Goal: Task Accomplishment & Management: Manage account settings

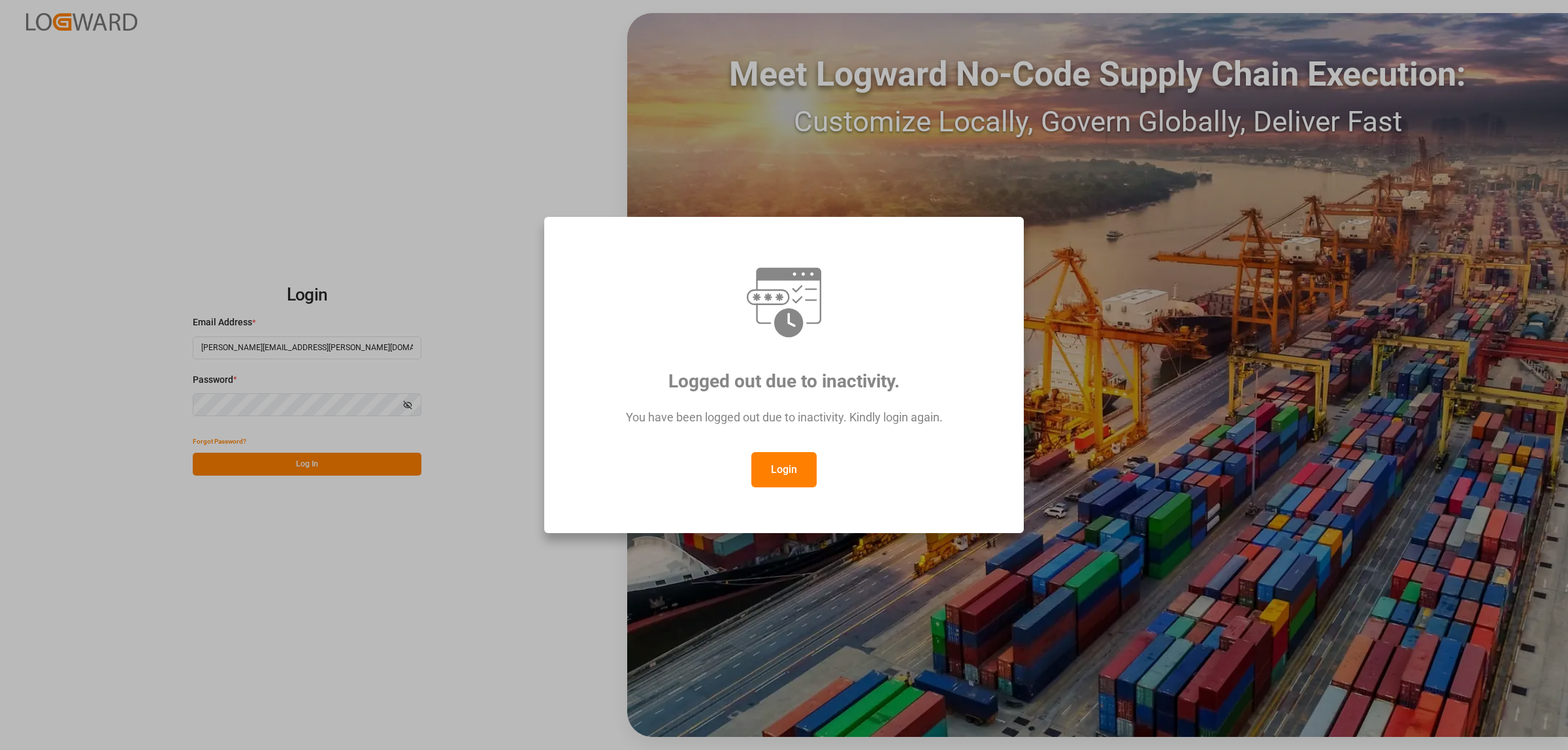
click at [794, 471] on button "Login" at bounding box center [784, 469] width 65 height 35
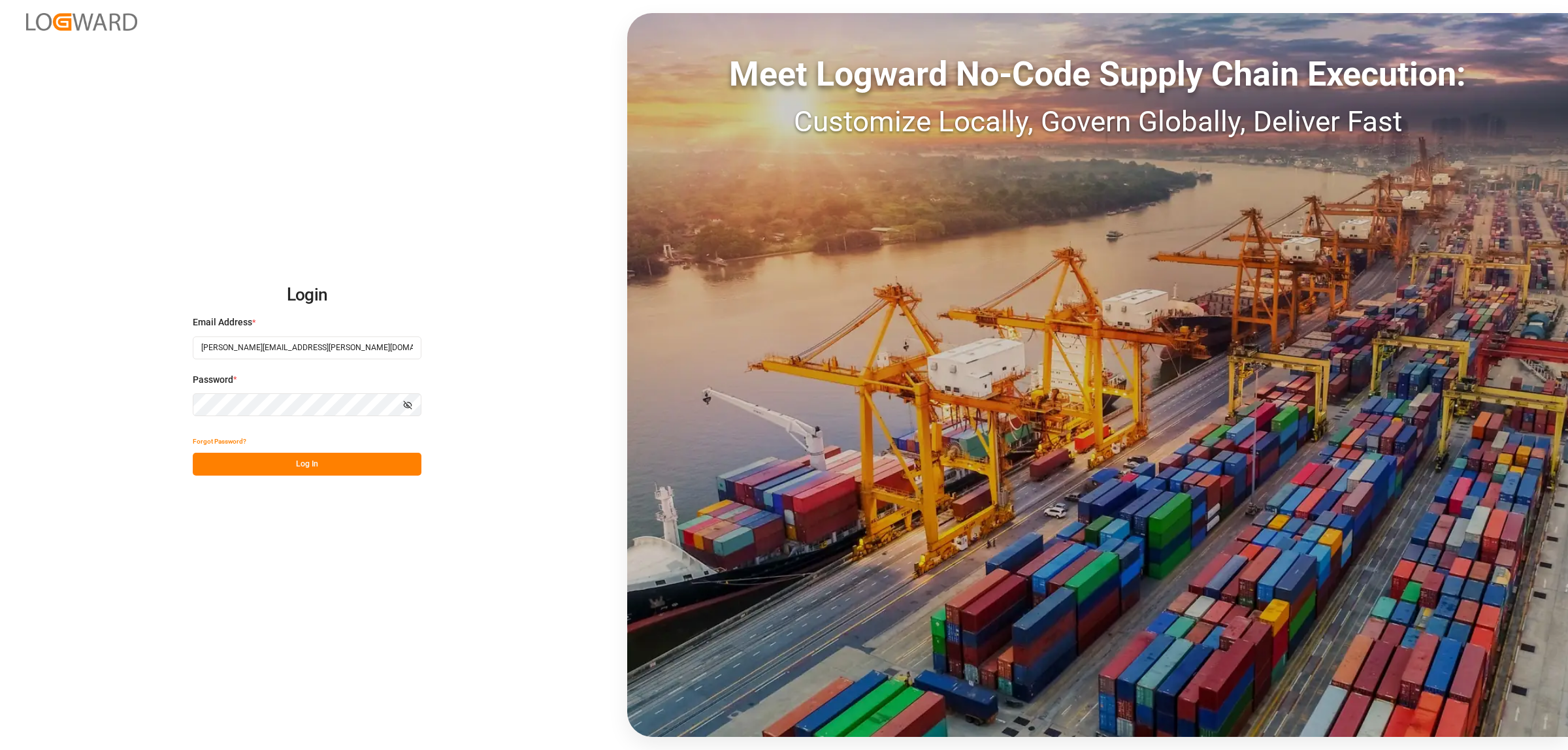
click at [344, 461] on button "Log In" at bounding box center [306, 464] width 228 height 23
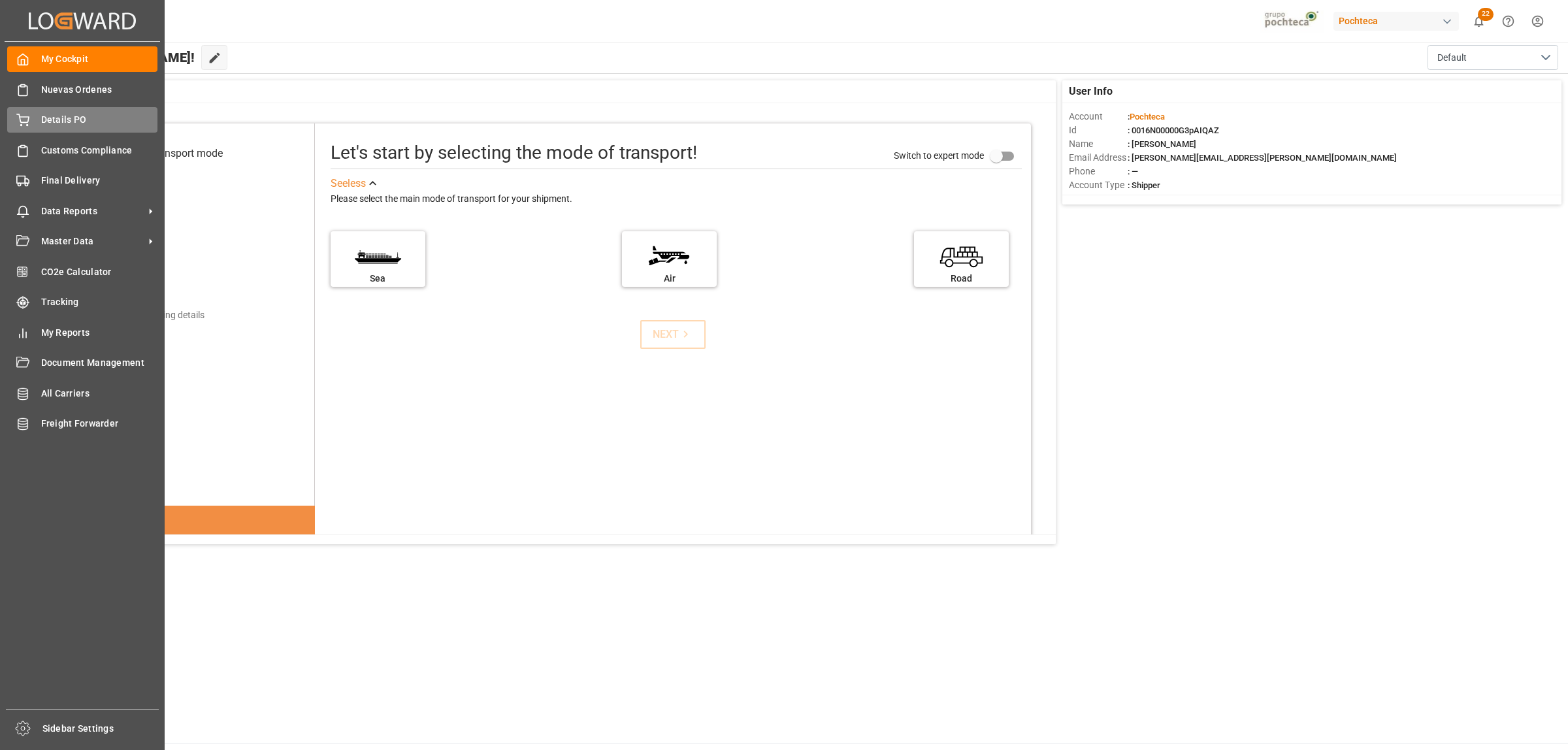
click at [70, 115] on span "Details PO" at bounding box center [99, 119] width 117 height 14
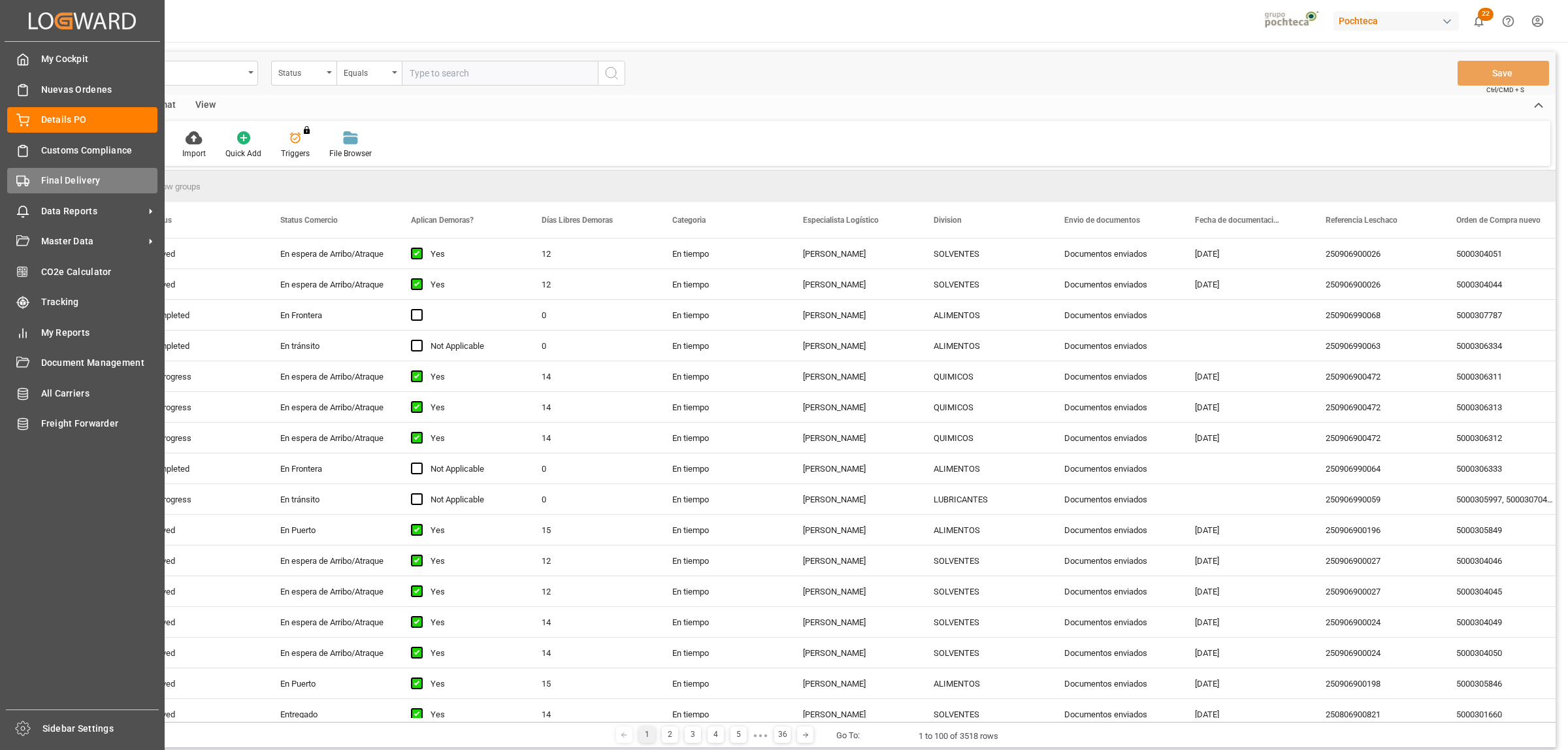
click at [59, 181] on span "Final Delivery" at bounding box center [99, 181] width 117 height 14
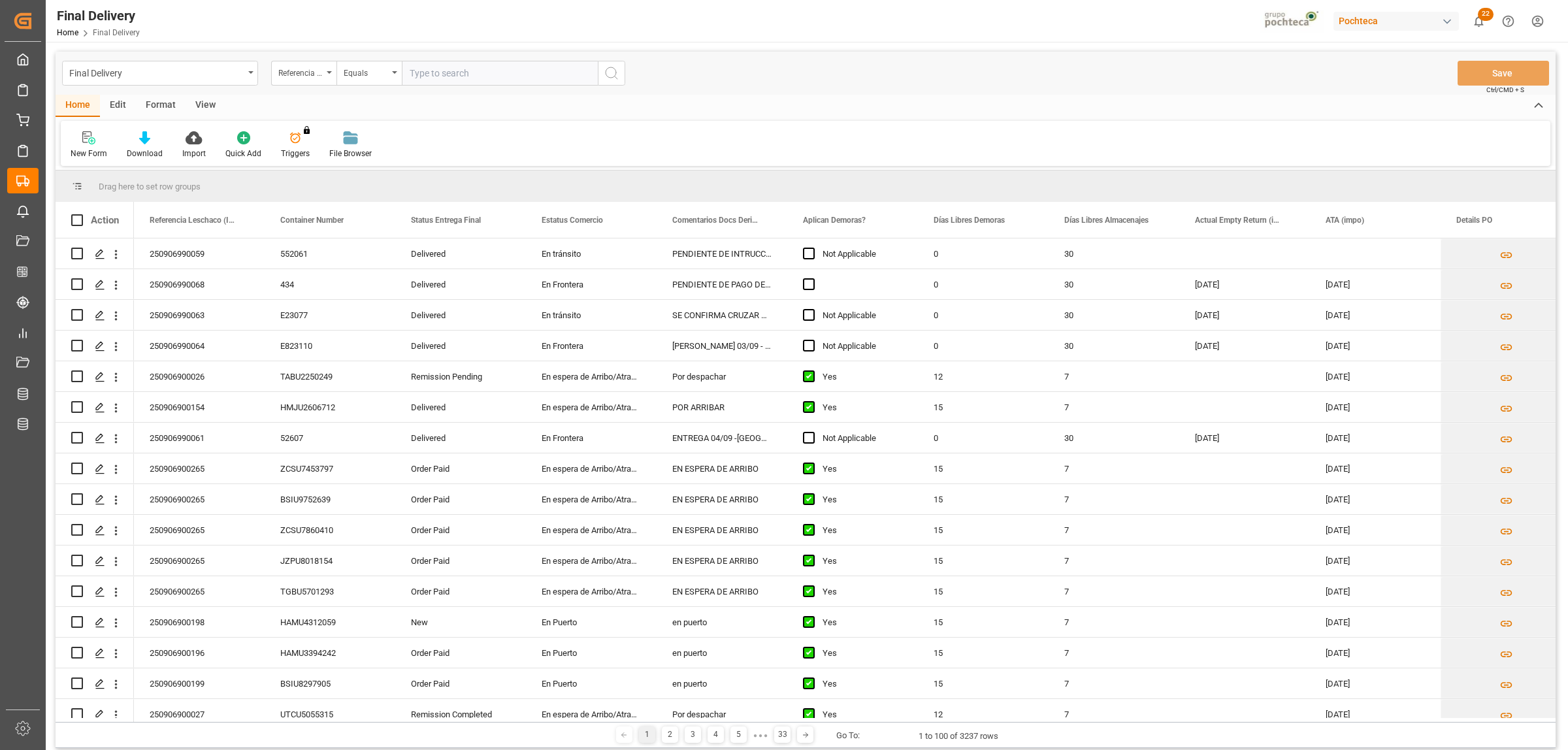
click at [208, 103] on div "View" at bounding box center [205, 105] width 40 height 22
click at [149, 131] on icon at bounding box center [148, 137] width 13 height 13
click at [157, 190] on div "Notificación de Entregas" at bounding box center [184, 185] width 115 height 14
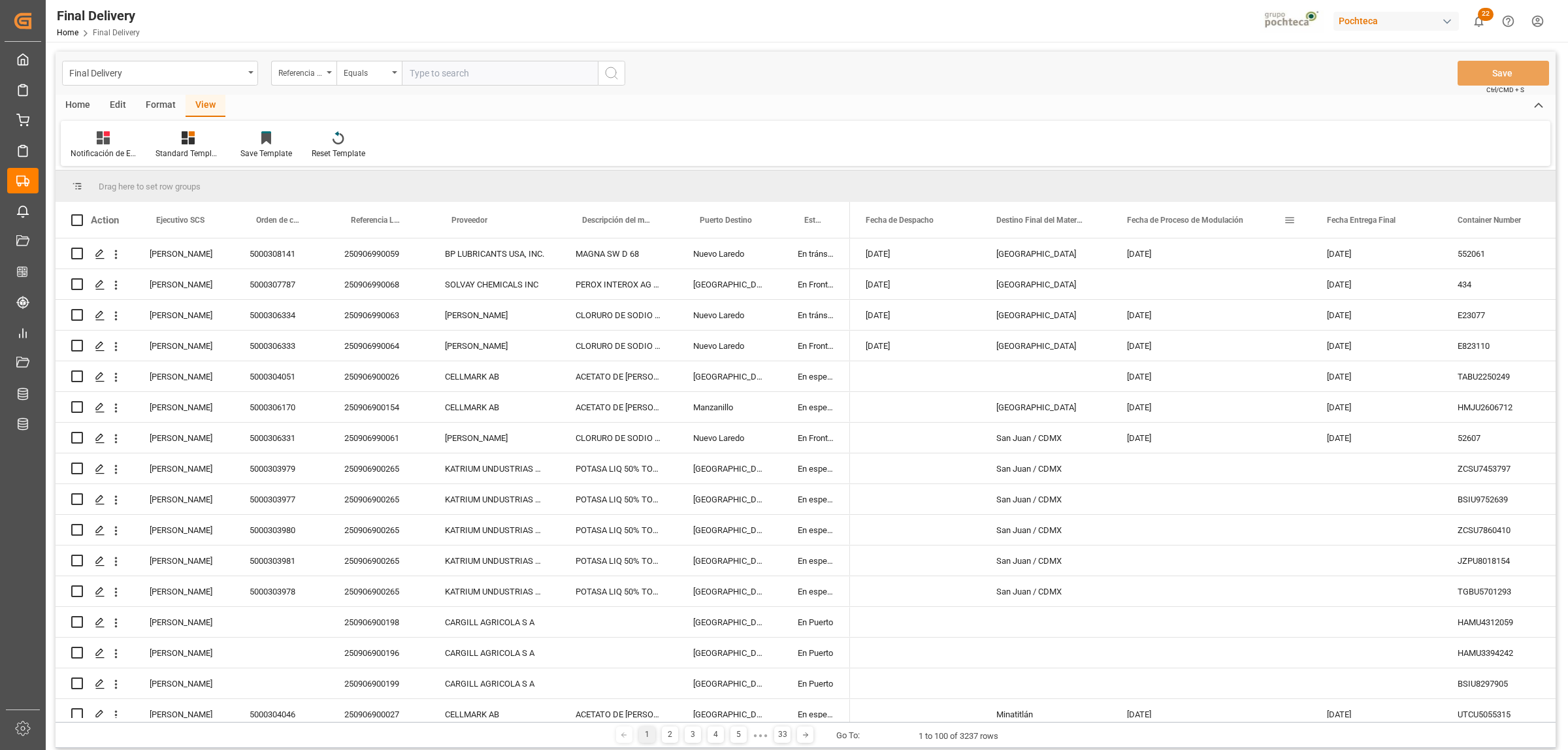
click at [1294, 215] on span at bounding box center [1290, 221] width 12 height 12
click at [1399, 222] on span "filter" at bounding box center [1390, 222] width 75 height 23
click at [1407, 291] on input "date" at bounding box center [1350, 290] width 128 height 26
type input "2025-09-04"
click at [1363, 333] on button "Apply" at bounding box center [1367, 330] width 24 height 13
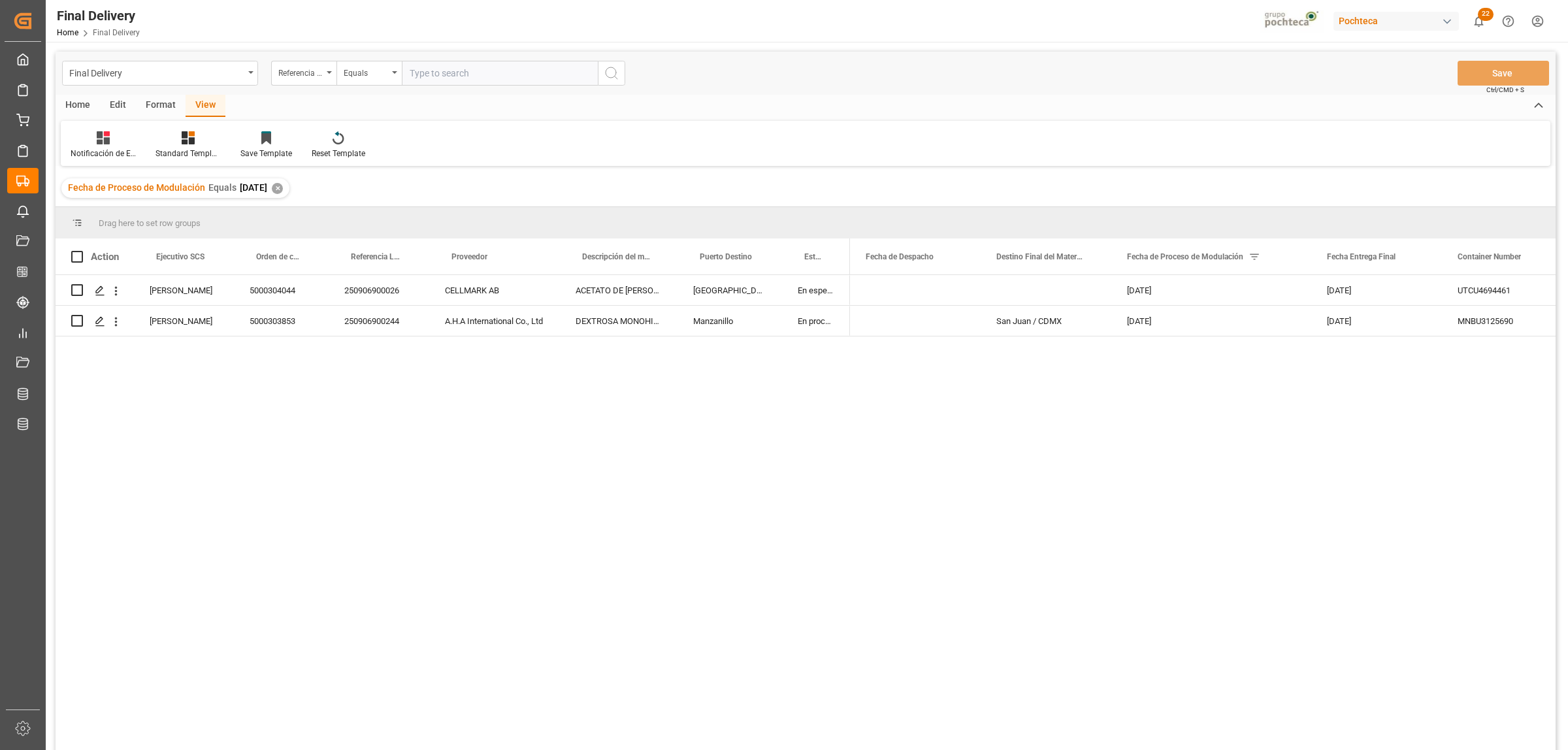
click at [283, 187] on div "✕" at bounding box center [277, 188] width 11 height 11
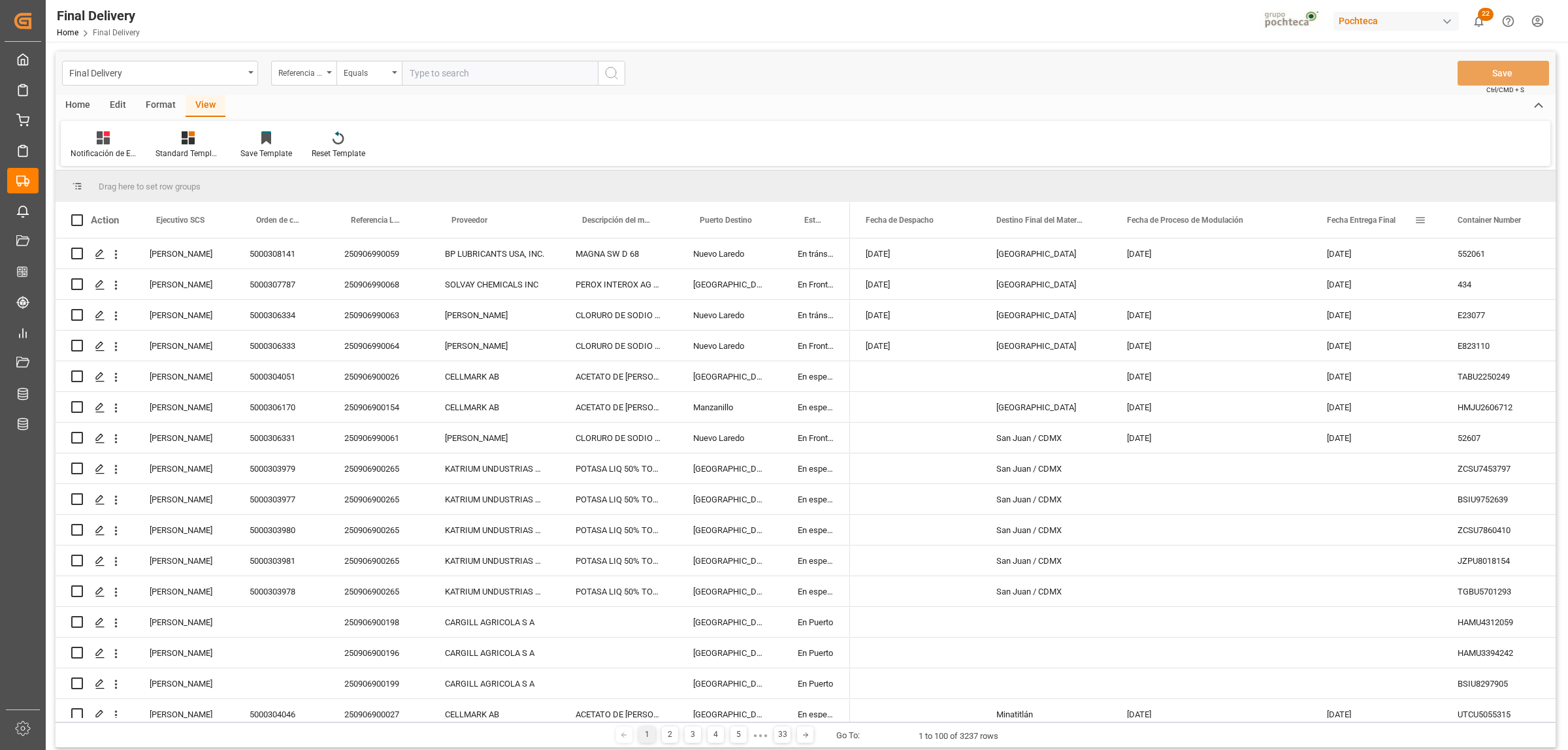
click at [1422, 217] on span at bounding box center [1420, 221] width 12 height 12
click at [1537, 288] on input "date" at bounding box center [1481, 290] width 128 height 26
type input "2025-09-04"
click at [1497, 330] on button "Apply" at bounding box center [1497, 330] width 24 height 13
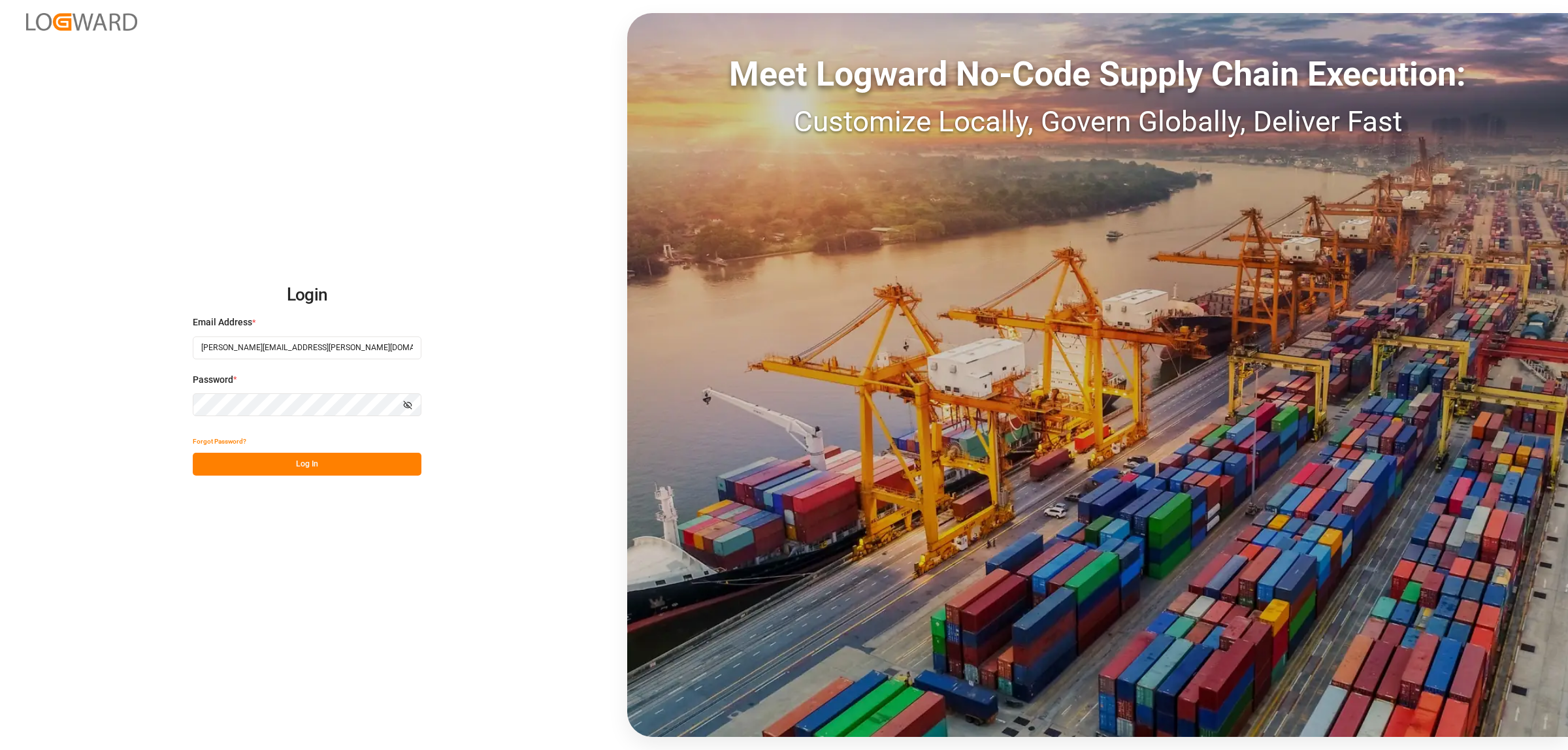
click at [328, 465] on button "Log In" at bounding box center [306, 464] width 228 height 23
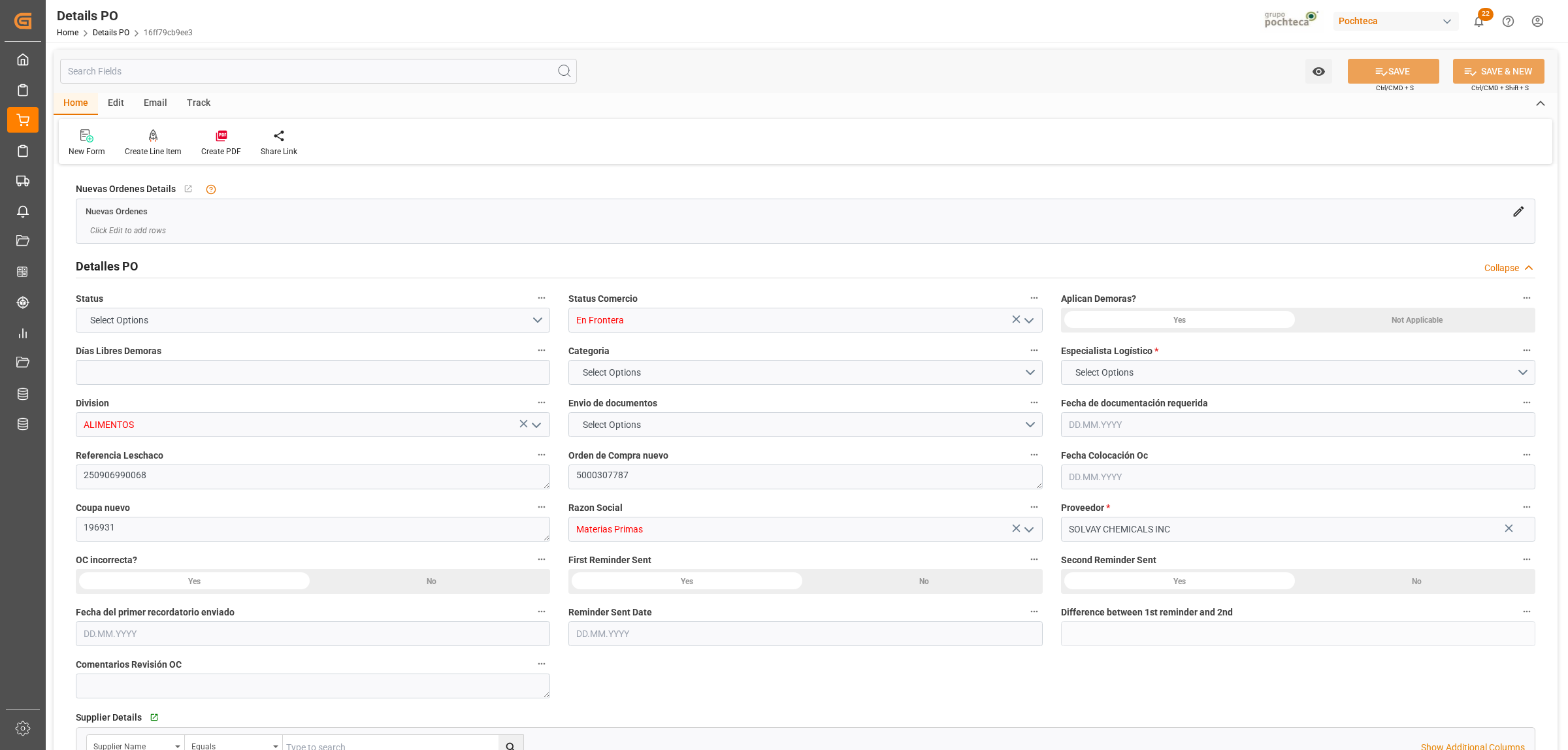
type input "0"
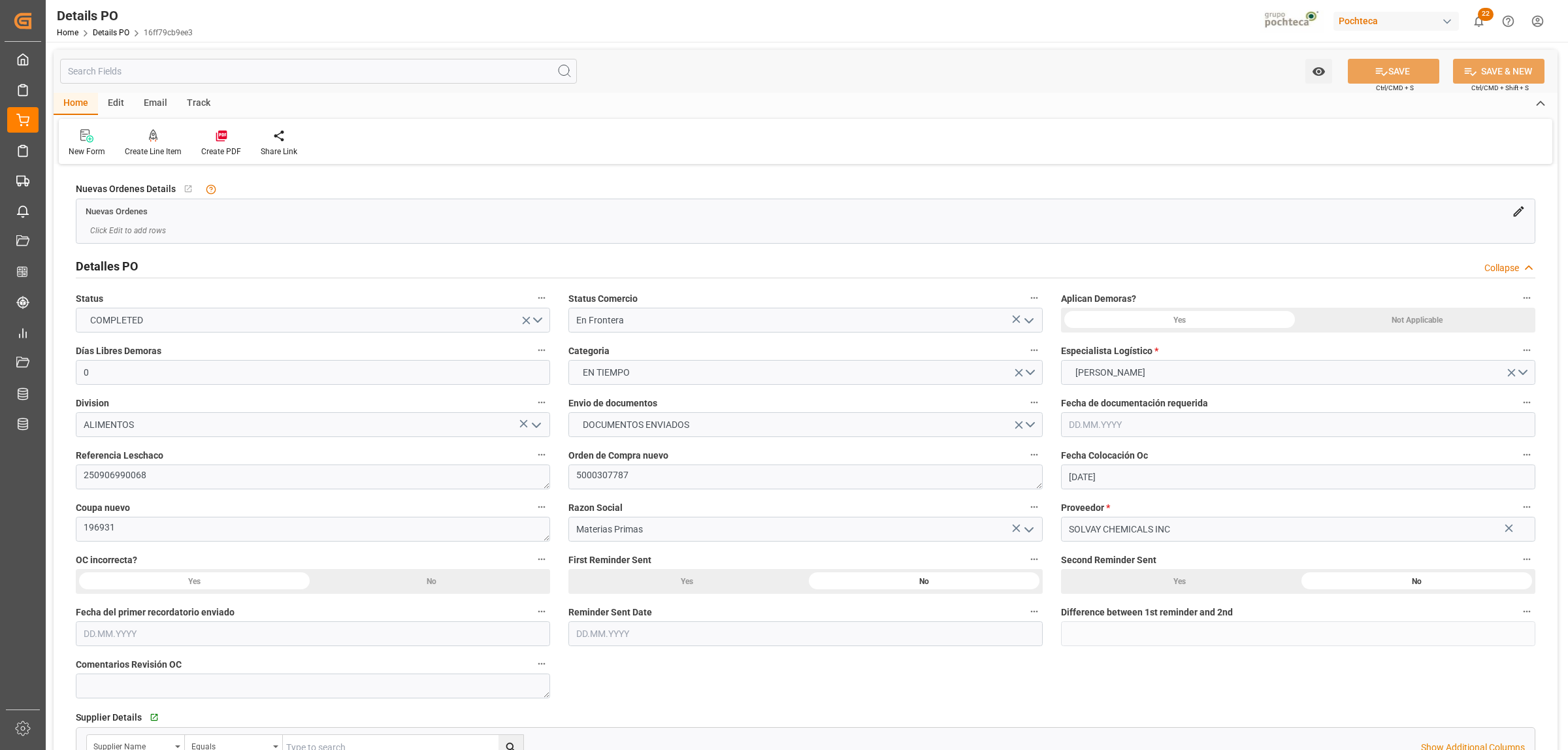
type input "13.08.2025"
type input "01.09.2025"
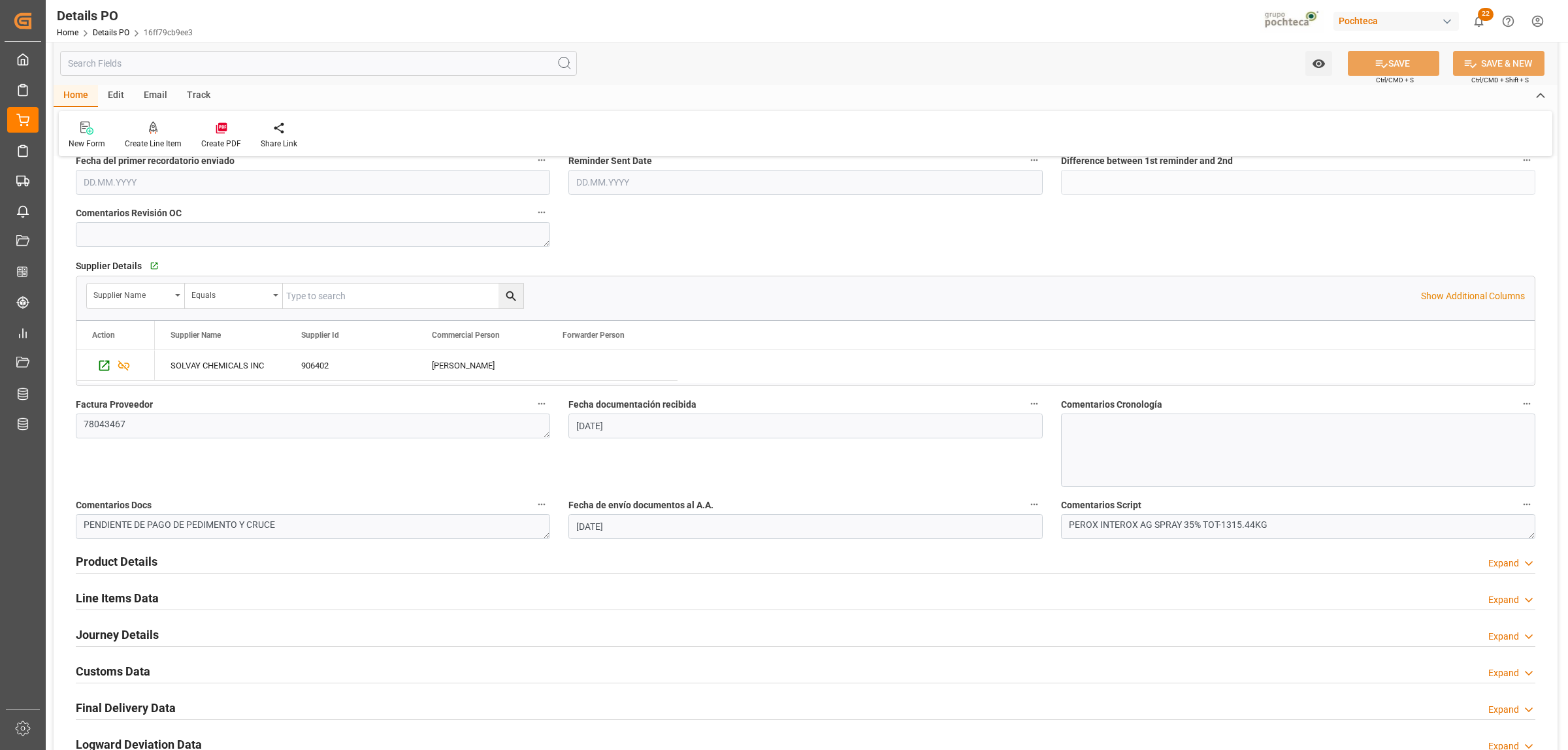
scroll to position [490, 0]
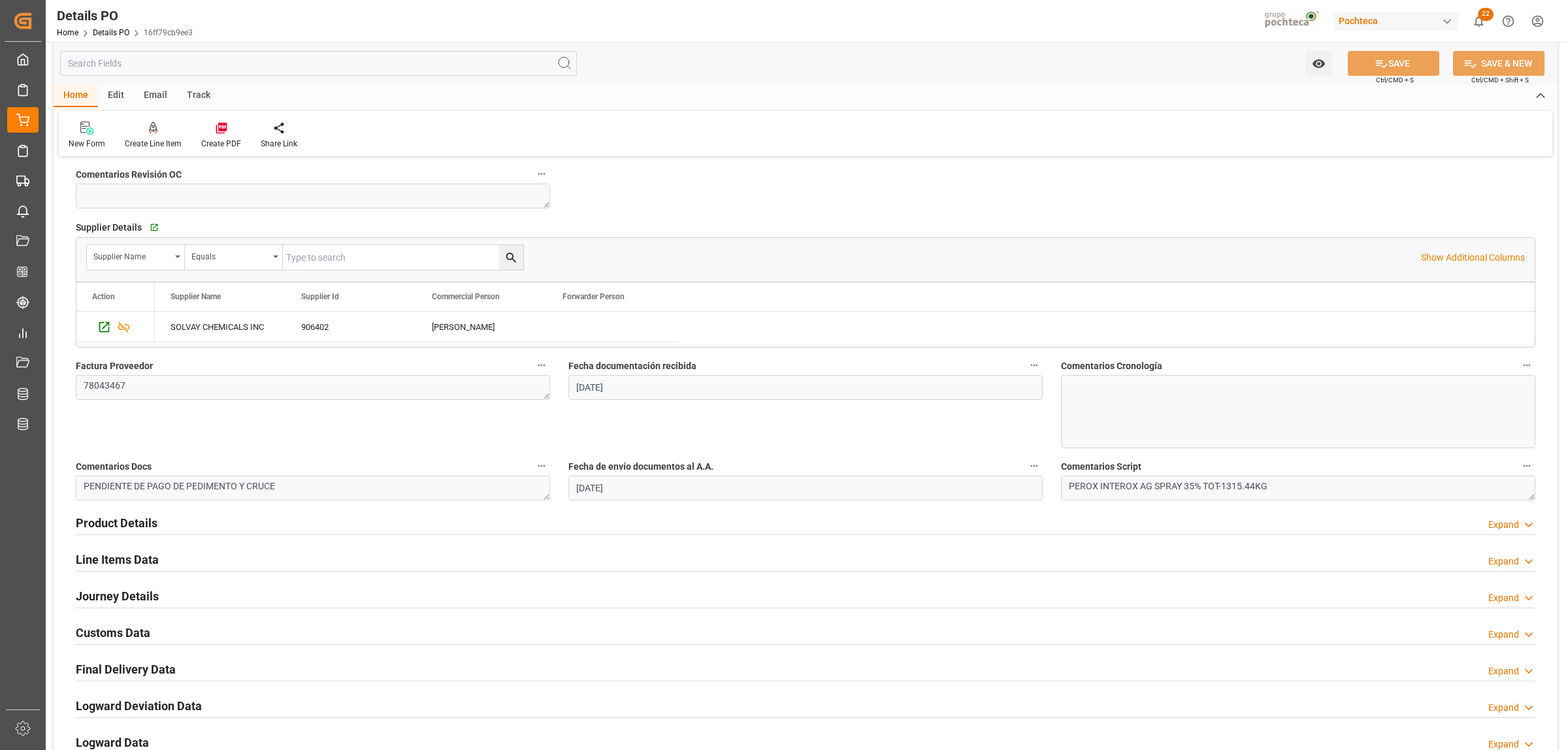
click at [94, 669] on h2 "Final Delivery Data" at bounding box center [125, 669] width 100 height 17
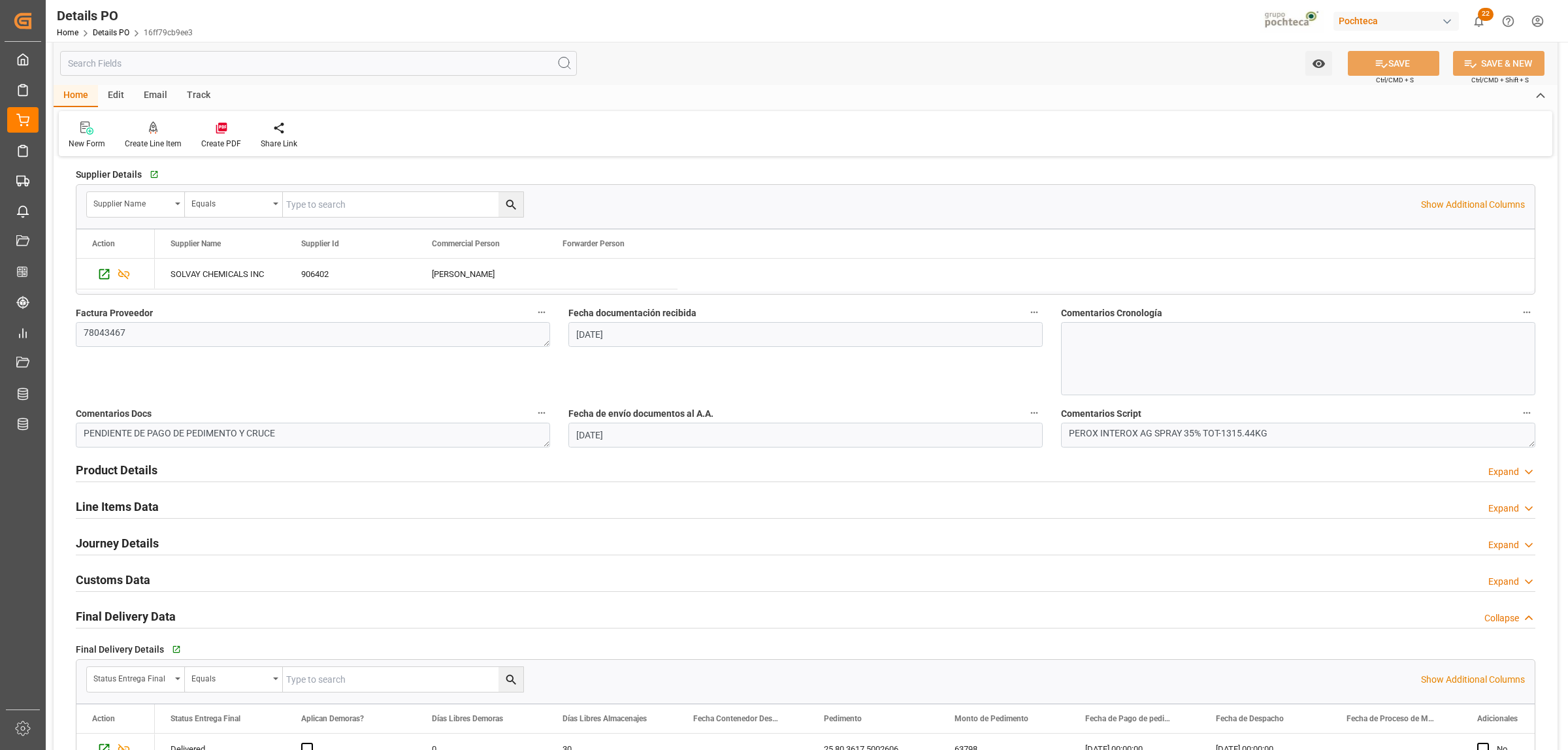
scroll to position [571, 0]
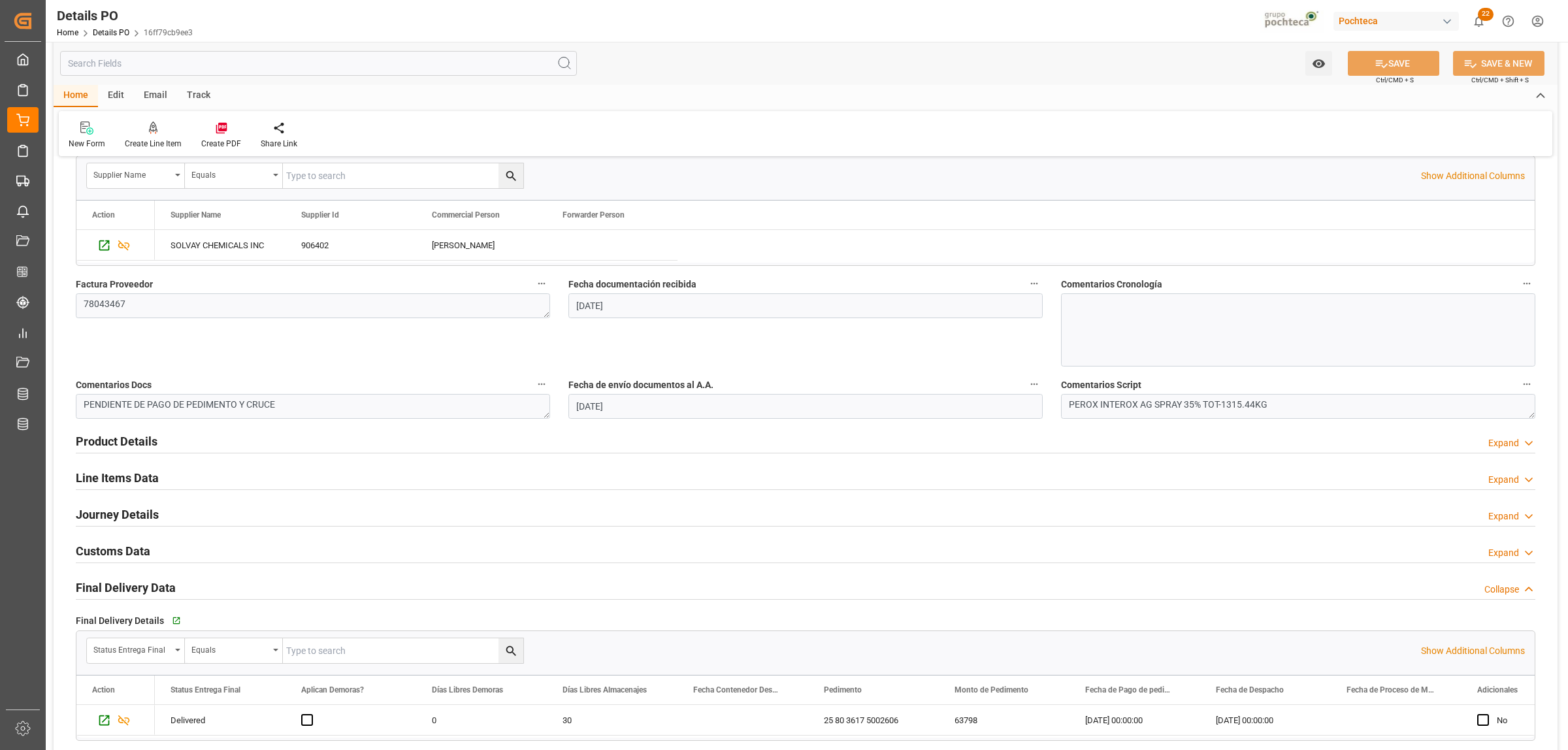
click at [168, 619] on div "Go to Final Delivery Grid" at bounding box center [310, 621] width 284 height 19
click at [174, 619] on icon "button" at bounding box center [175, 621] width 9 height 9
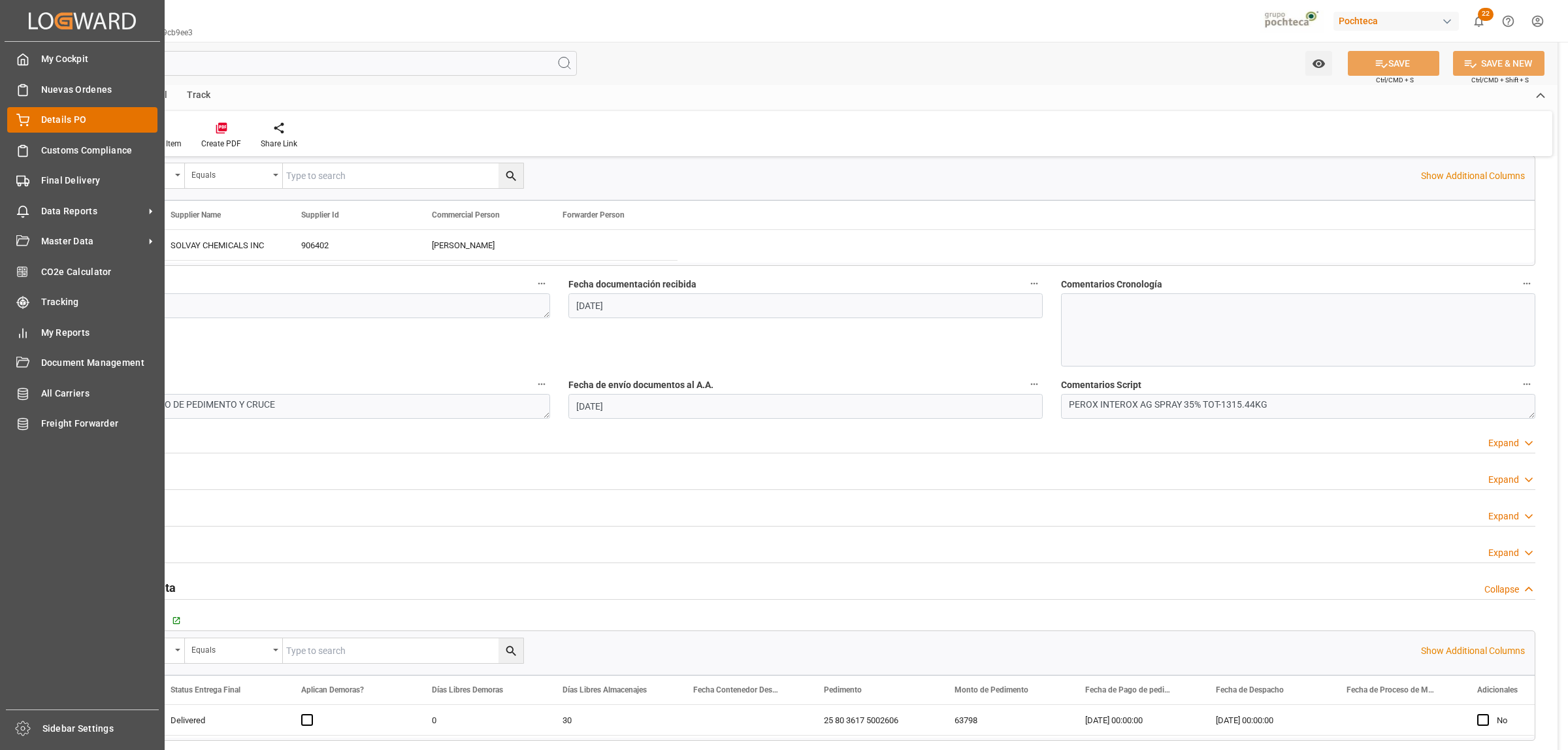
click at [31, 118] on div "Details PO Details PO" at bounding box center [82, 119] width 151 height 25
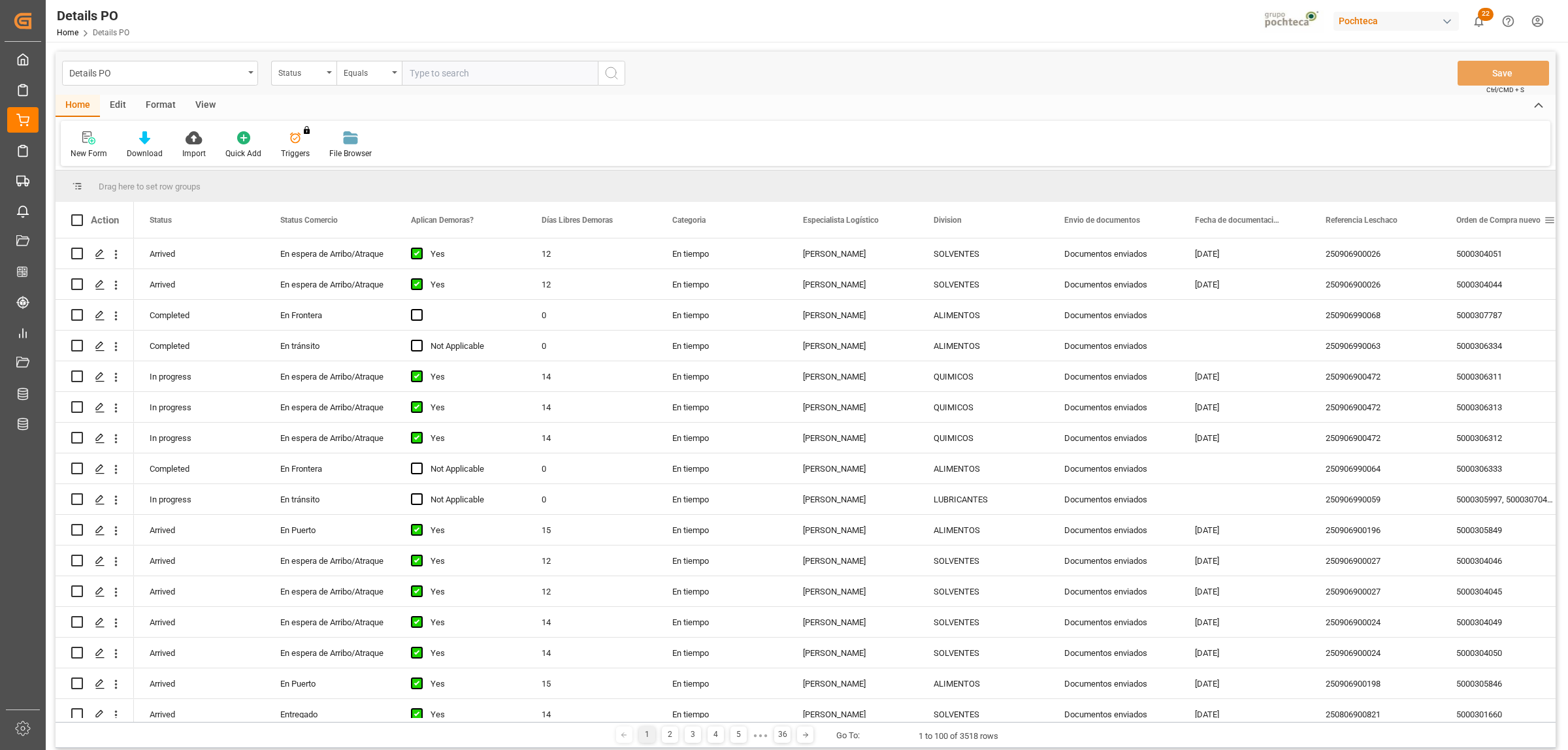
click at [1548, 222] on span at bounding box center [1551, 221] width 12 height 12
click at [1501, 227] on span "filter" at bounding box center [1506, 222] width 63 height 23
type input "5000306338"
click at [1504, 327] on button "Apply" at bounding box center [1500, 330] width 24 height 13
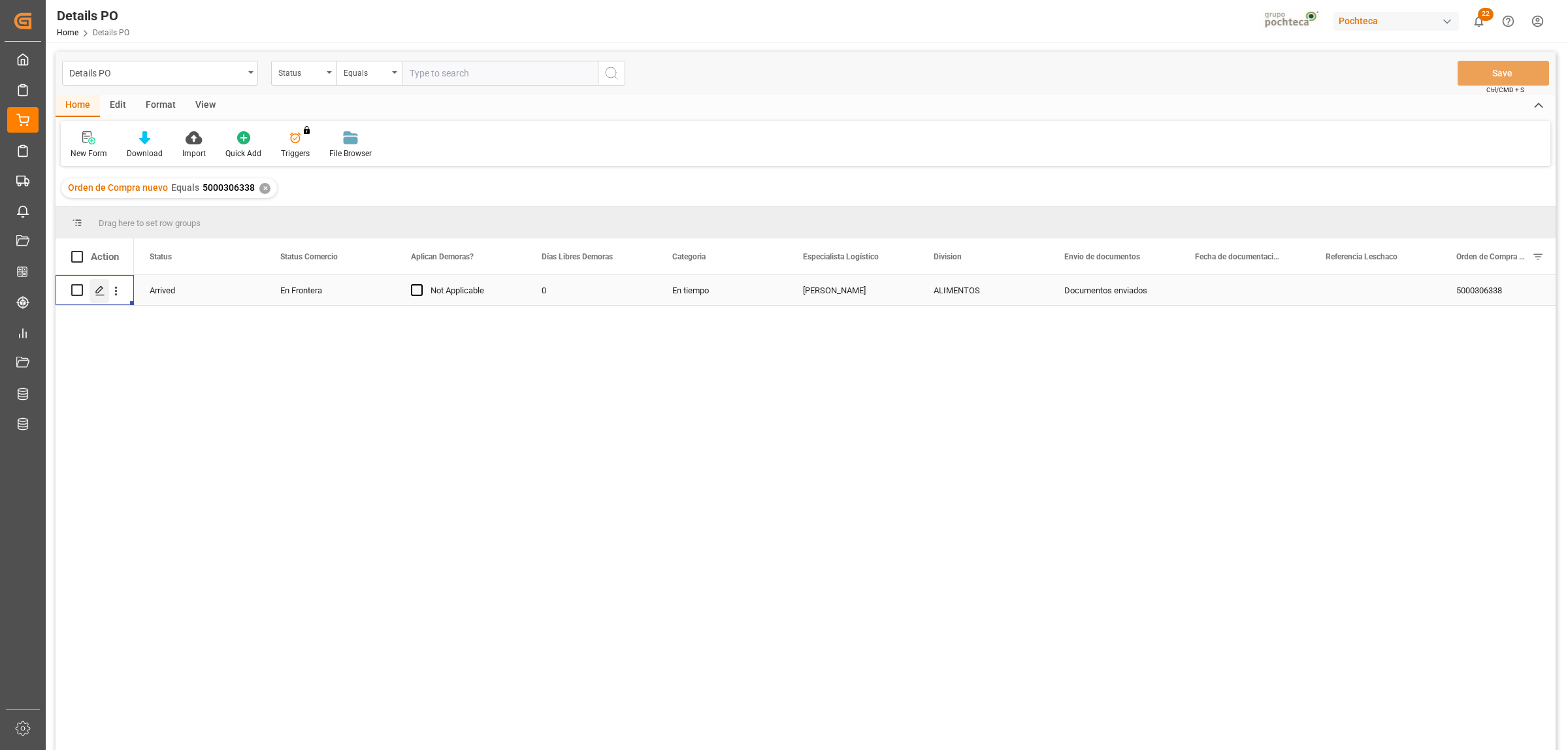
click at [94, 294] on icon "Press SPACE to select this row." at bounding box center [99, 290] width 11 height 11
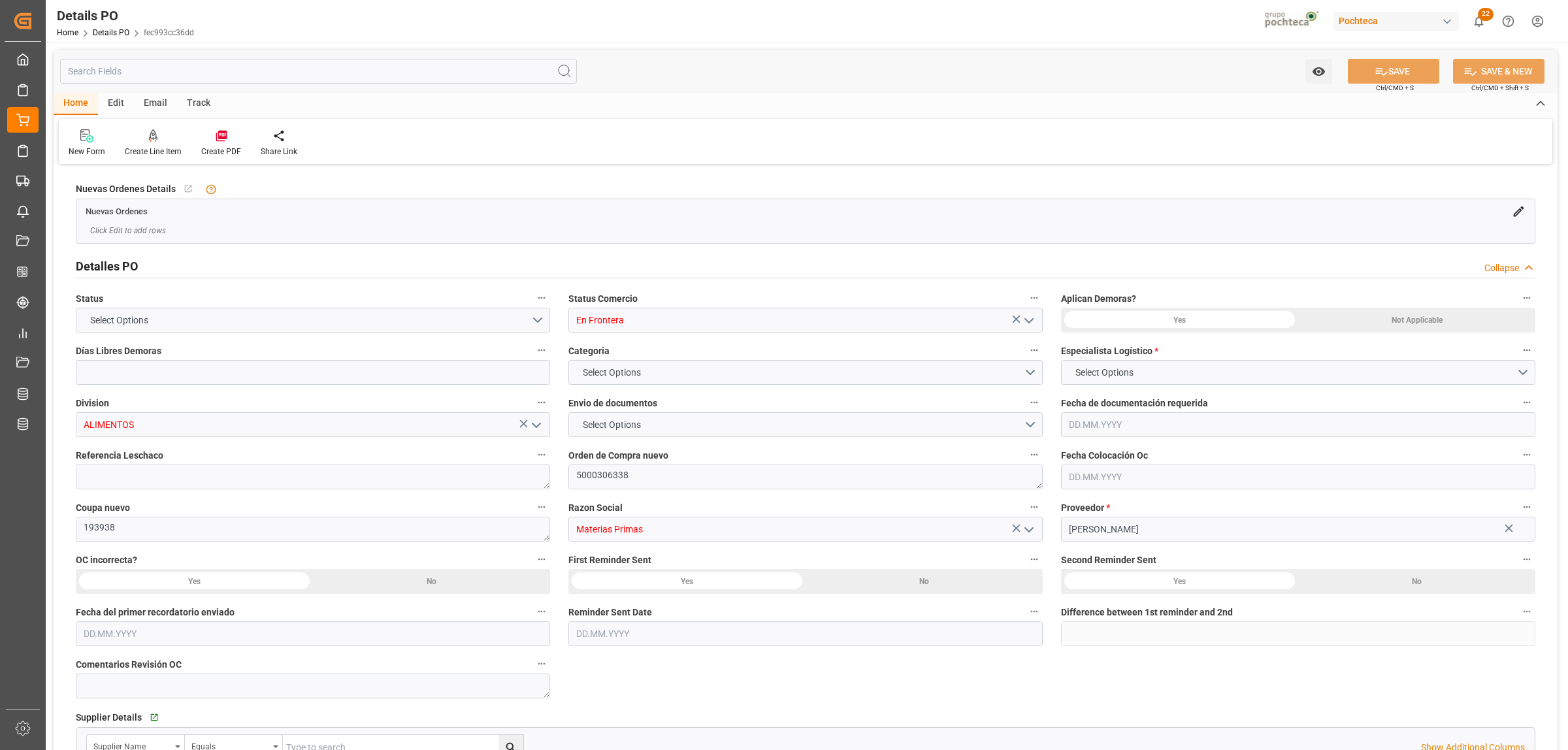
type input "0"
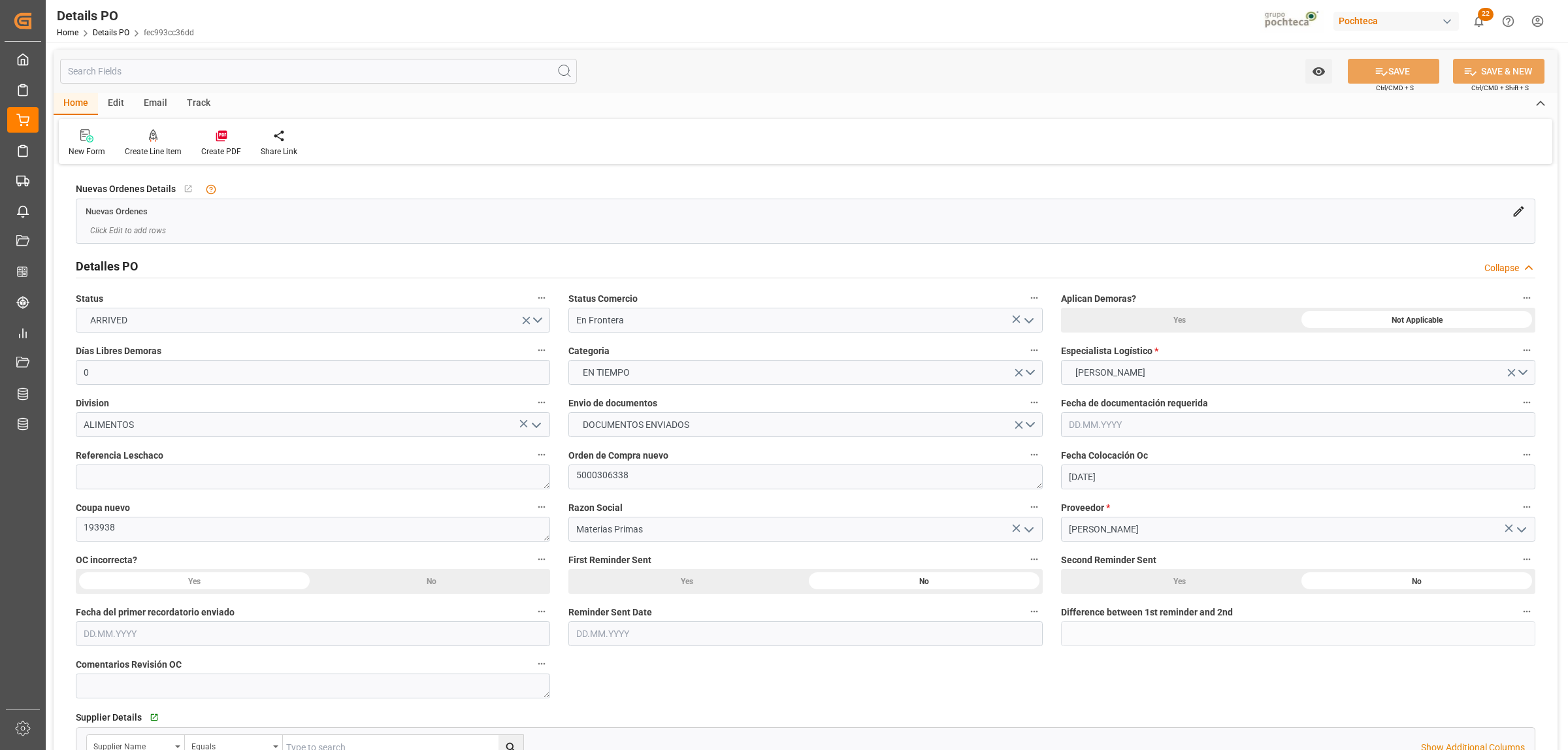
type input "20.07.2025"
type input "01.09.2025"
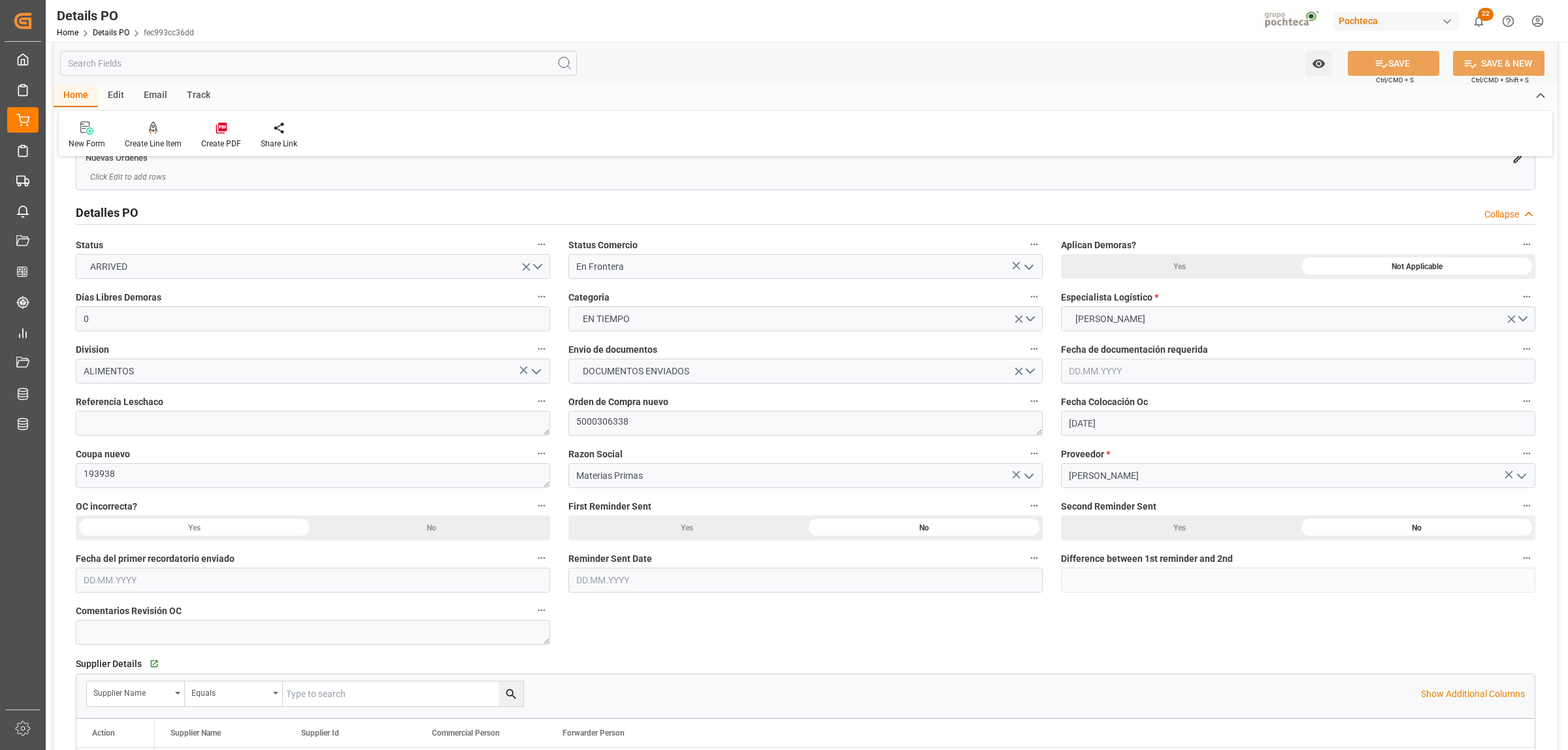
scroll to position [82, 0]
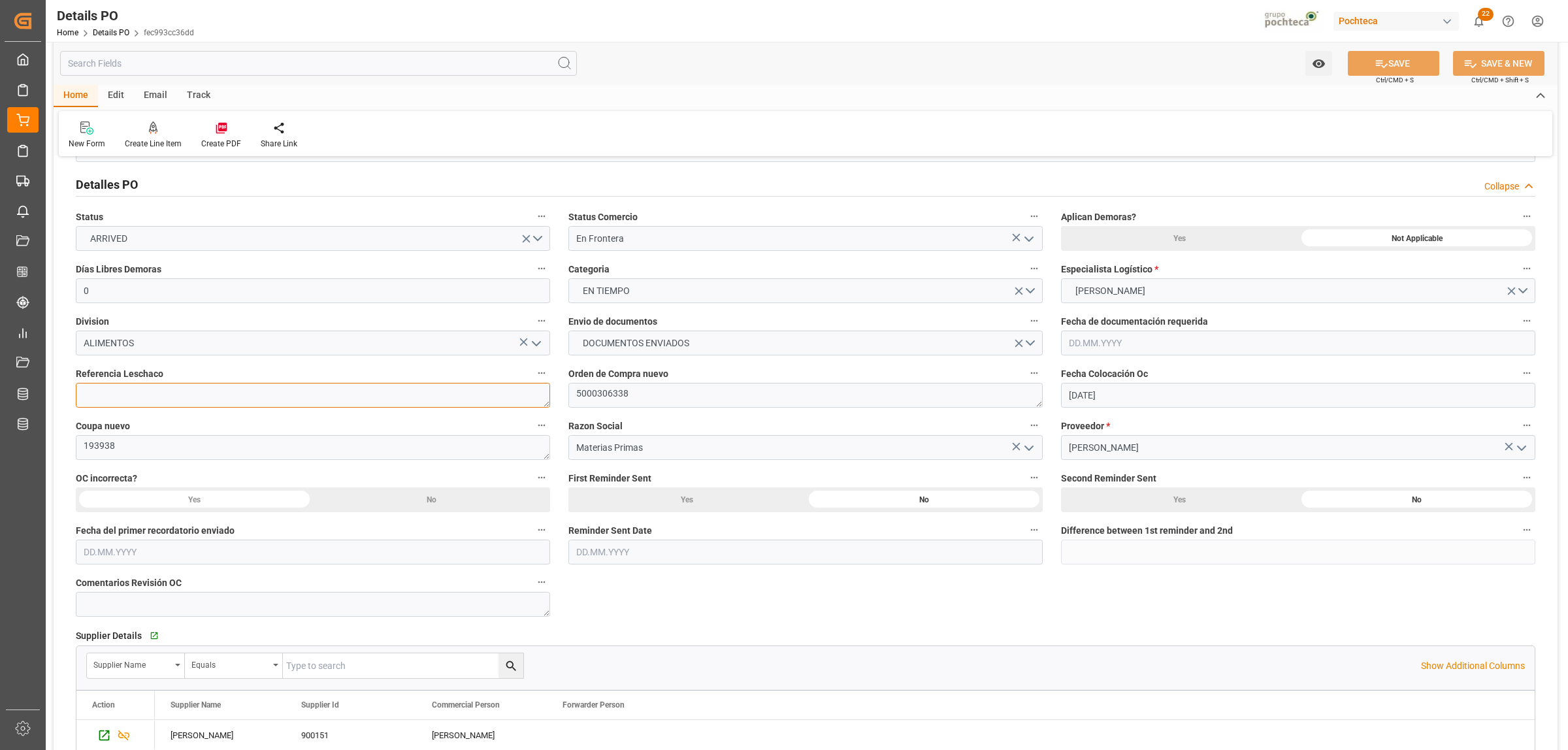
click at [187, 395] on textarea at bounding box center [313, 395] width 474 height 25
paste textarea "250906990062"
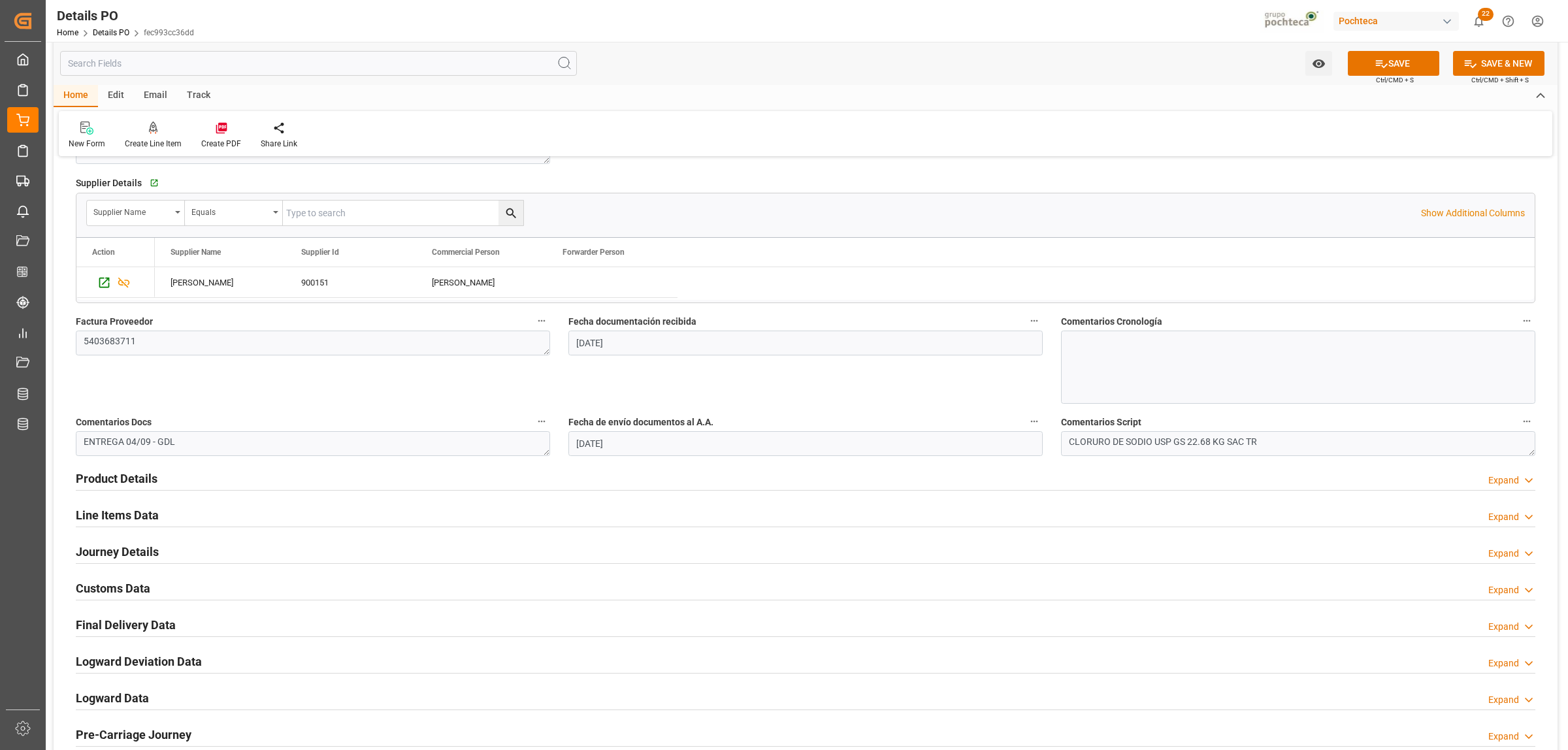
scroll to position [571, 0]
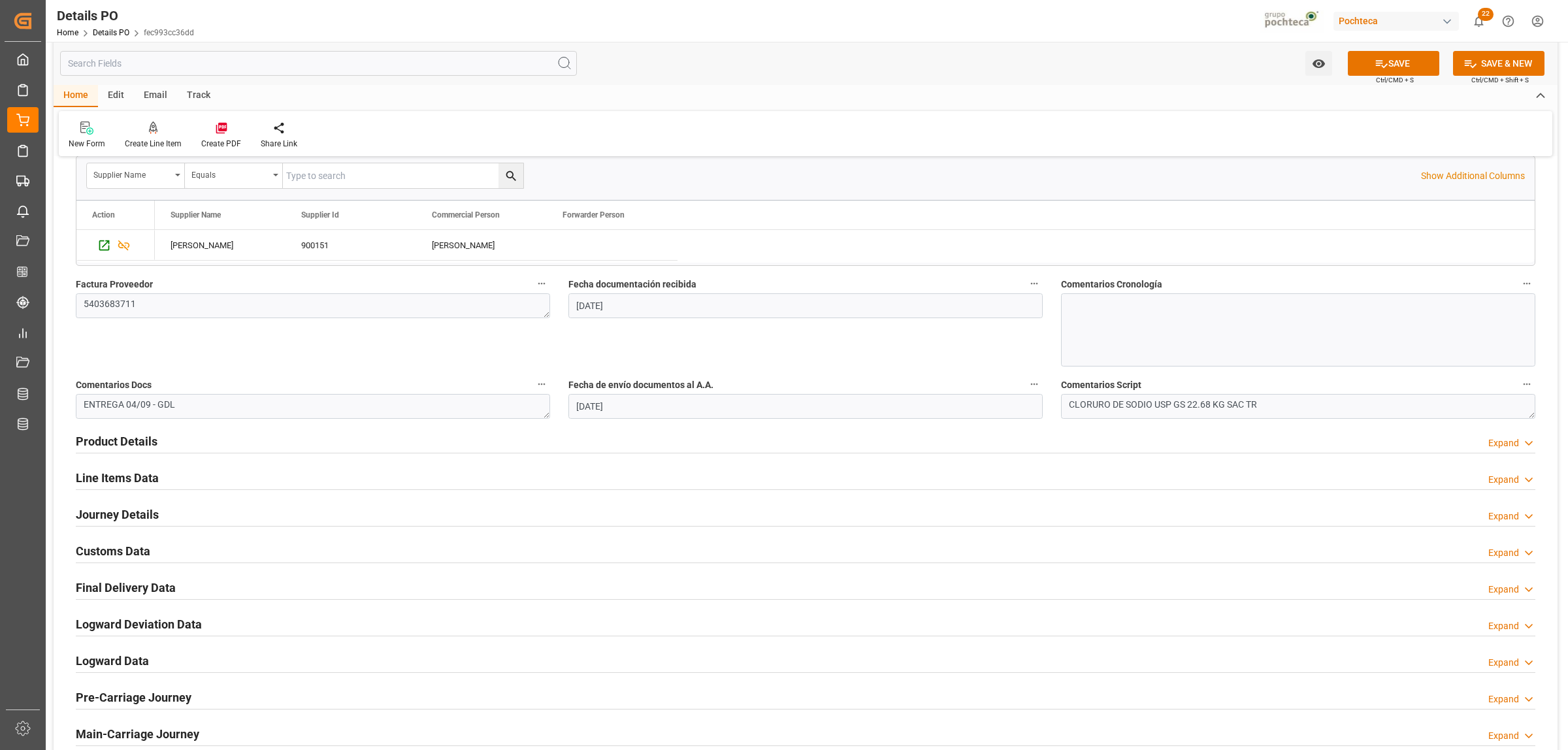
type textarea "250906990062"
click at [113, 519] on h2 "Journey Details" at bounding box center [117, 514] width 83 height 17
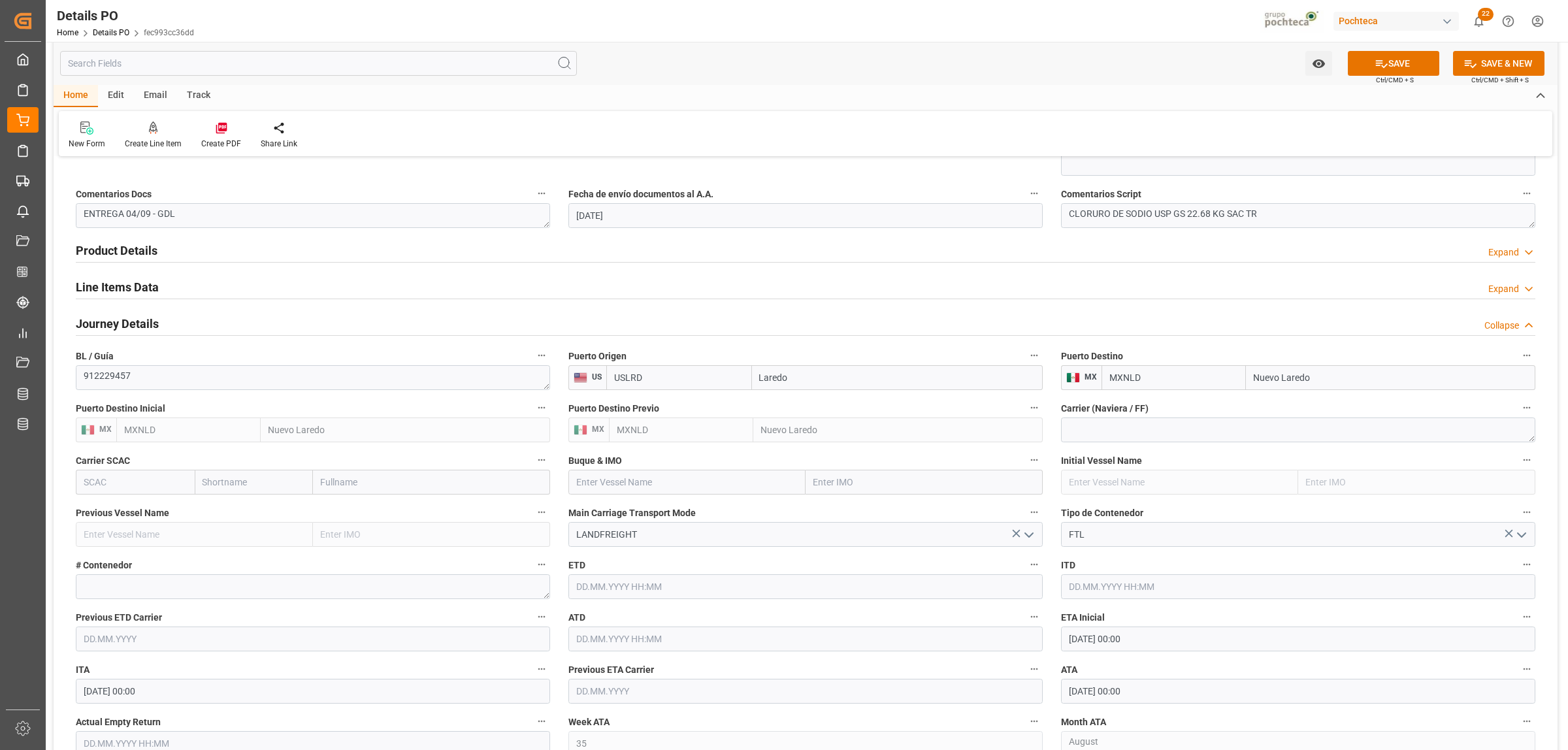
scroll to position [816, 0]
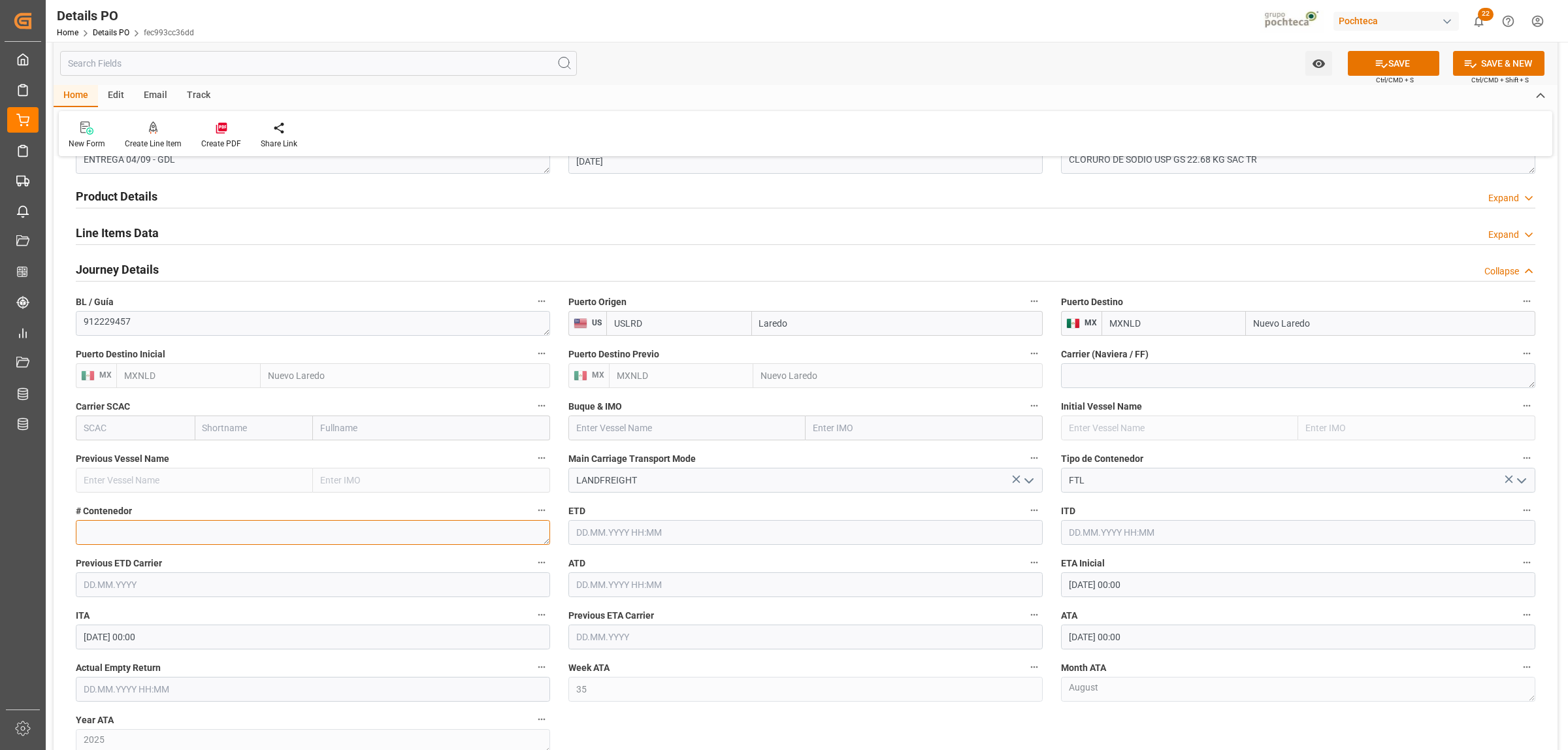
click at [211, 543] on textarea at bounding box center [313, 532] width 474 height 25
paste textarea "52476"
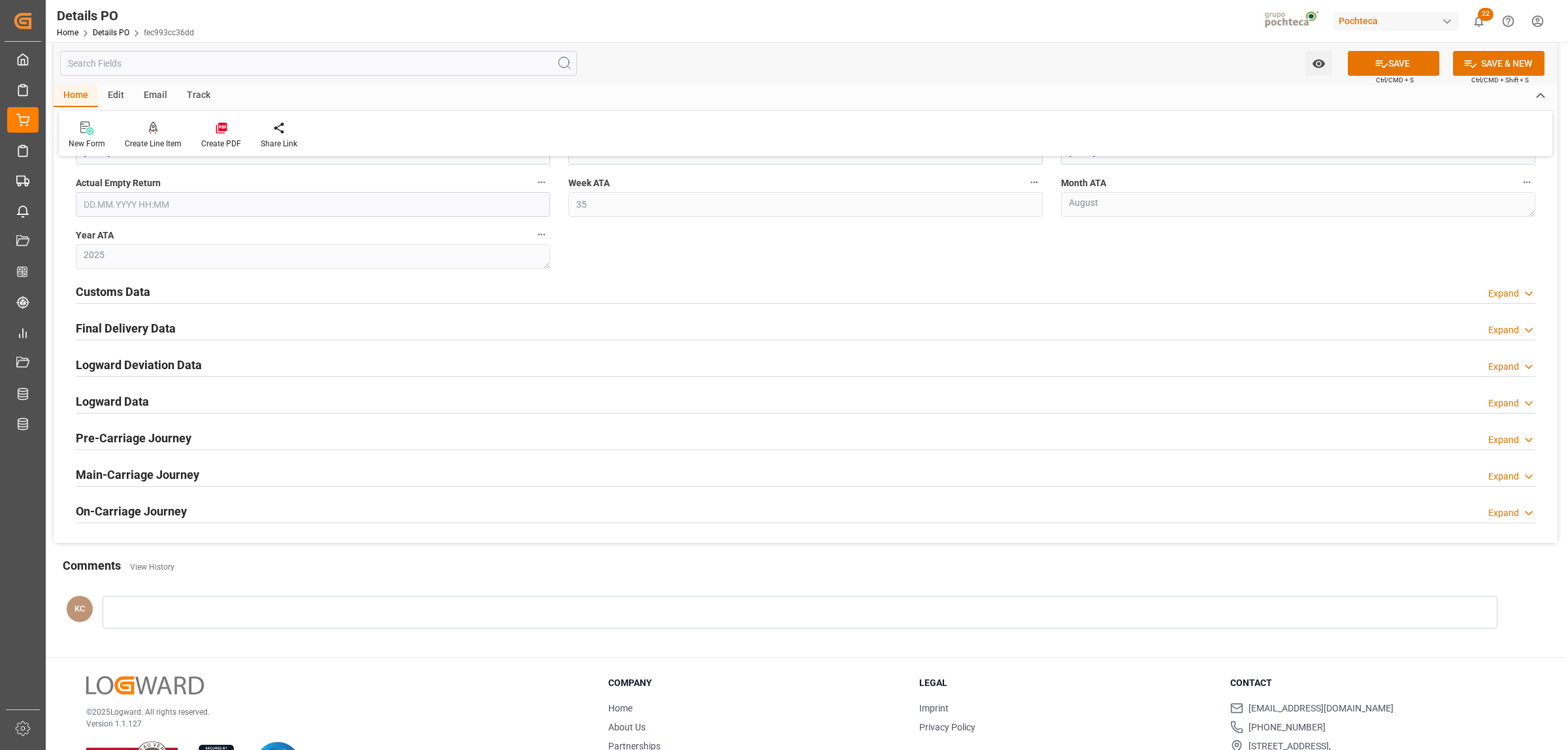
scroll to position [1307, 0]
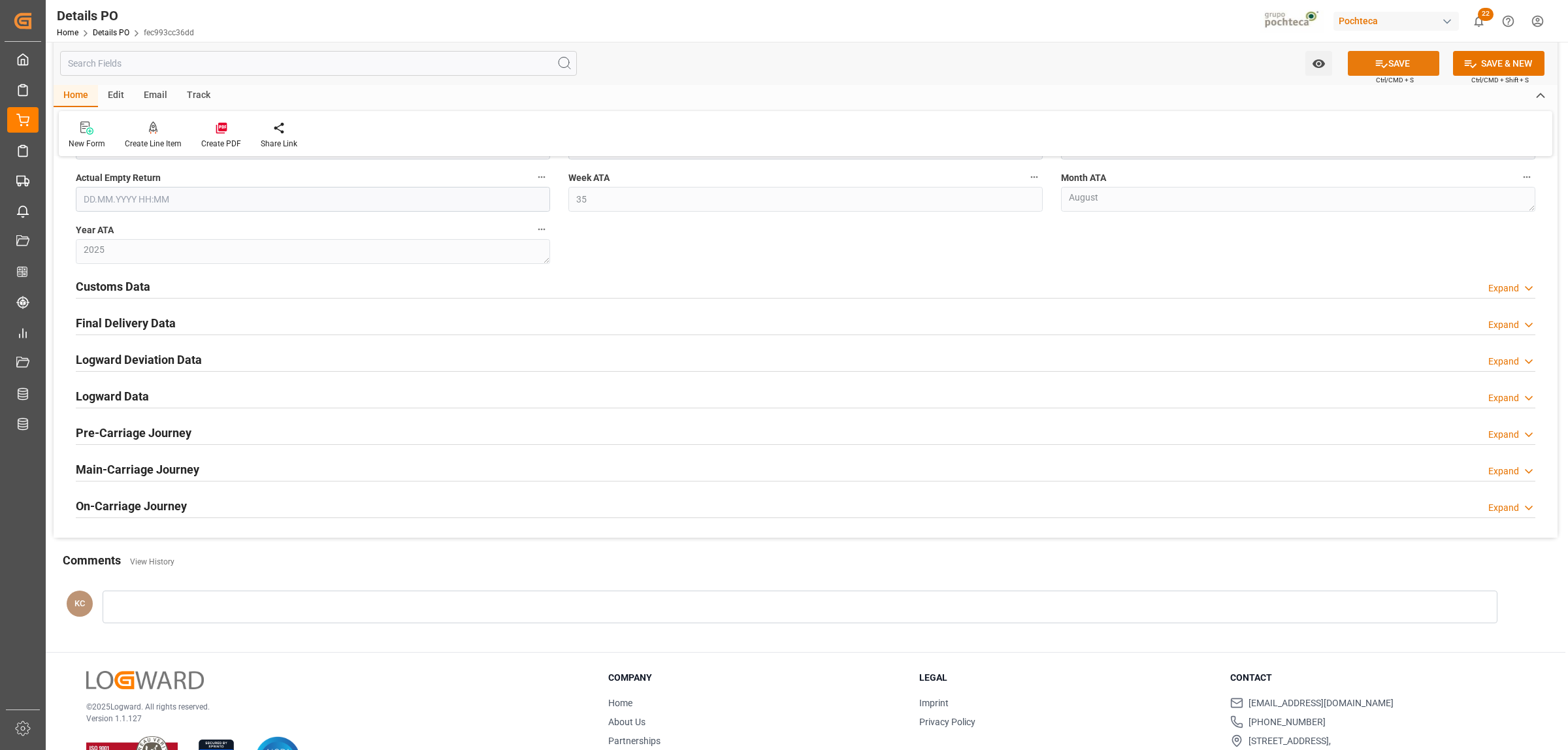
type textarea "52476"
click at [1381, 66] on icon at bounding box center [1382, 64] width 12 height 8
click at [128, 325] on h2 "Final Delivery Data" at bounding box center [125, 323] width 100 height 17
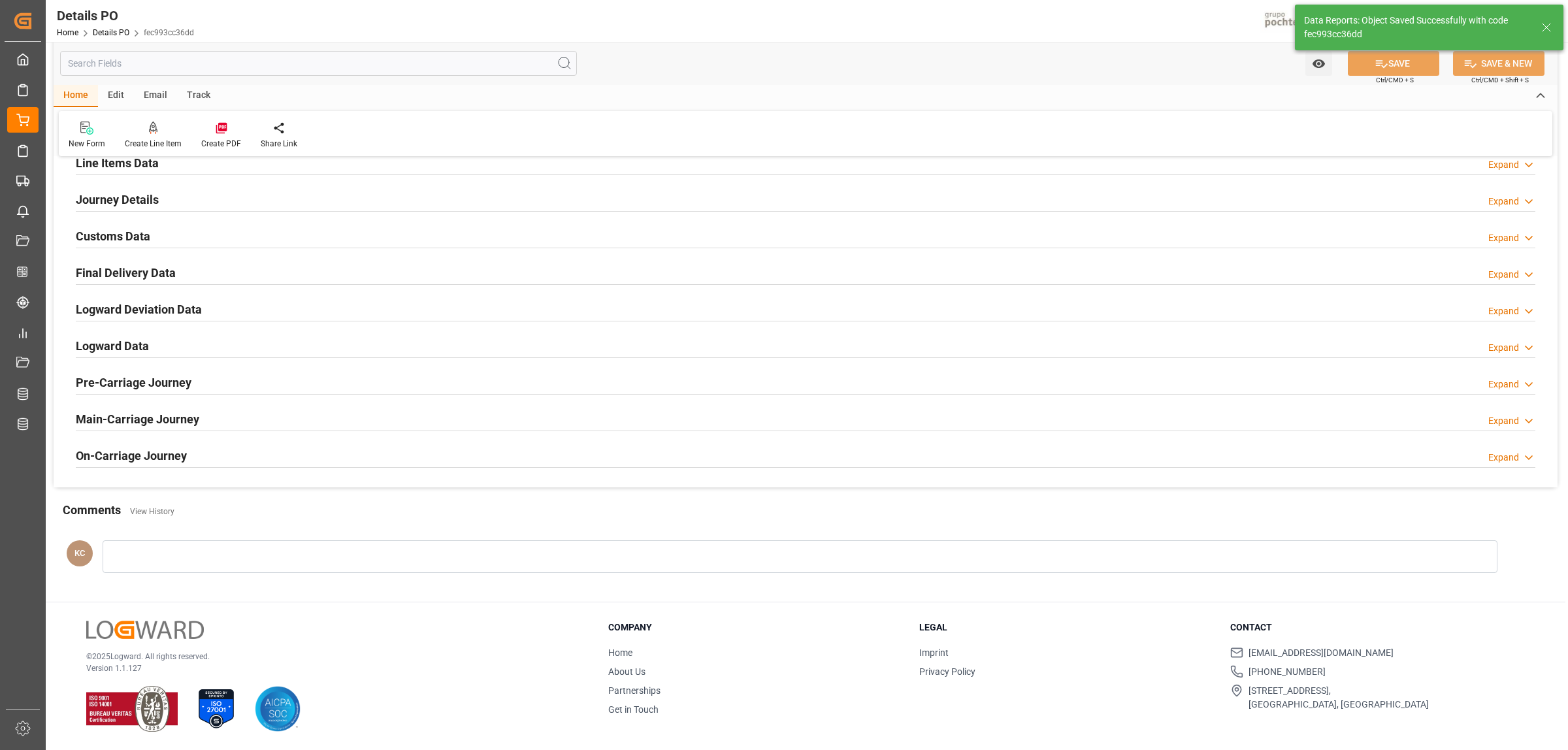
scroll to position [836, 0]
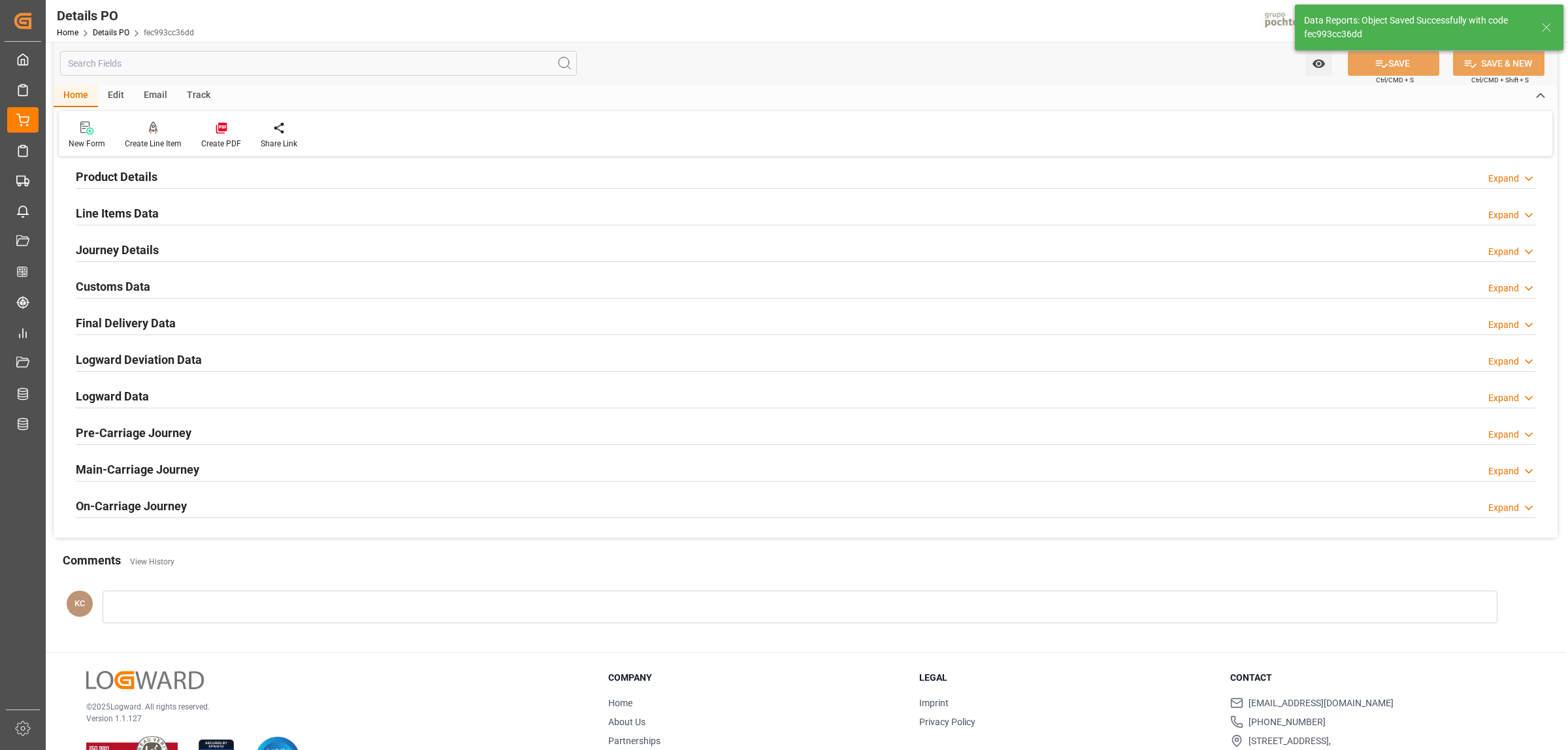
click at [127, 321] on h2 "Final Delivery Data" at bounding box center [125, 323] width 100 height 17
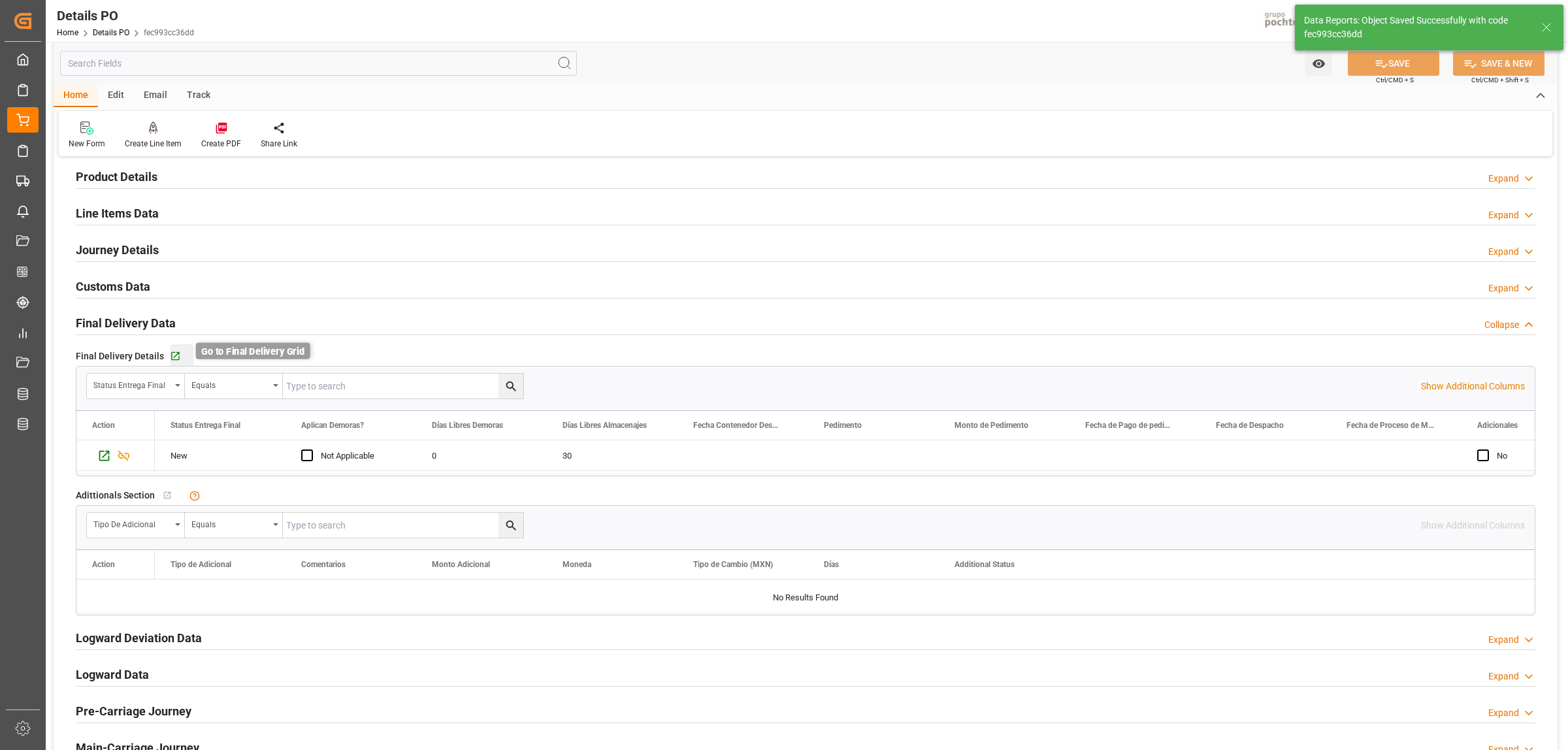
click at [171, 358] on icon "button" at bounding box center [175, 356] width 9 height 9
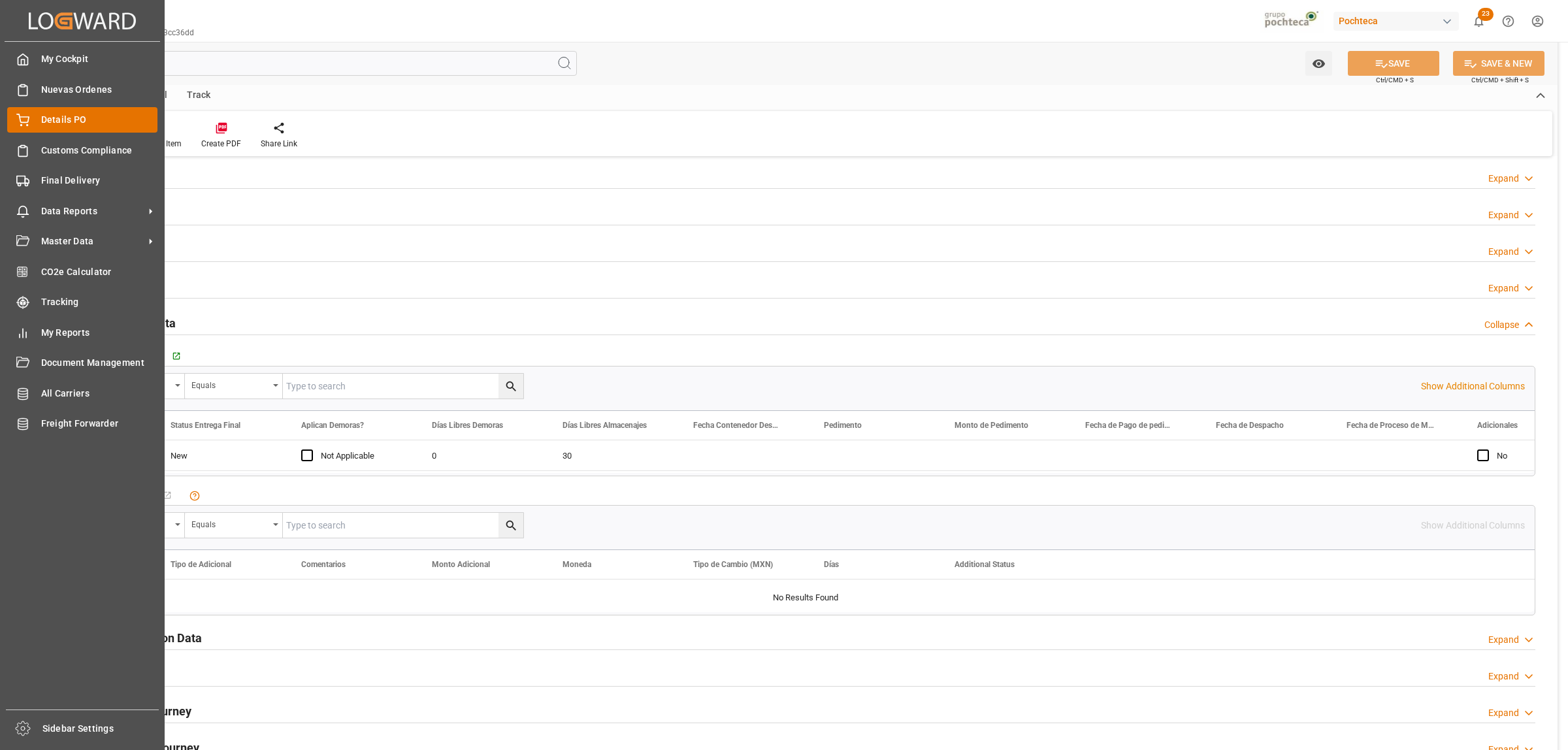
click at [63, 116] on span "Details PO" at bounding box center [99, 119] width 117 height 14
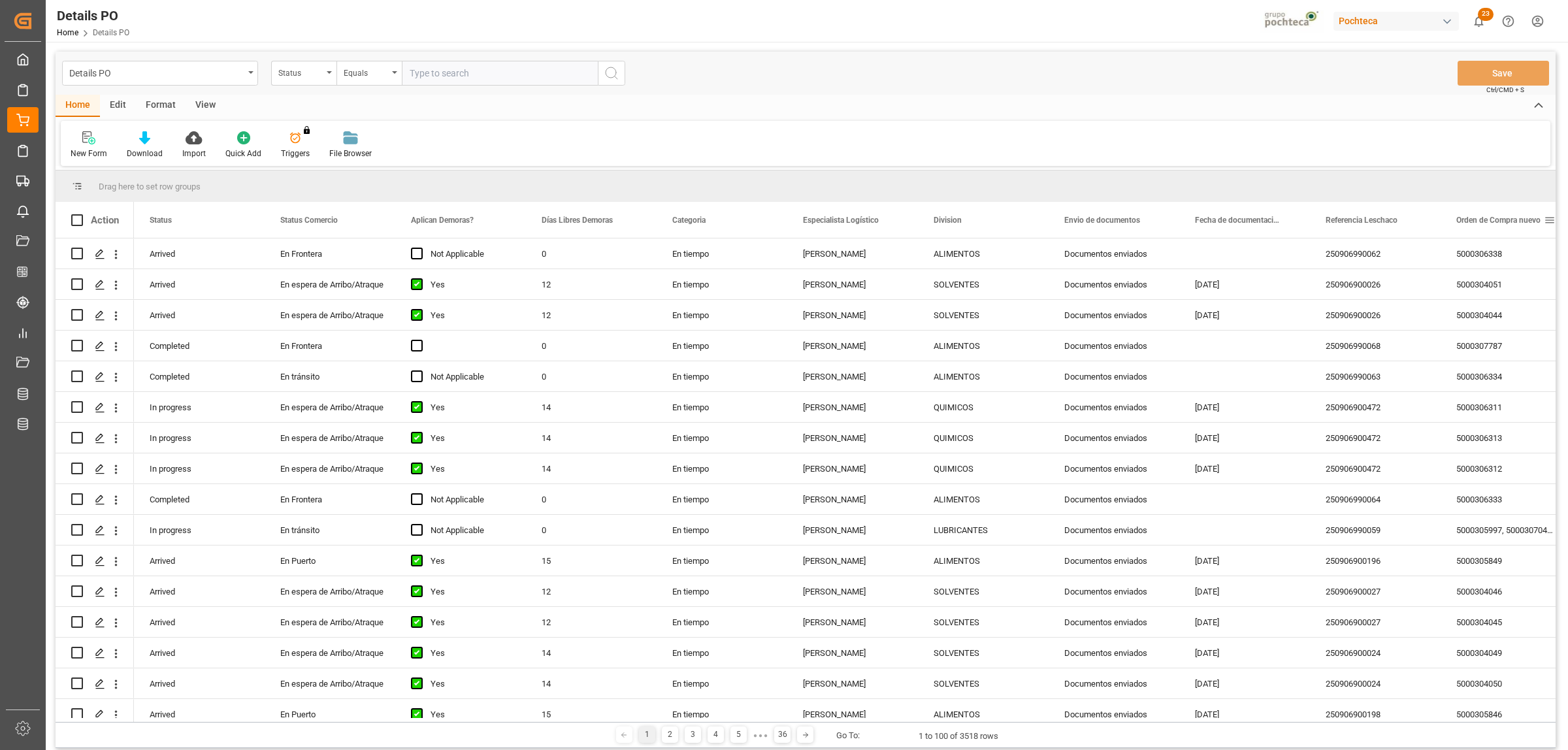
click at [1551, 220] on span at bounding box center [1551, 221] width 12 height 12
click at [1512, 225] on span "filter" at bounding box center [1507, 222] width 12 height 12
type input "5000304051"
click at [1507, 329] on button "Apply" at bounding box center [1500, 330] width 24 height 13
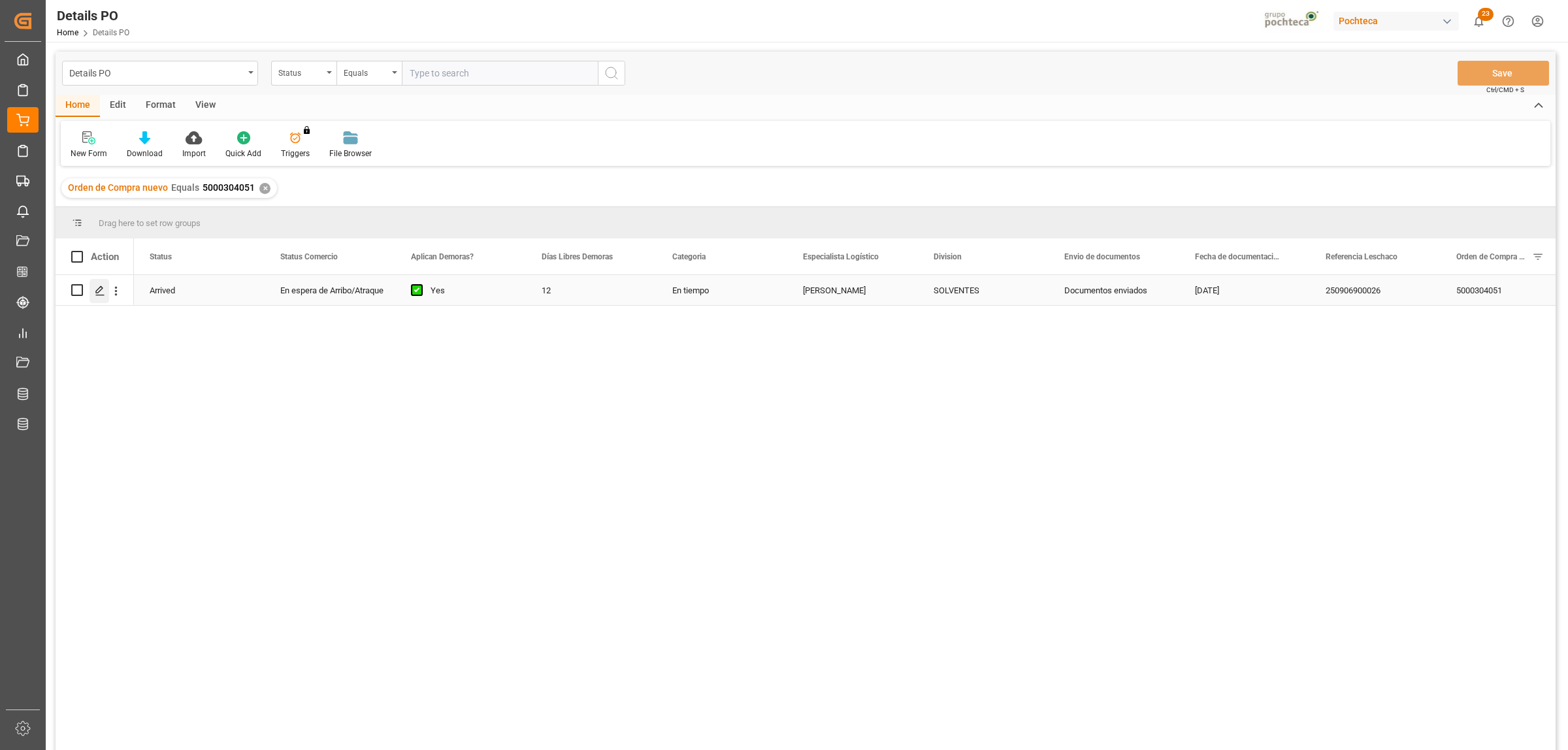
click at [102, 292] on icon "Press SPACE to select this row." at bounding box center [99, 290] width 11 height 11
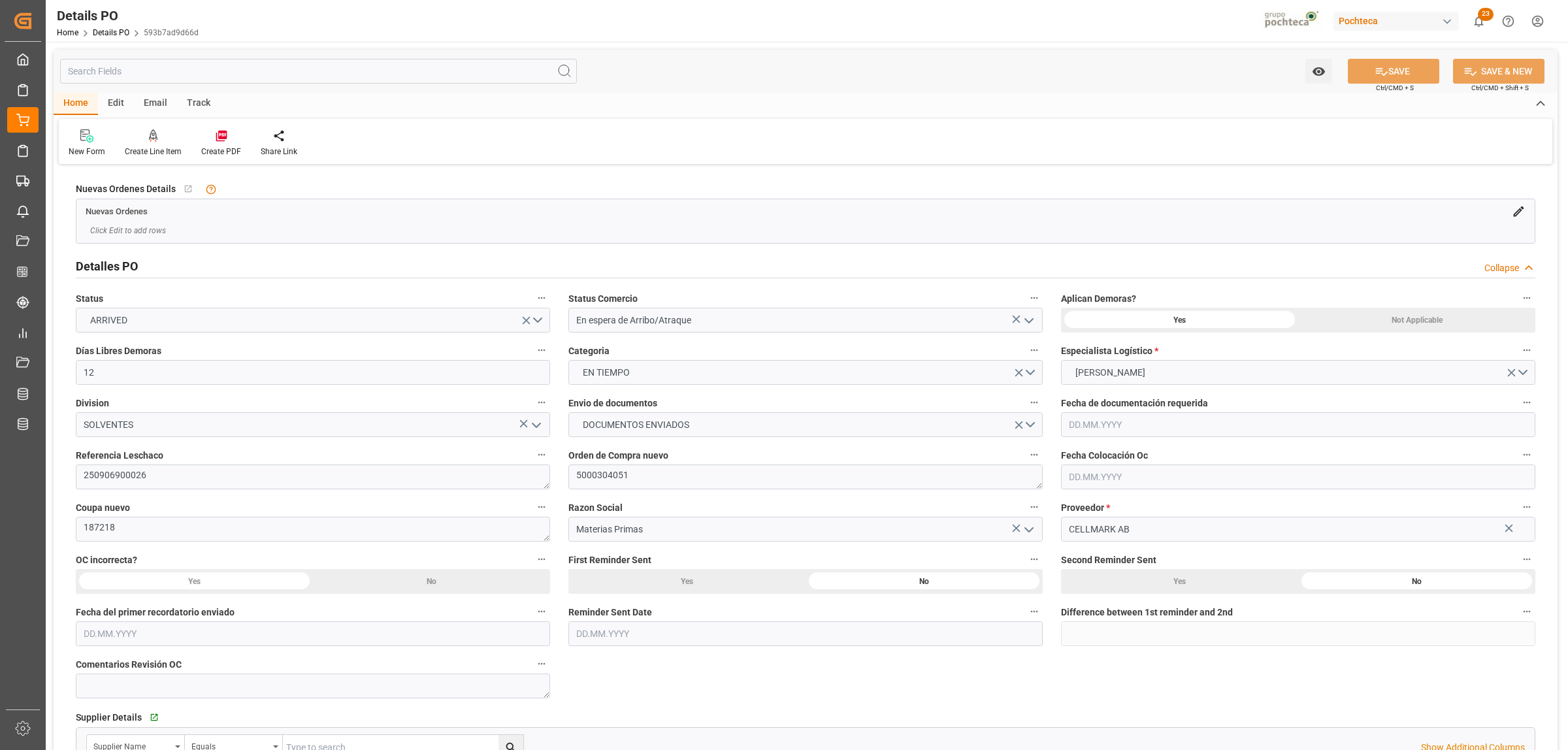
type input "12"
type input "22.07.2025"
type input "24.07.2025"
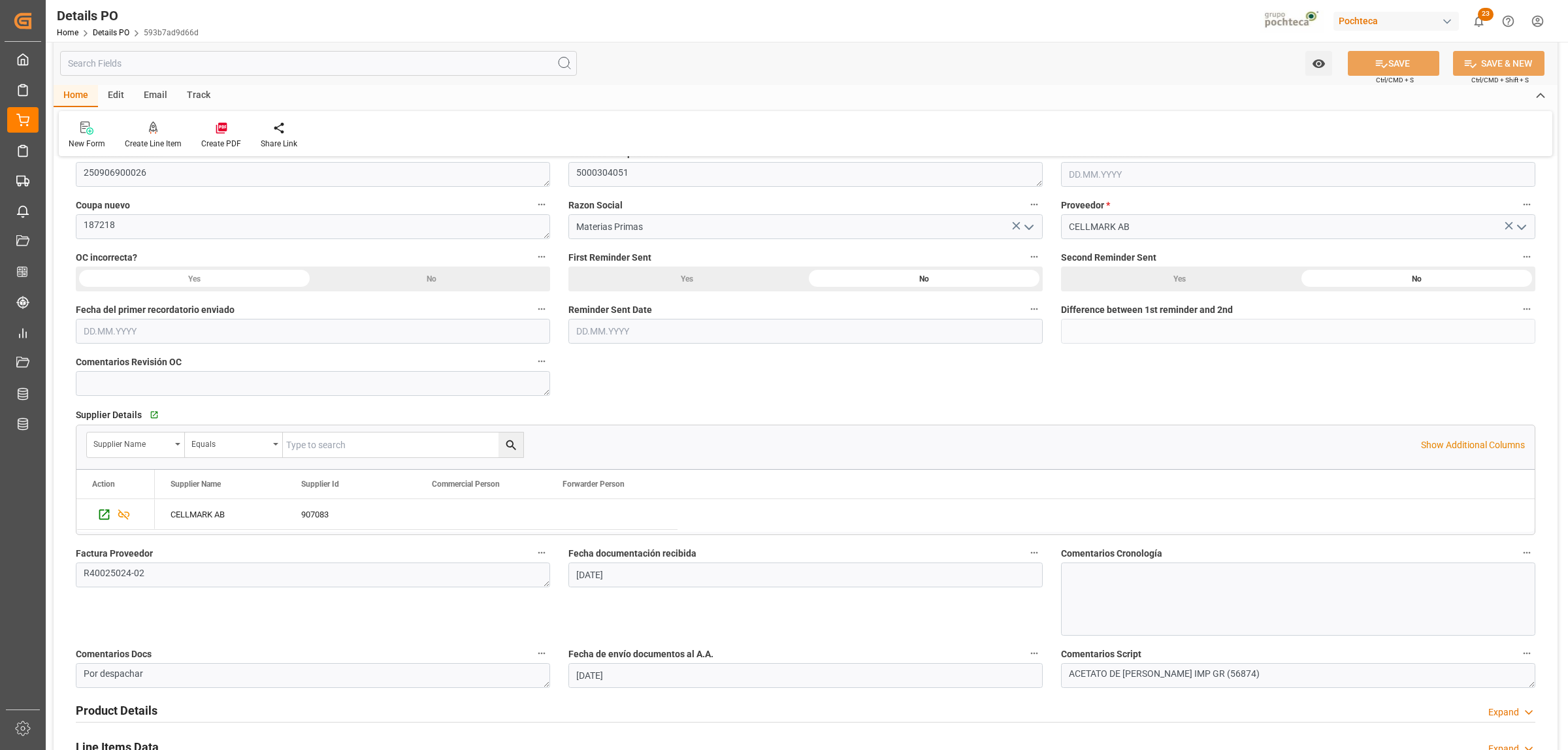
scroll to position [571, 0]
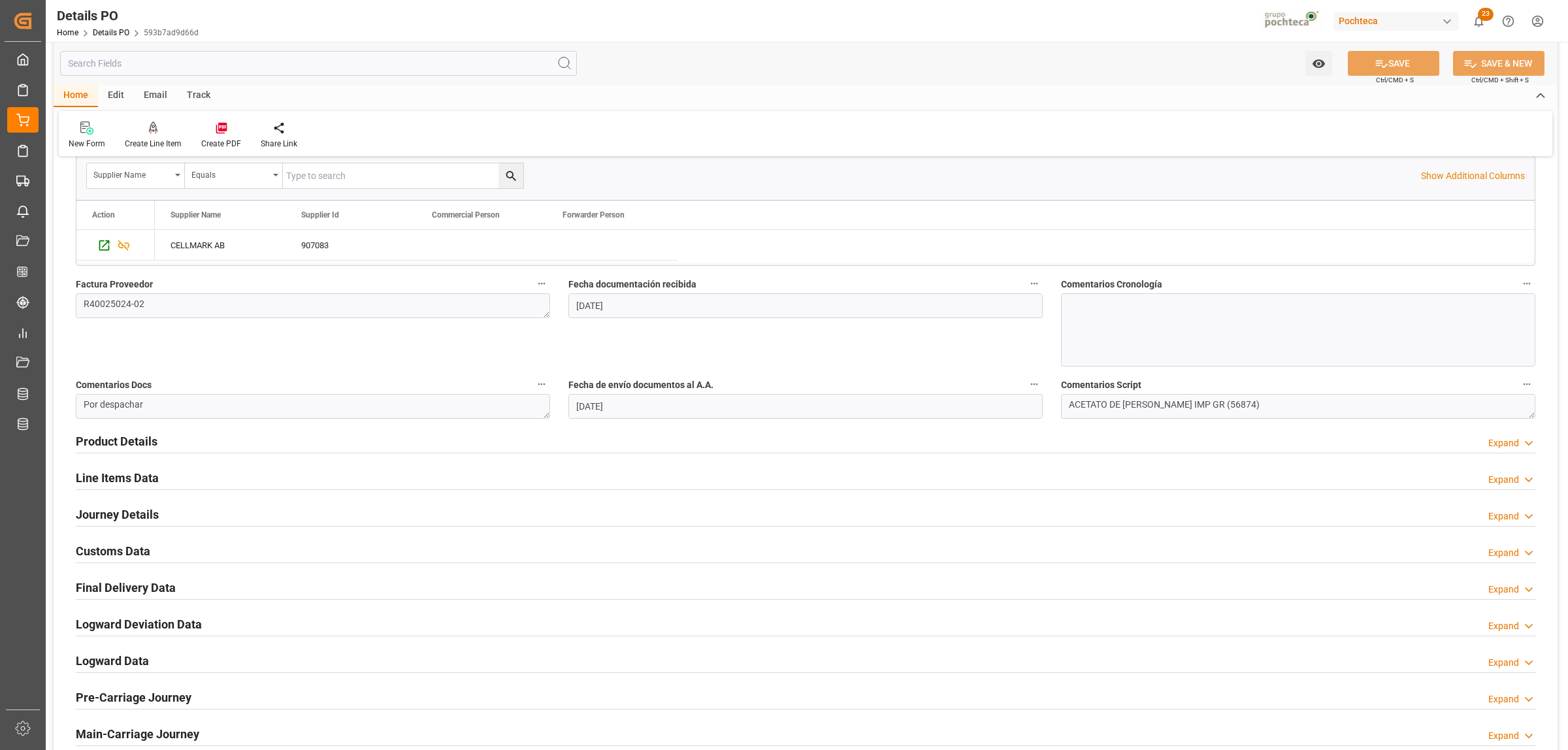
click at [131, 556] on h2 "Customs Data" at bounding box center [113, 551] width 75 height 17
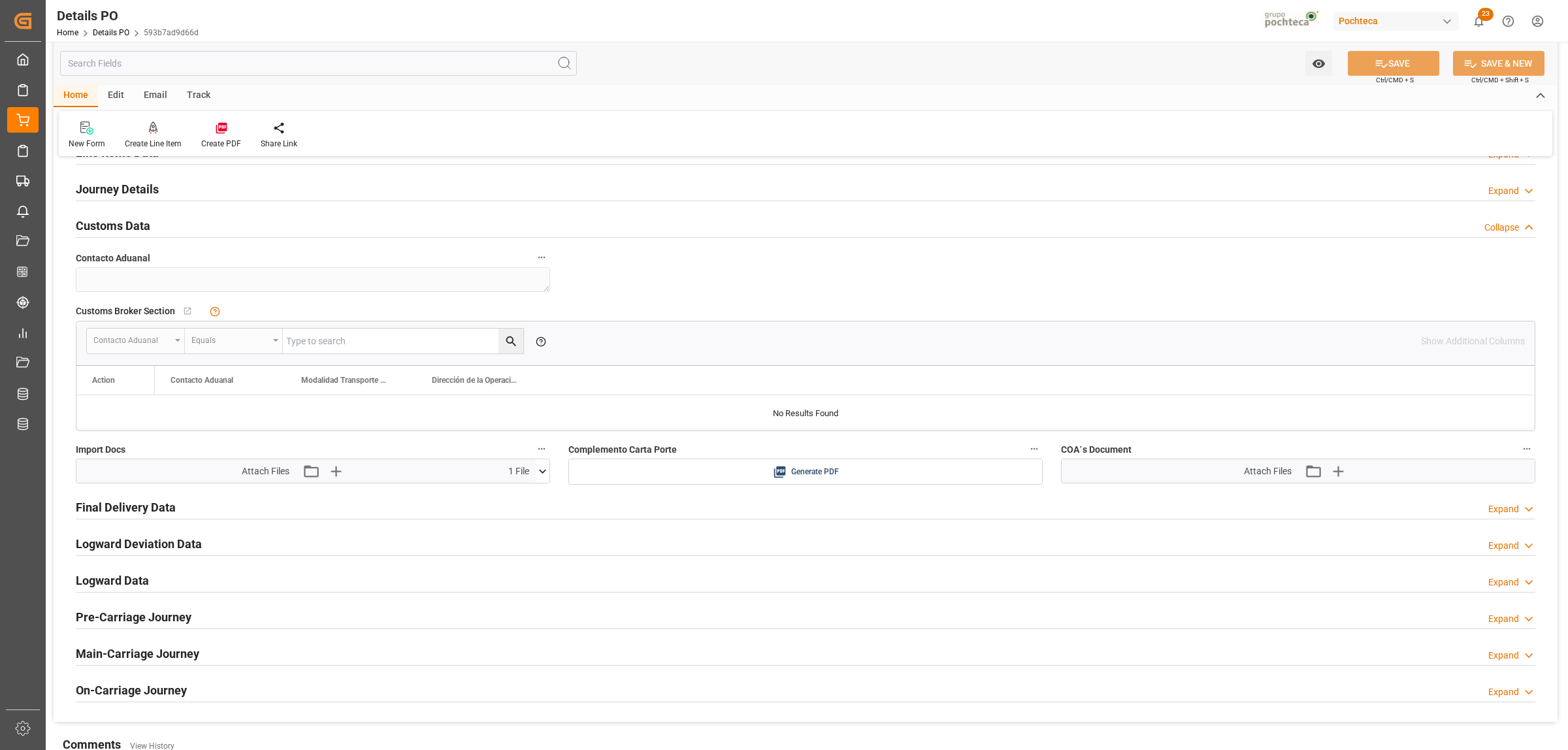
scroll to position [898, 0]
click at [161, 511] on h2 "Final Delivery Data" at bounding box center [125, 506] width 100 height 17
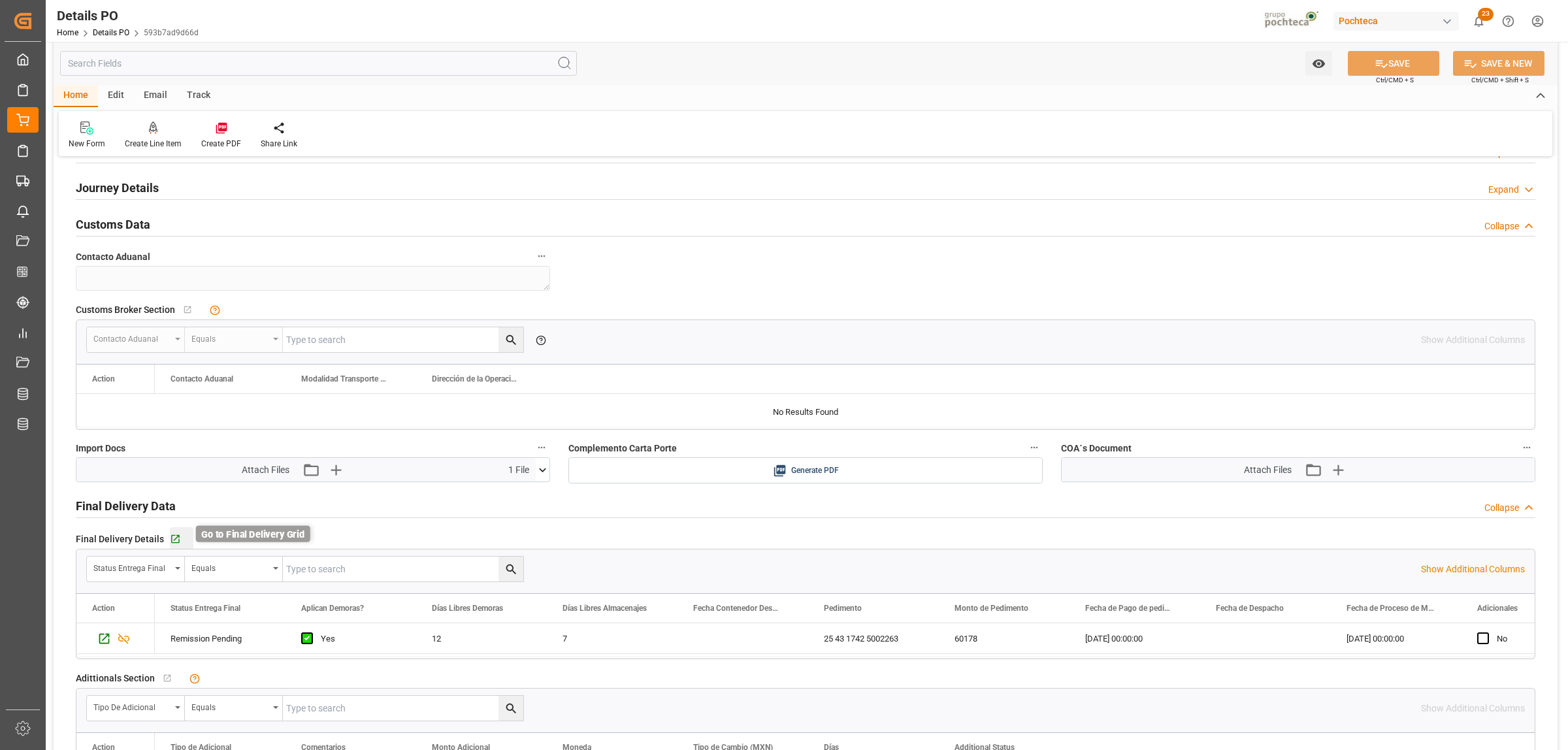
click at [171, 543] on icon "button" at bounding box center [175, 539] width 9 height 9
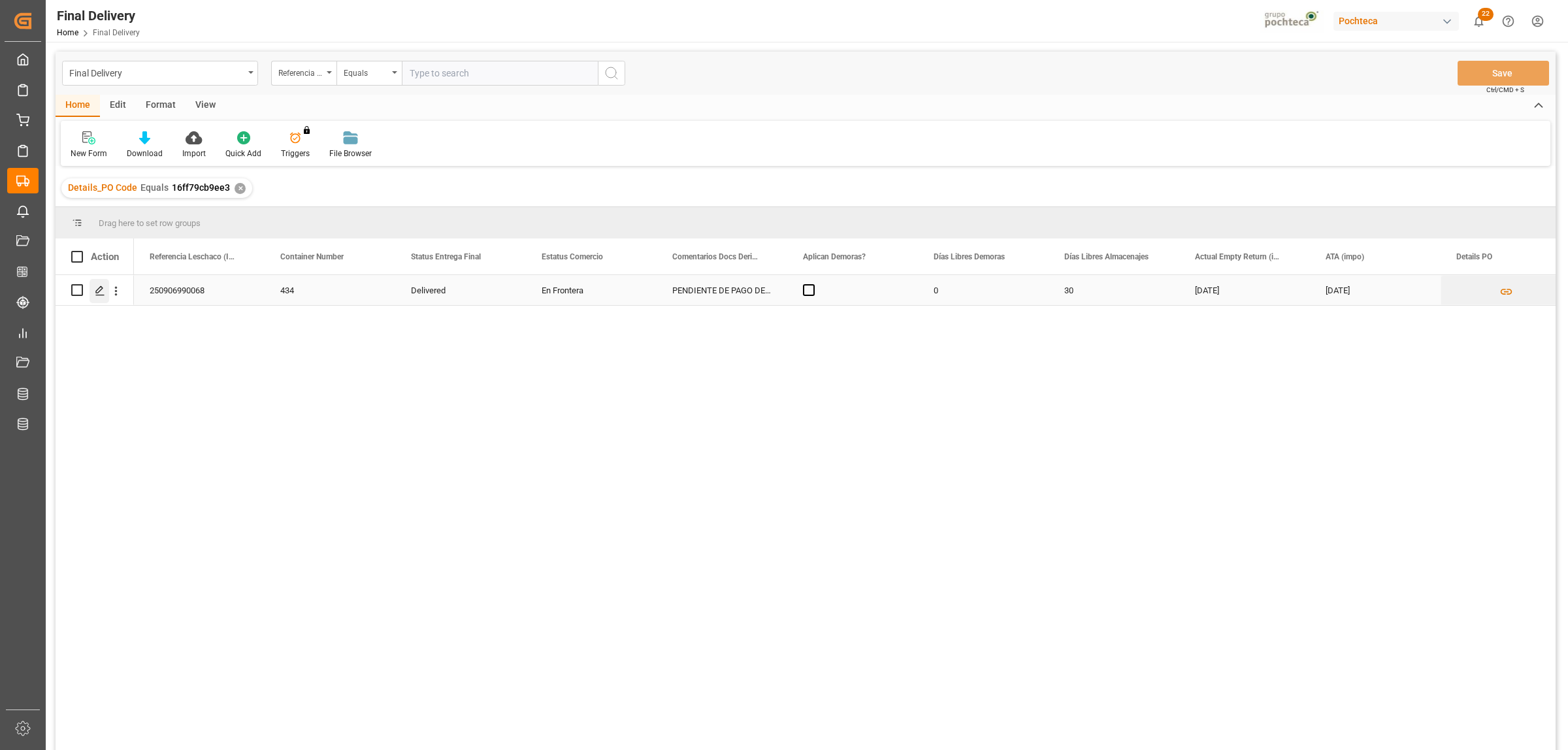
click at [99, 292] on icon "Press SPACE to select this row." at bounding box center [99, 290] width 11 height 11
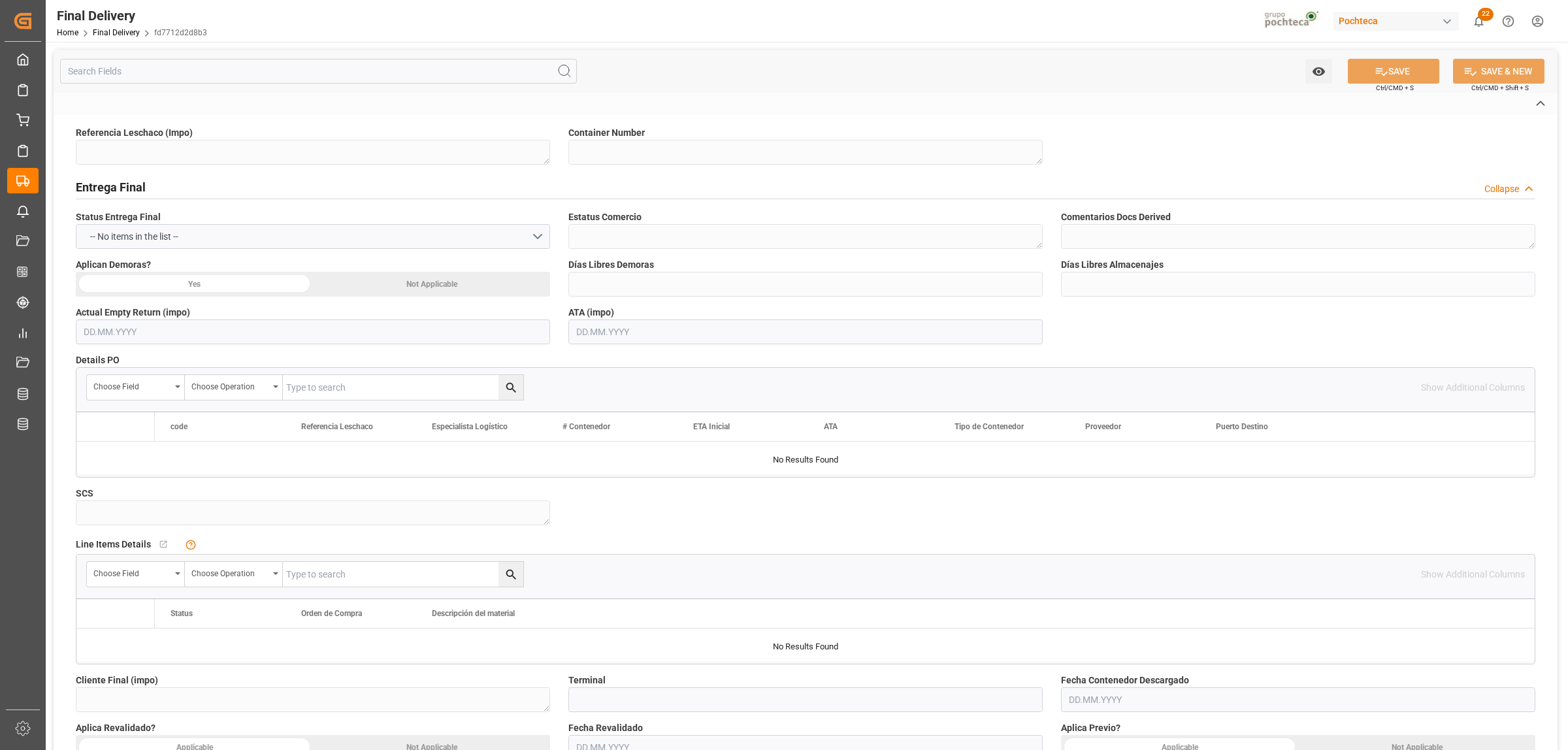
type textarea "250906990068"
type textarea "434"
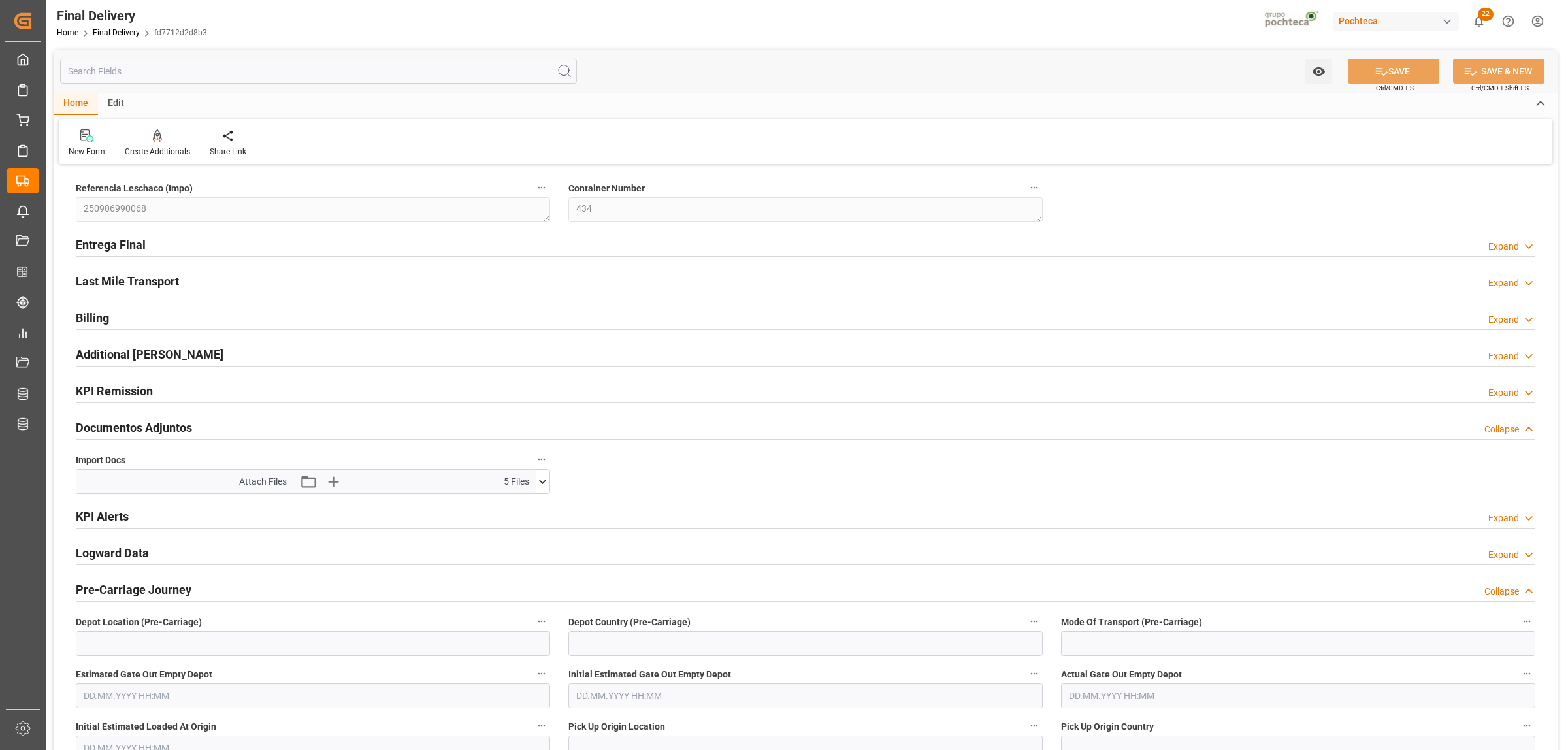
type input "0"
type input "30"
type input "63798"
type input "[DATE]"
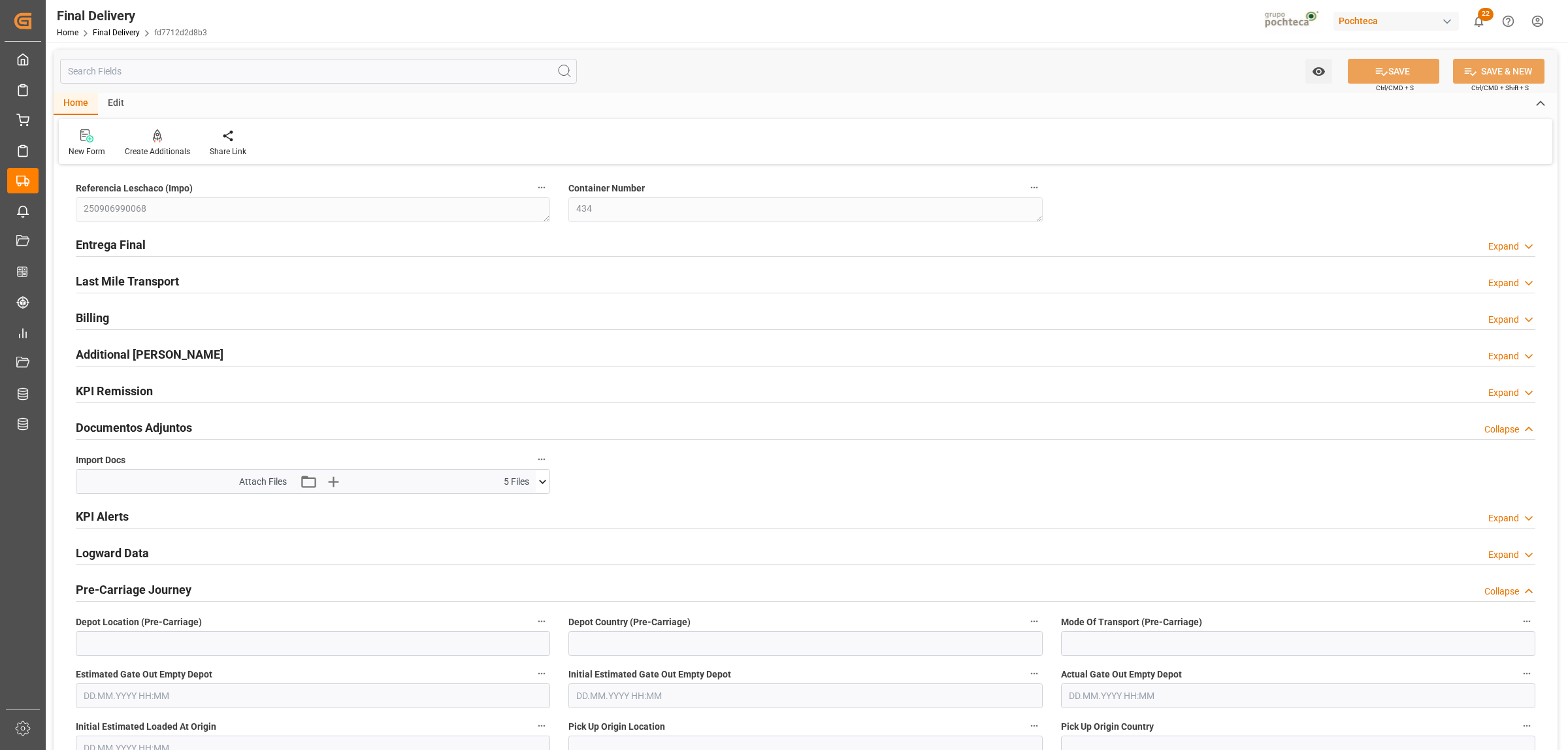
type input "02.09.2025 00:00"
type input "[DATE]"
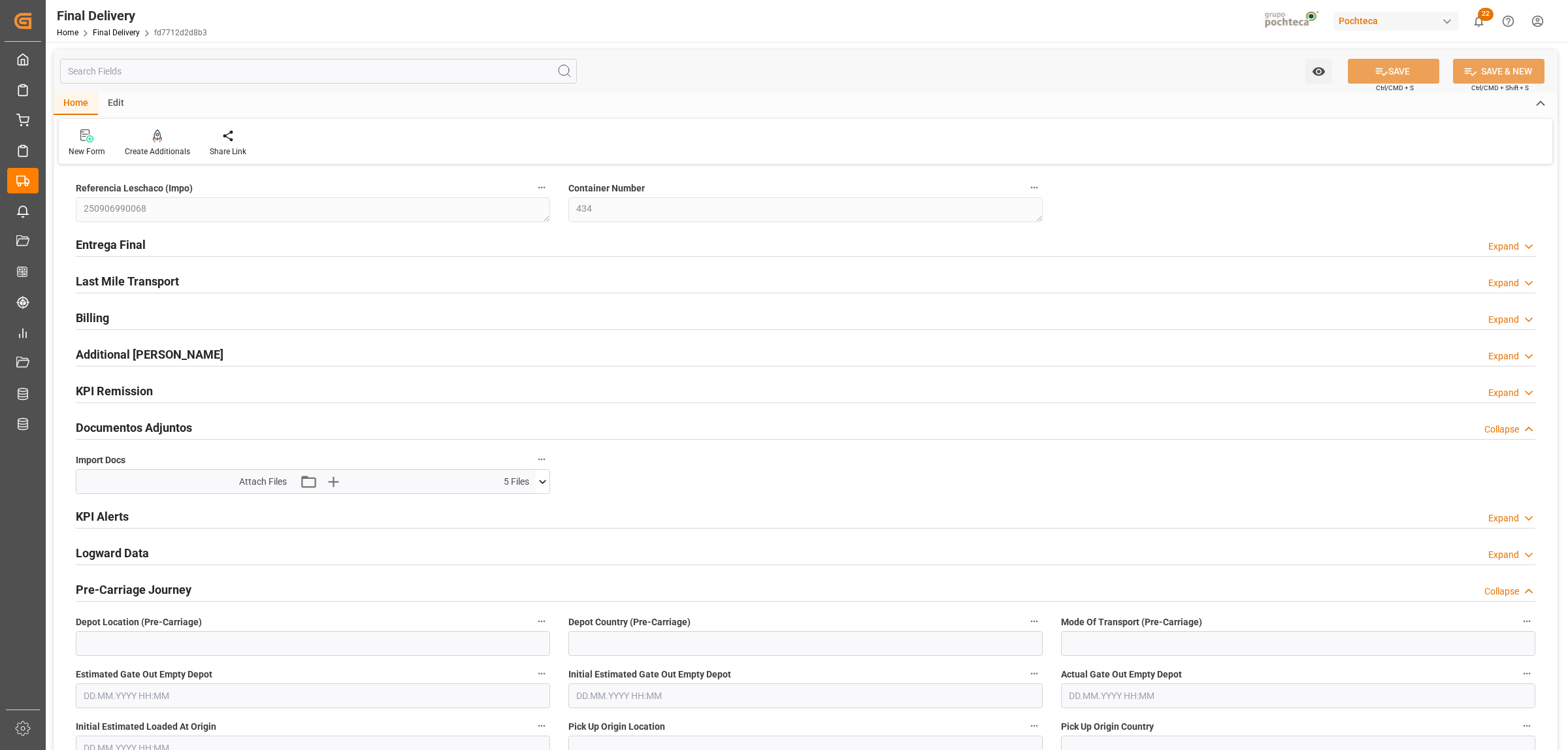
type input "[DATE]"
click at [105, 249] on h2 "Entrega Final" at bounding box center [111, 245] width 70 height 17
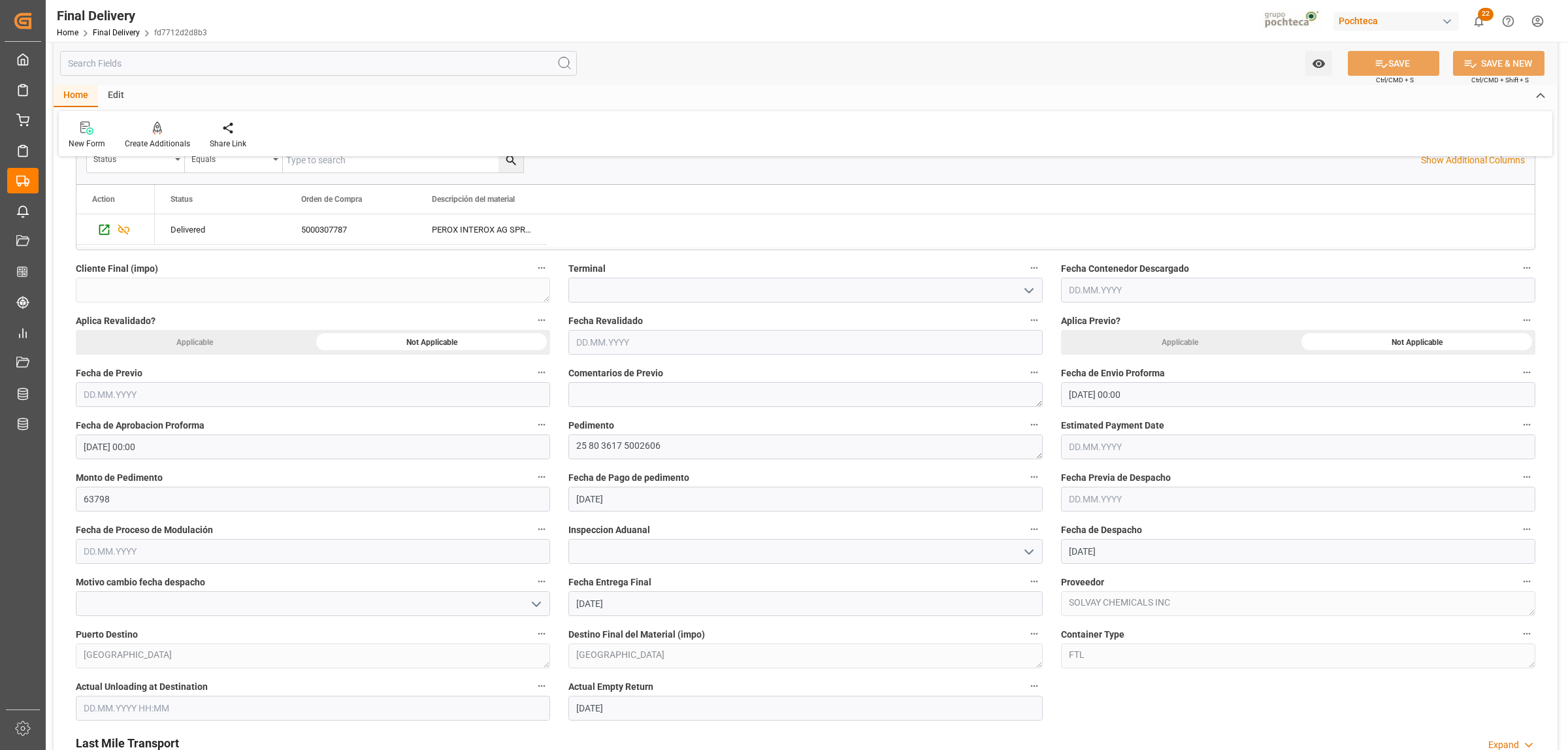
scroll to position [571, 0]
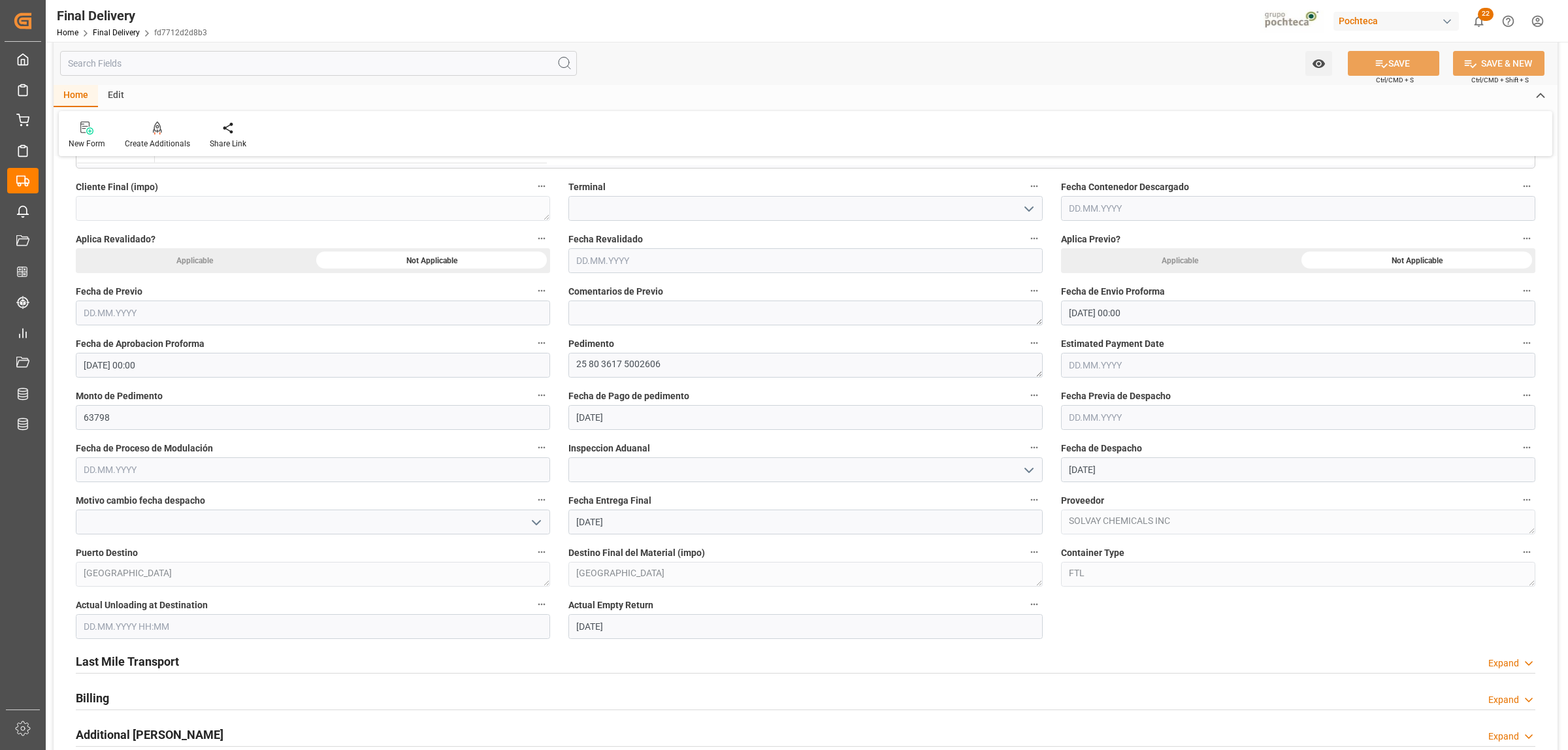
click at [642, 524] on input "[DATE]" at bounding box center [806, 522] width 474 height 25
click at [655, 602] on div "4" at bounding box center [662, 602] width 17 height 16
click at [621, 523] on input "[DATE]" at bounding box center [806, 522] width 474 height 25
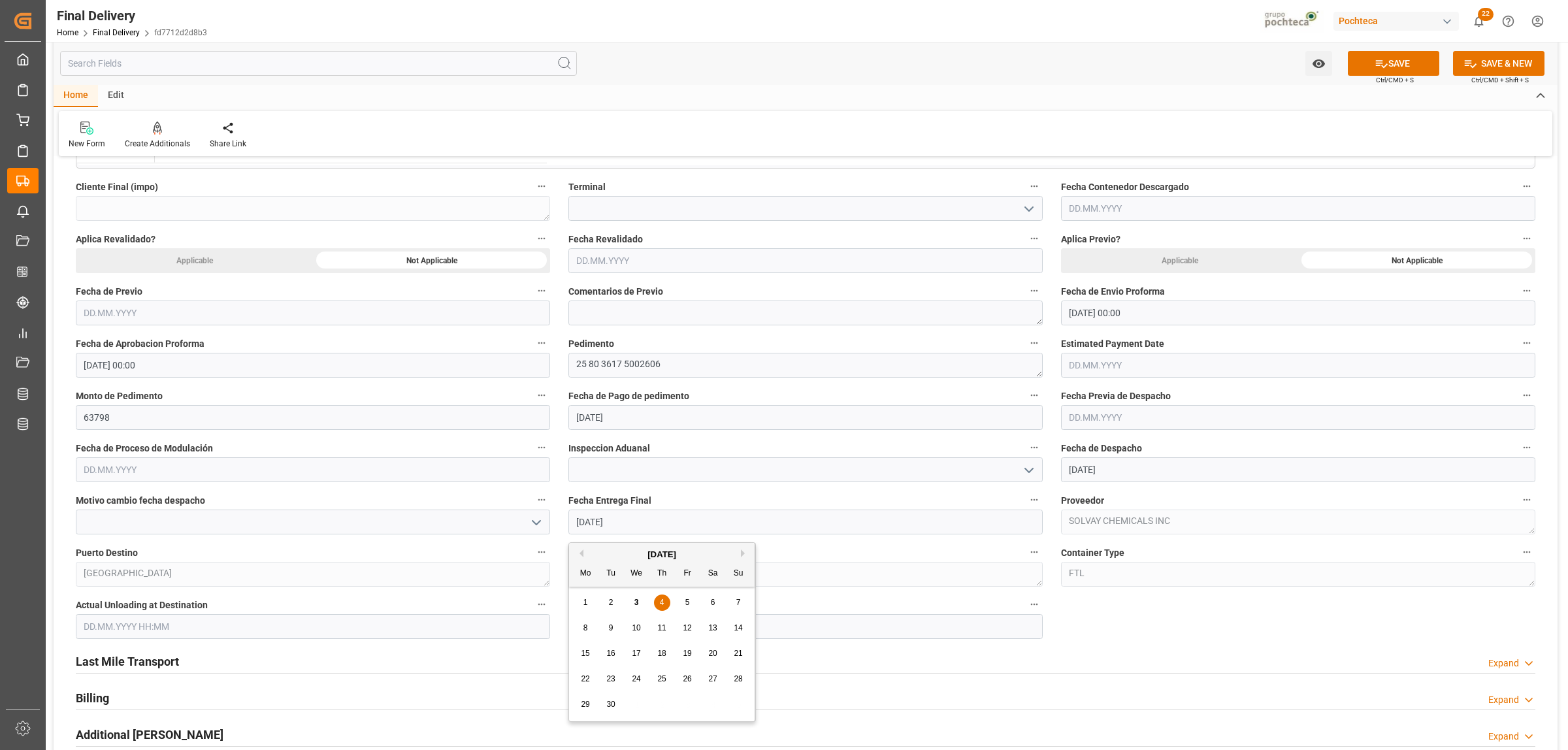
click at [684, 602] on div "5" at bounding box center [687, 602] width 17 height 16
type input "[DATE]"
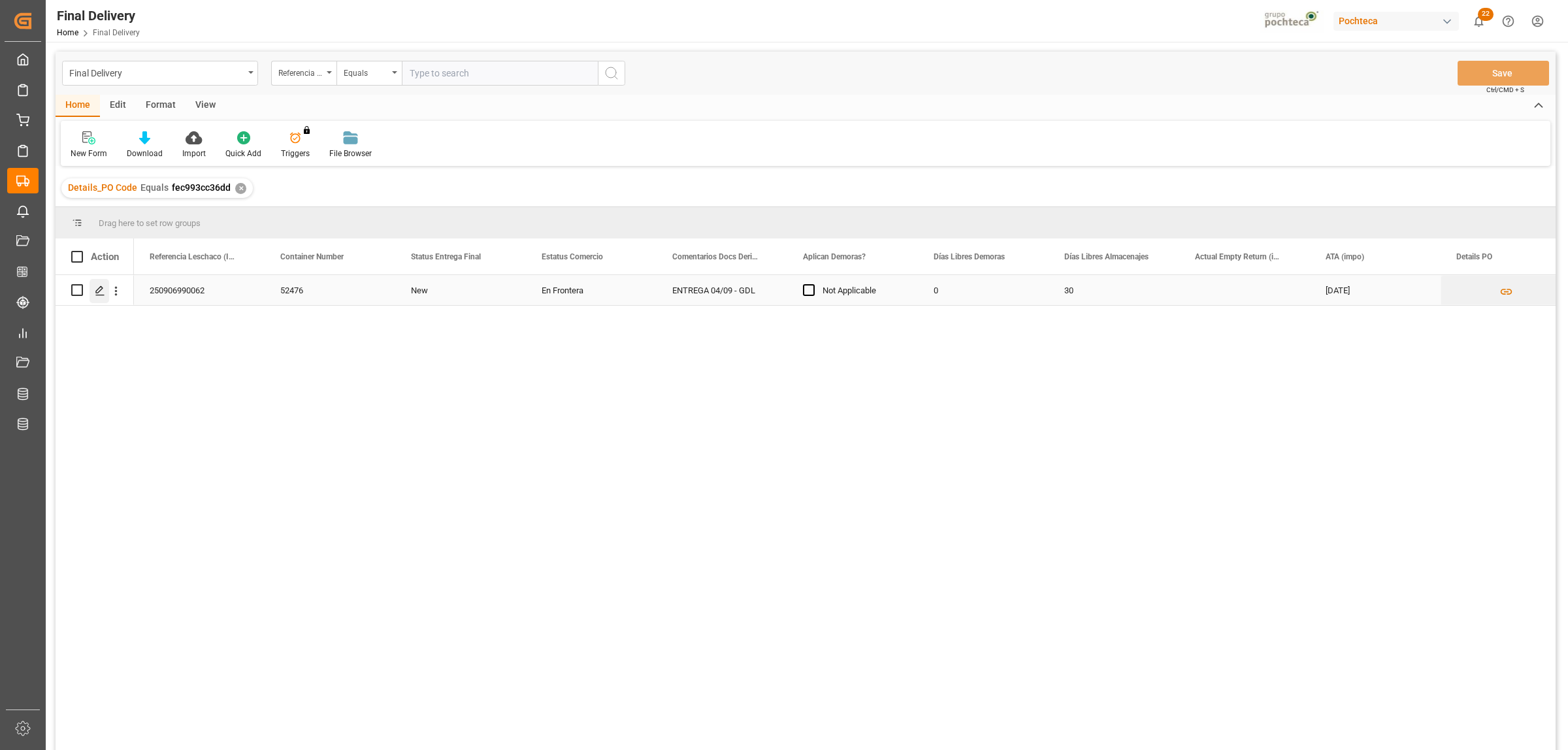
click at [93, 292] on div "Press SPACE to select this row." at bounding box center [99, 290] width 19 height 24
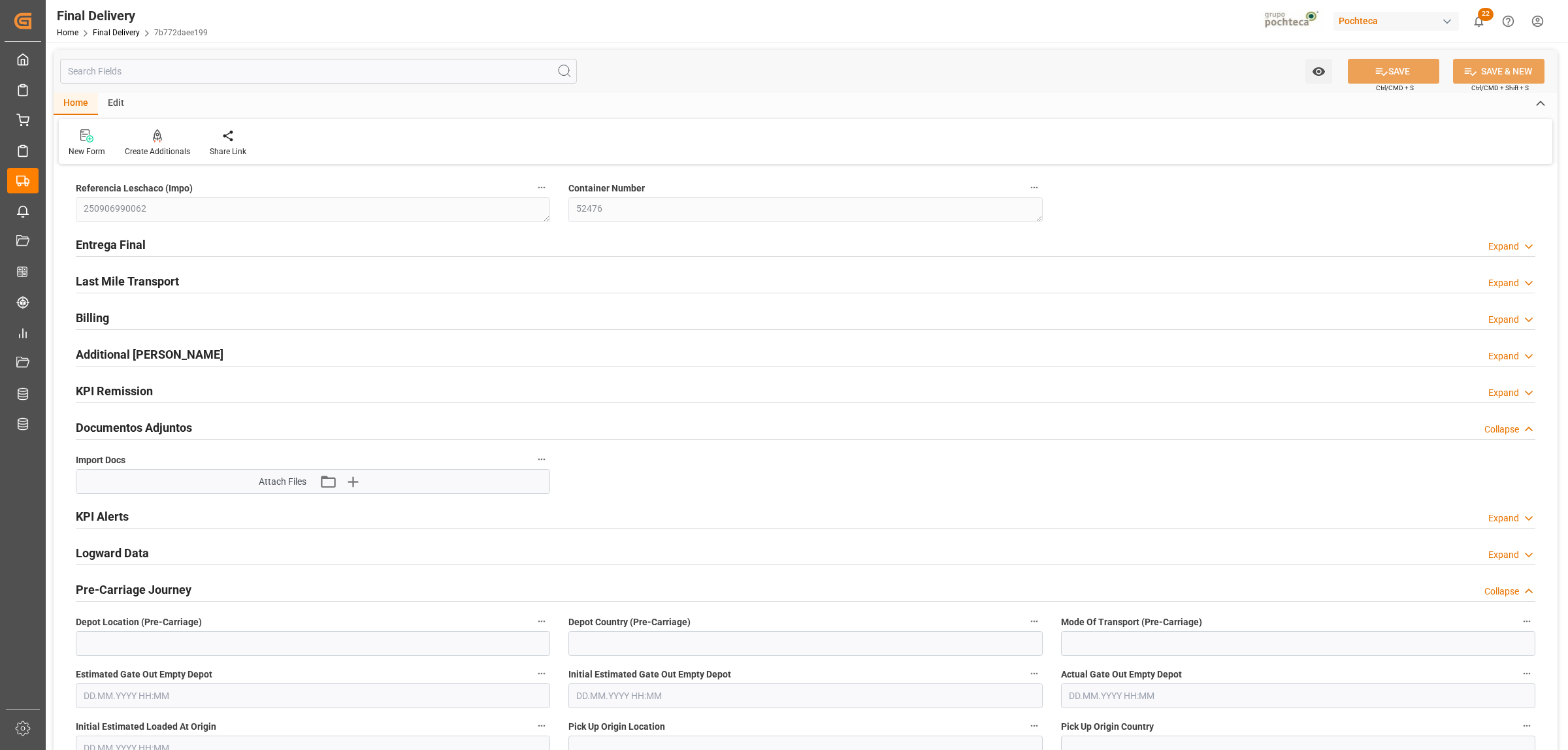
type input "0"
type input "30"
type input "[DATE]"
click at [111, 244] on h2 "Entrega Final" at bounding box center [111, 245] width 70 height 17
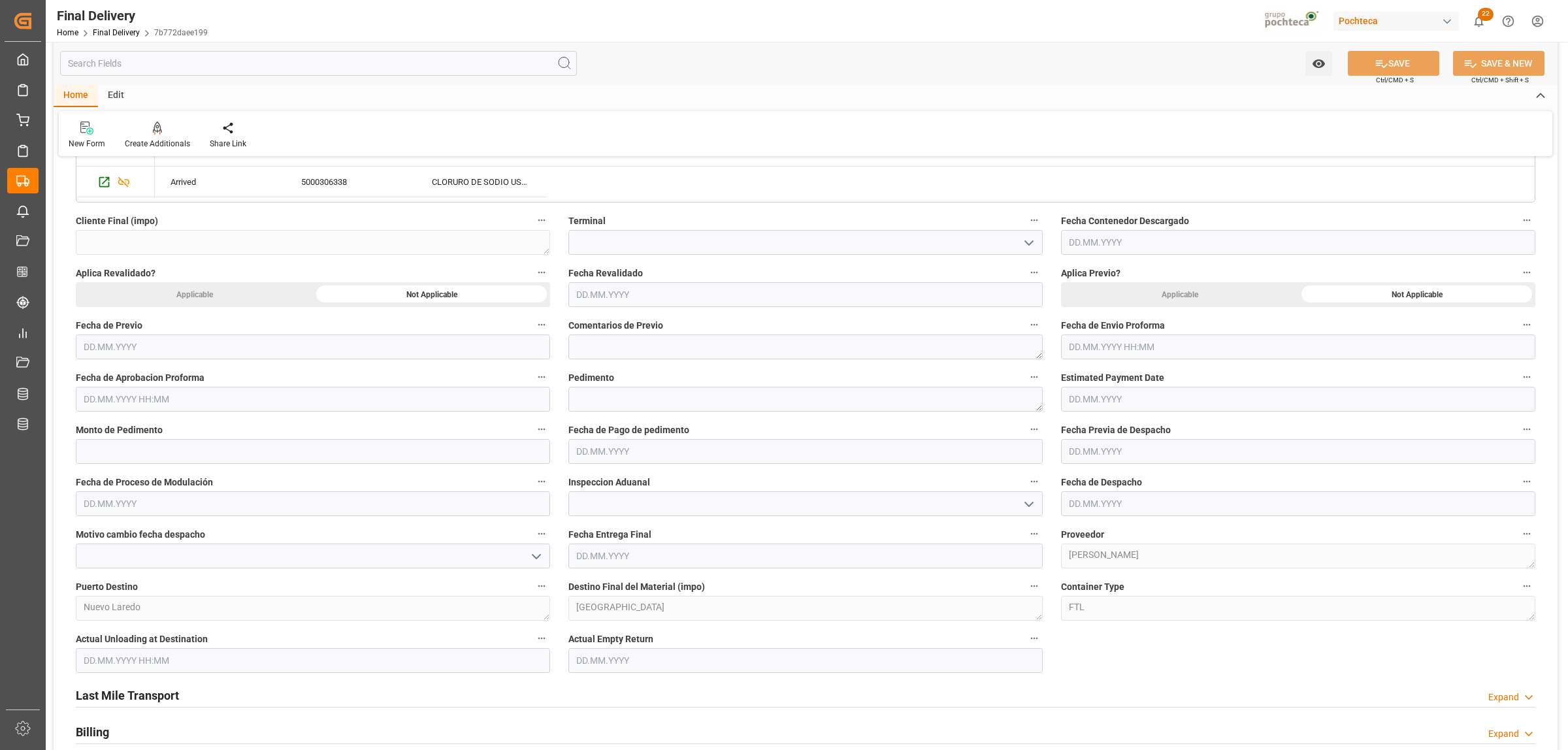
scroll to position [571, 0]
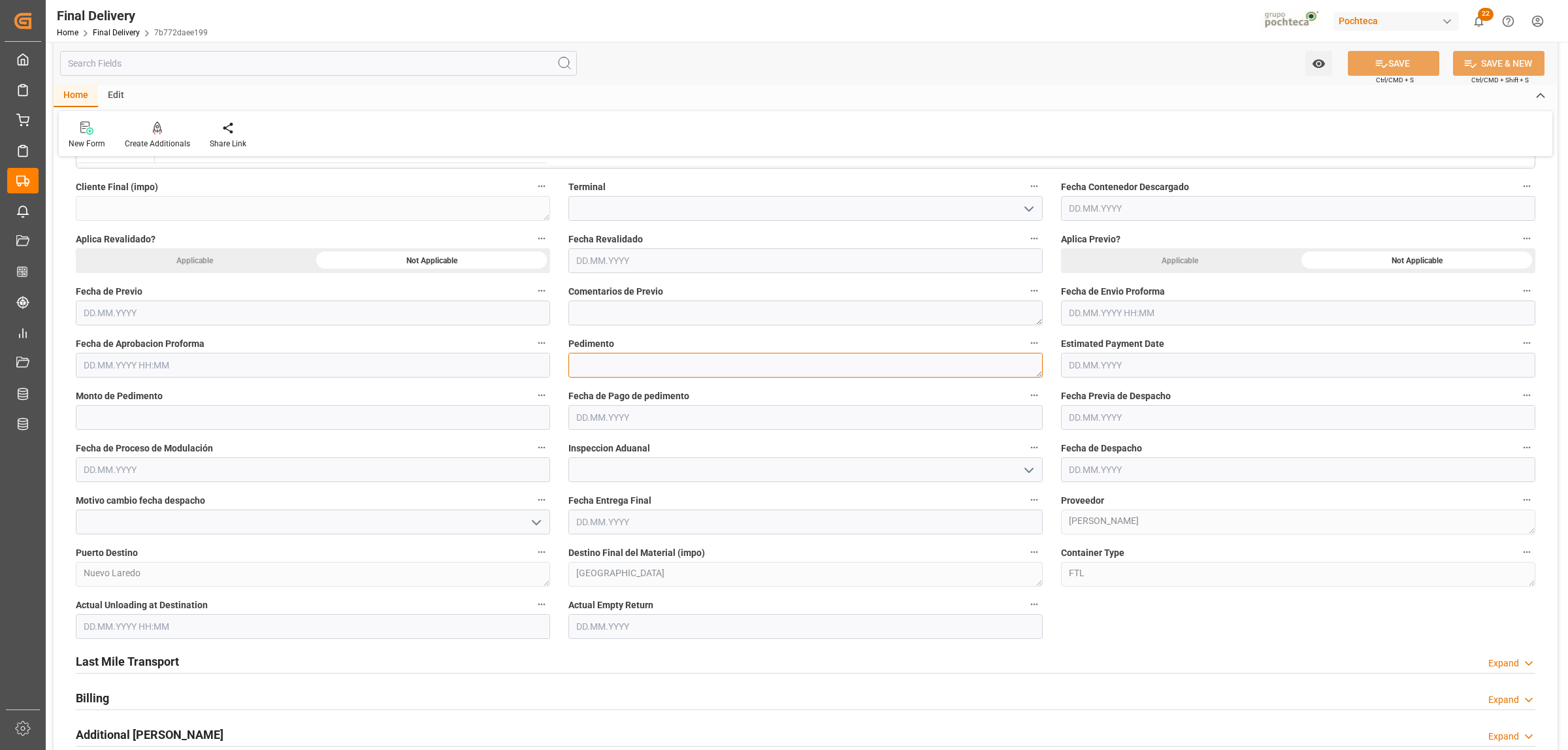
click at [625, 367] on textarea at bounding box center [806, 365] width 474 height 25
paste textarea "25 24 3617 5008718"
type textarea "25 24 3617 5008718"
click at [1126, 304] on input "text" at bounding box center [1299, 313] width 474 height 25
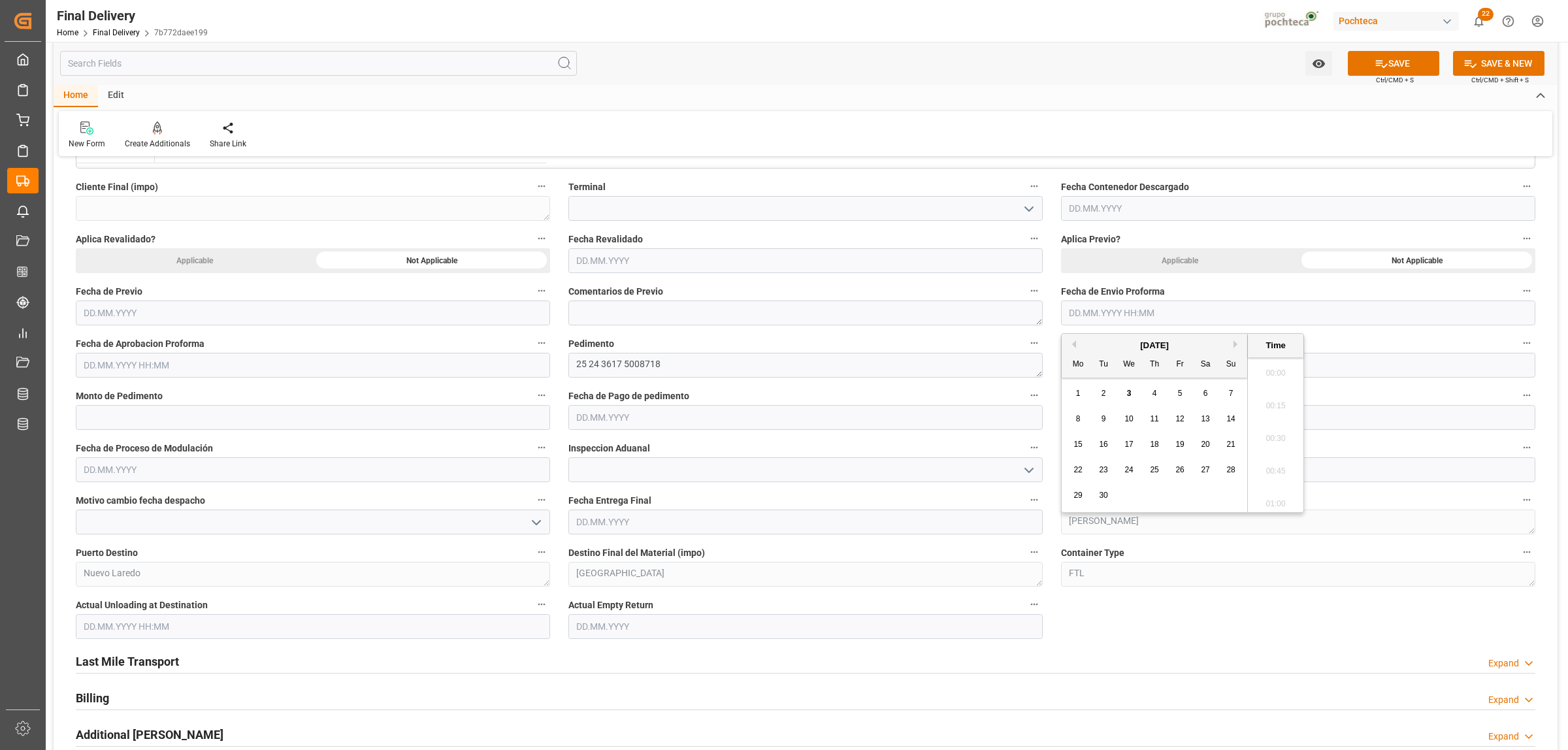
scroll to position [2649, 0]
click at [1103, 390] on span "2" at bounding box center [1103, 392] width 5 height 9
type input "02.09.2025 00:00"
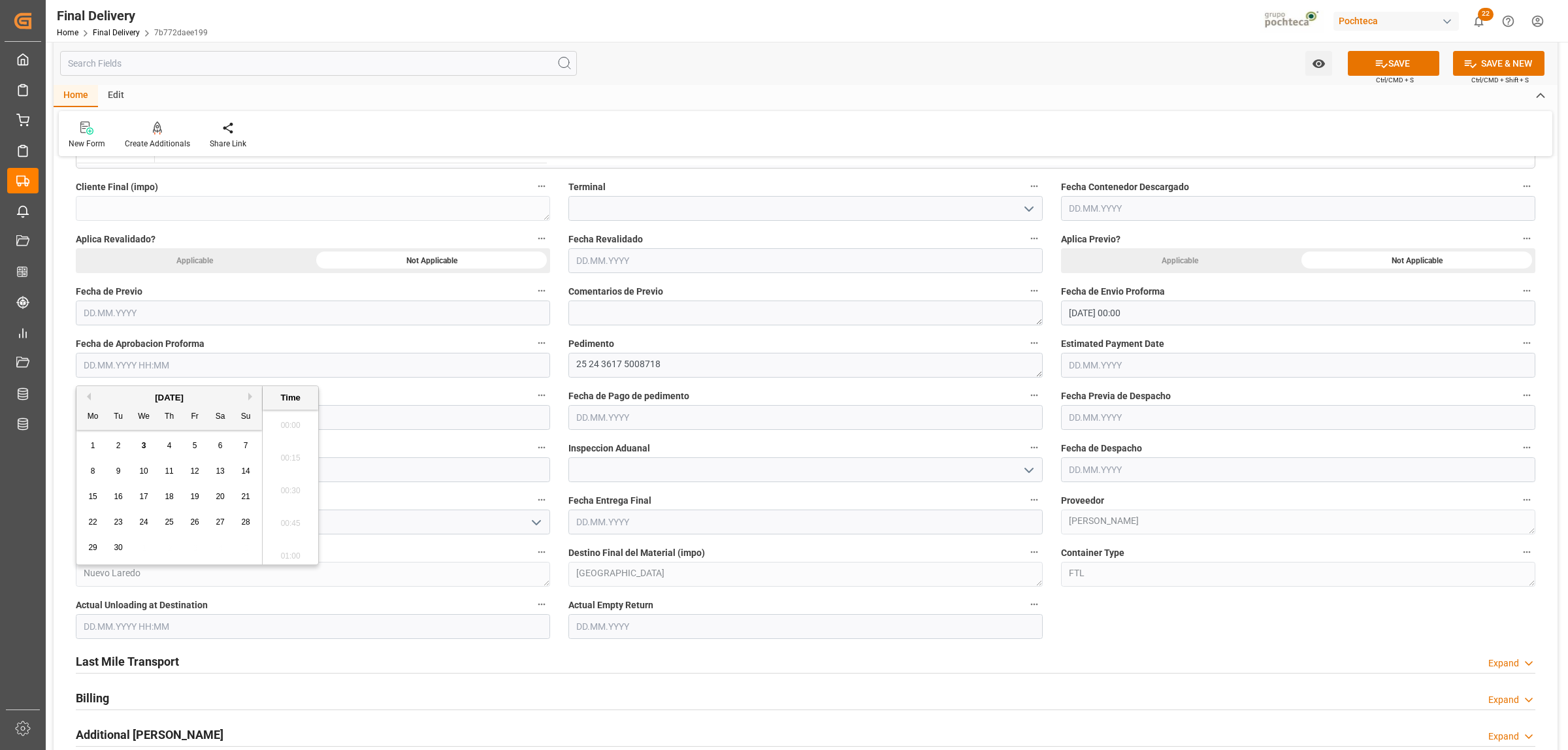
click at [190, 364] on input "text" at bounding box center [313, 365] width 474 height 25
click at [122, 451] on div "2" at bounding box center [119, 446] width 17 height 16
type input "02.09.2025 00:00"
click at [667, 420] on input "text" at bounding box center [806, 418] width 474 height 25
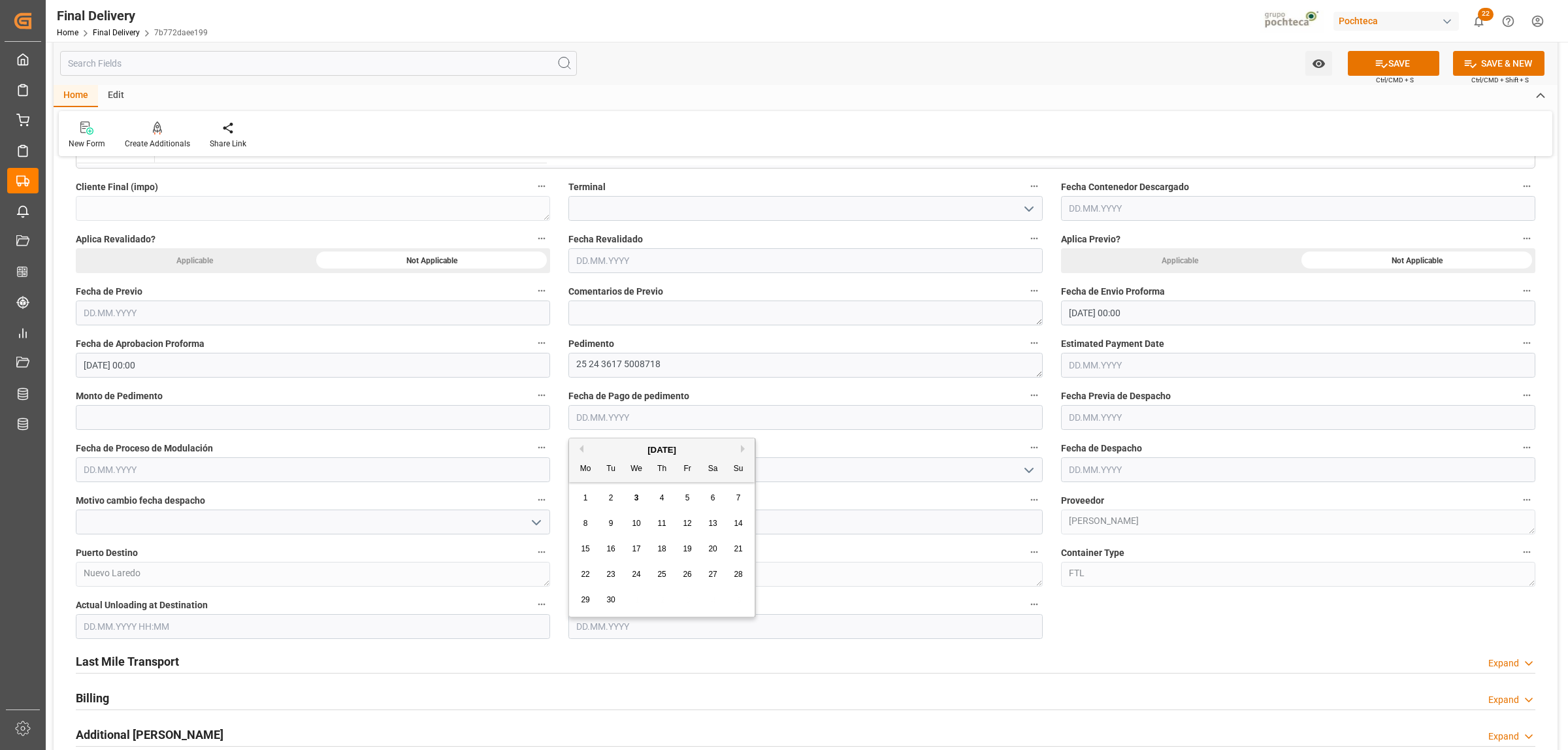
click at [612, 494] on div "2" at bounding box center [611, 498] width 17 height 16
type input "[DATE]"
click at [450, 416] on input "text" at bounding box center [313, 418] width 474 height 25
paste input "34159"
type input "34159"
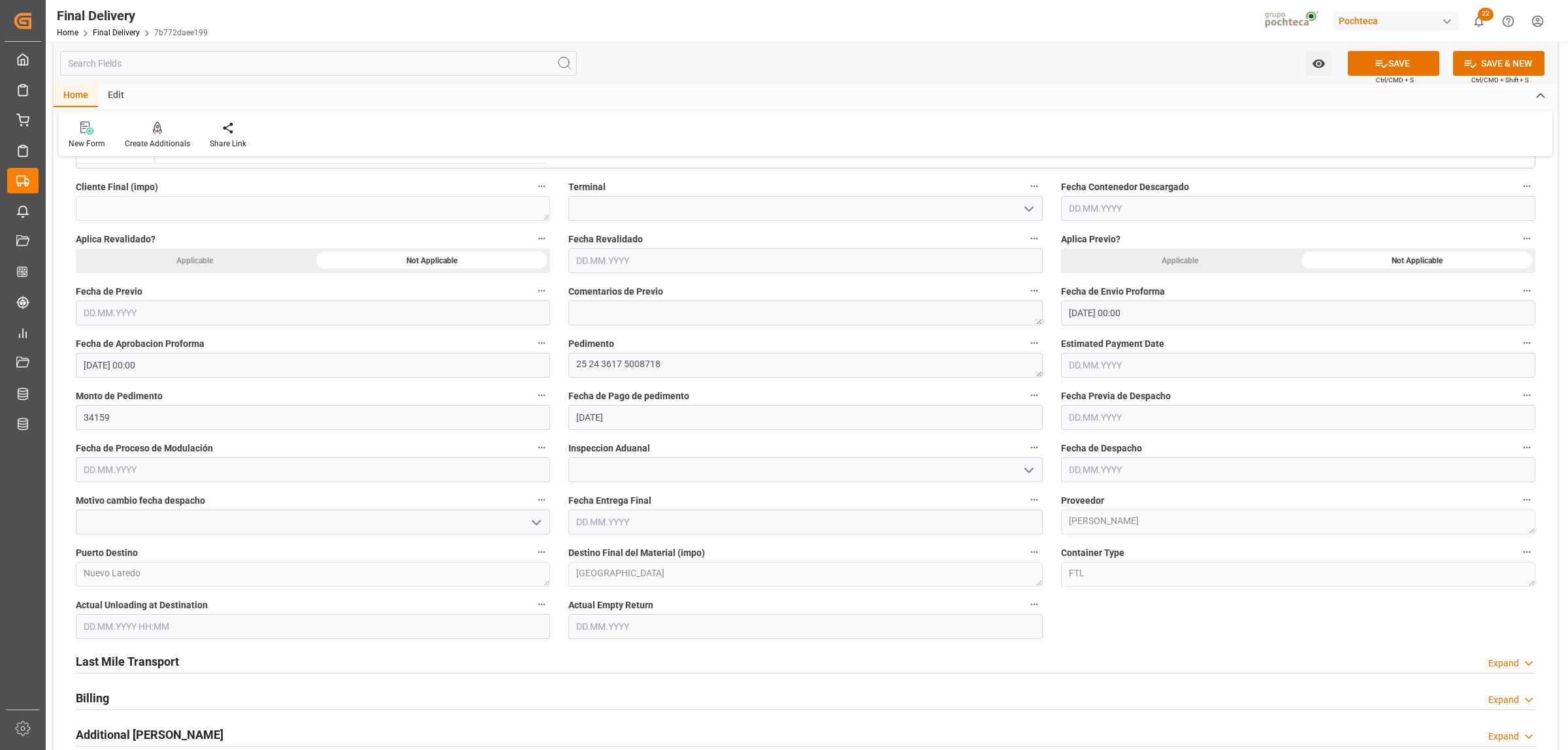
click at [1080, 467] on input "text" at bounding box center [1299, 470] width 474 height 25
click at [1103, 553] on span "2" at bounding box center [1103, 549] width 5 height 9
type input "[DATE]"
click at [1079, 422] on input "text" at bounding box center [1299, 418] width 474 height 25
click at [1098, 497] on div "2" at bounding box center [1103, 498] width 17 height 16
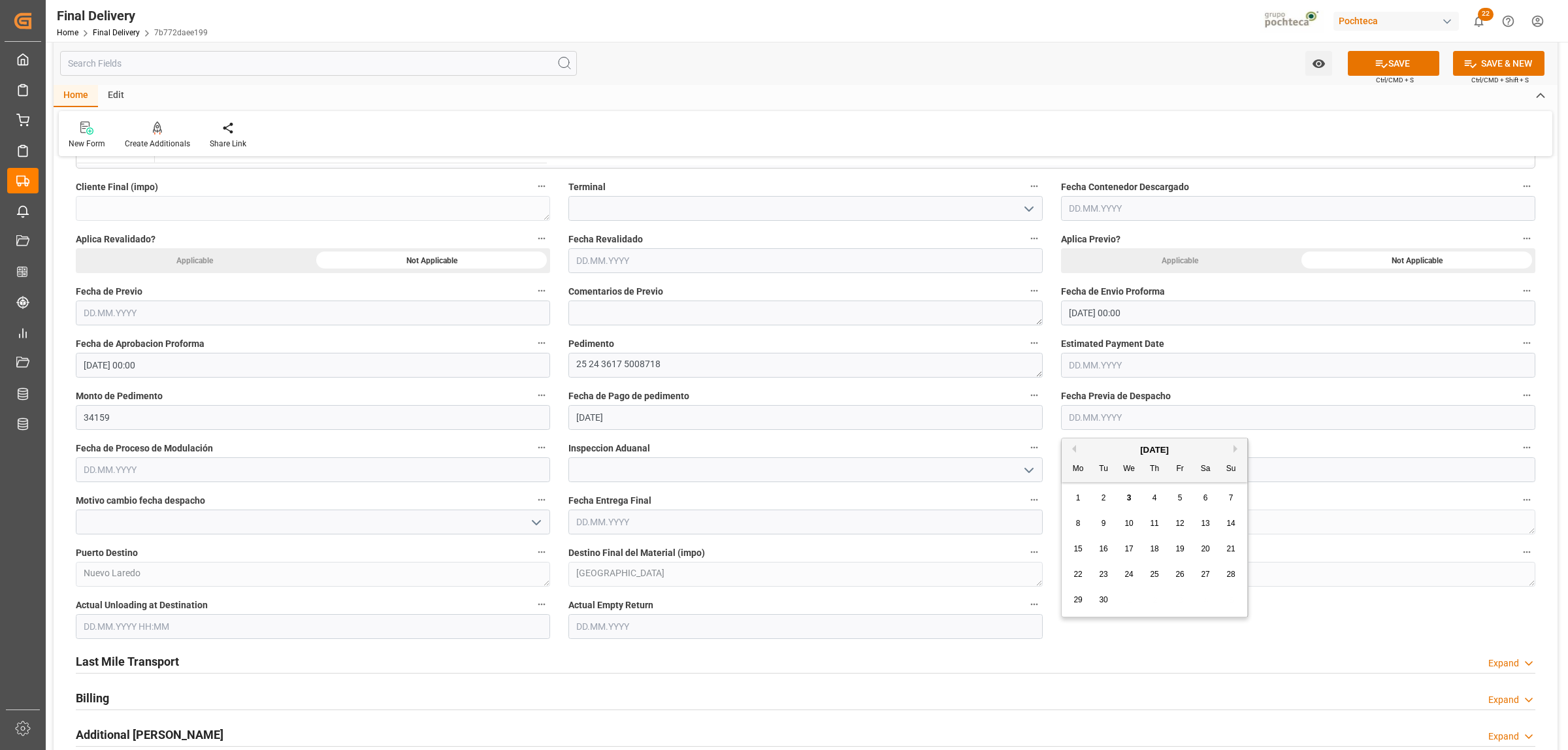
type input "[DATE]"
click at [1028, 477] on icon "open menu" at bounding box center [1029, 470] width 16 height 16
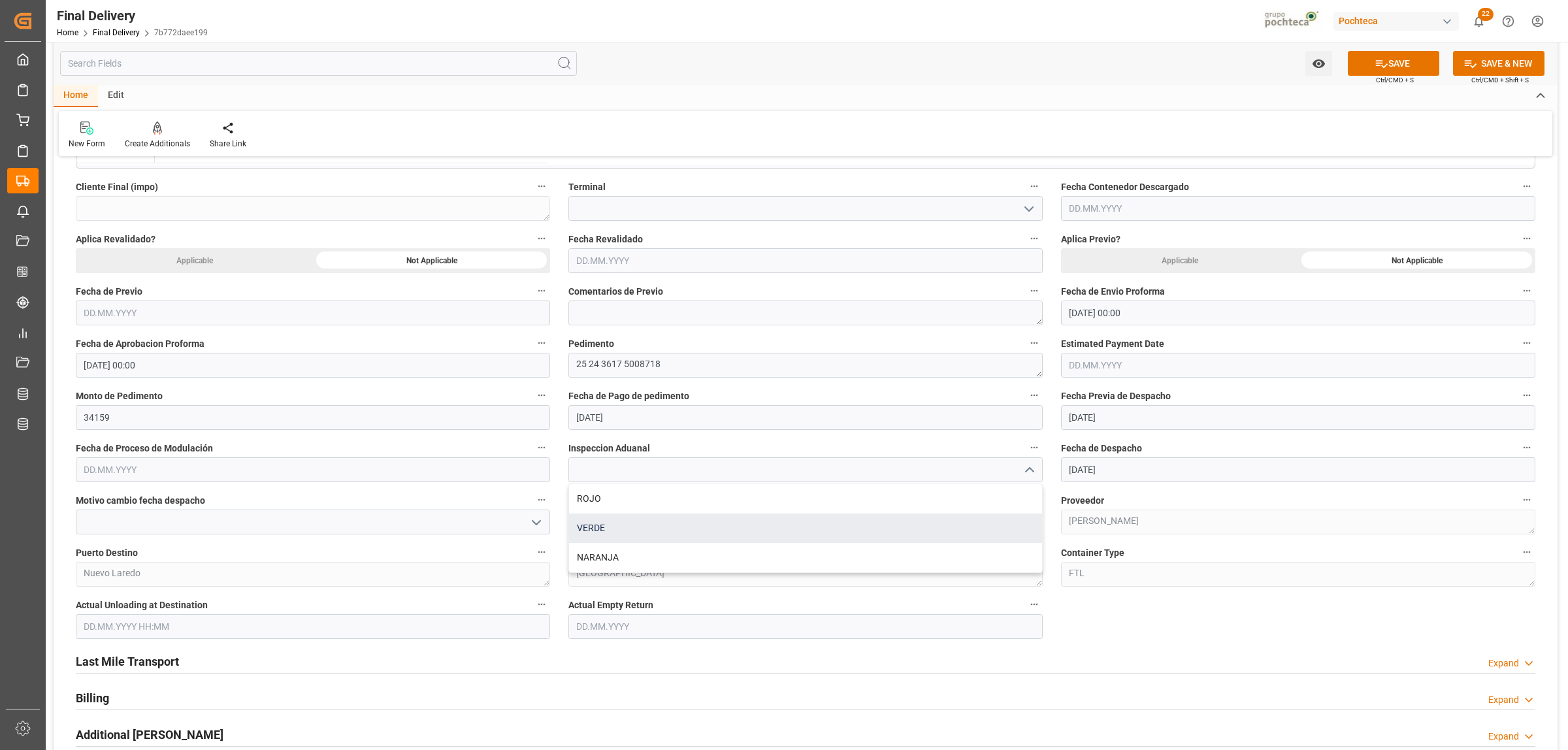
click at [667, 536] on div "VERDE" at bounding box center [806, 528] width 473 height 29
type input "VERDE"
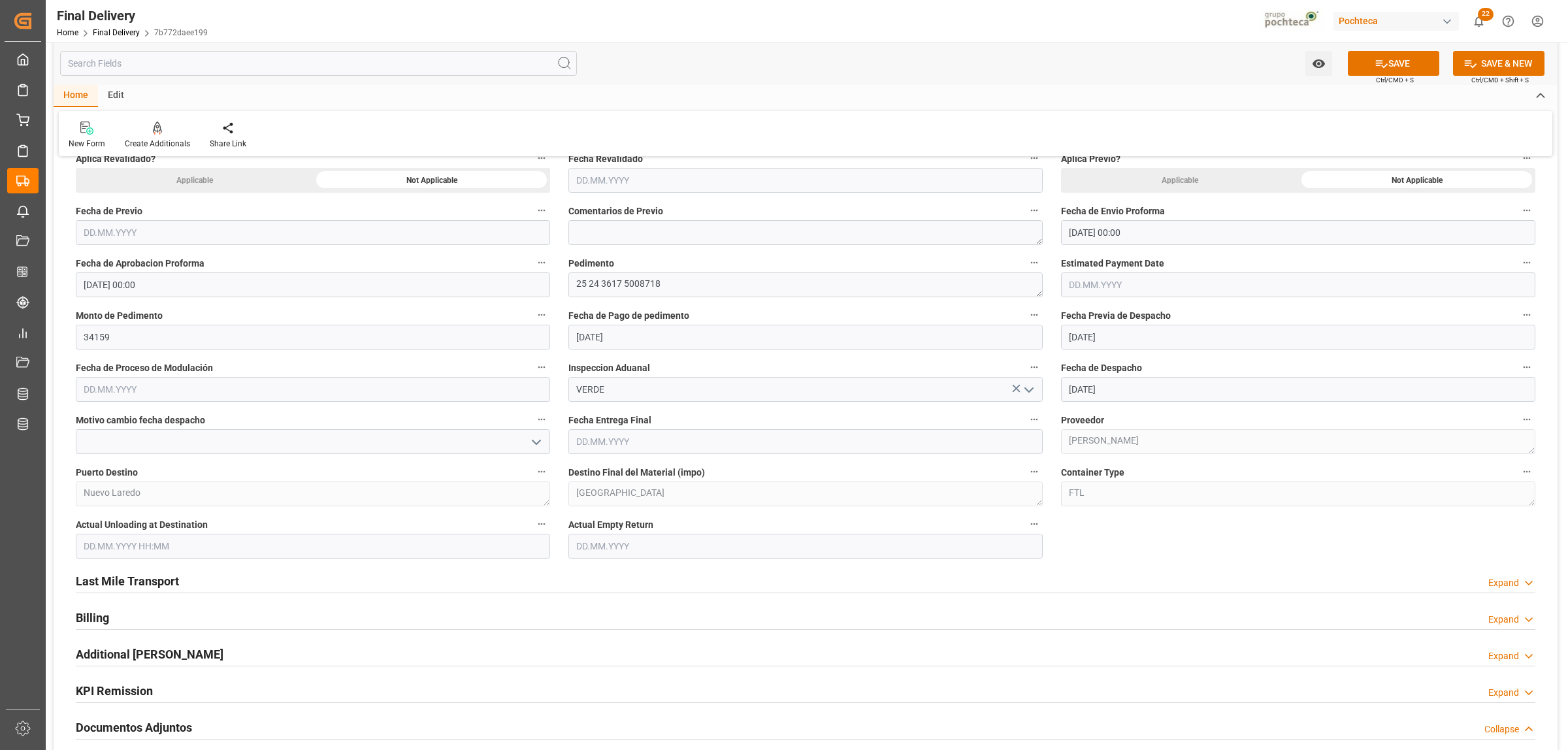
scroll to position [653, 0]
click at [625, 442] on input "text" at bounding box center [806, 440] width 474 height 25
click at [619, 477] on div "September 2025" at bounding box center [662, 472] width 186 height 13
click at [657, 525] on div "4" at bounding box center [662, 521] width 17 height 16
type input "[DATE]"
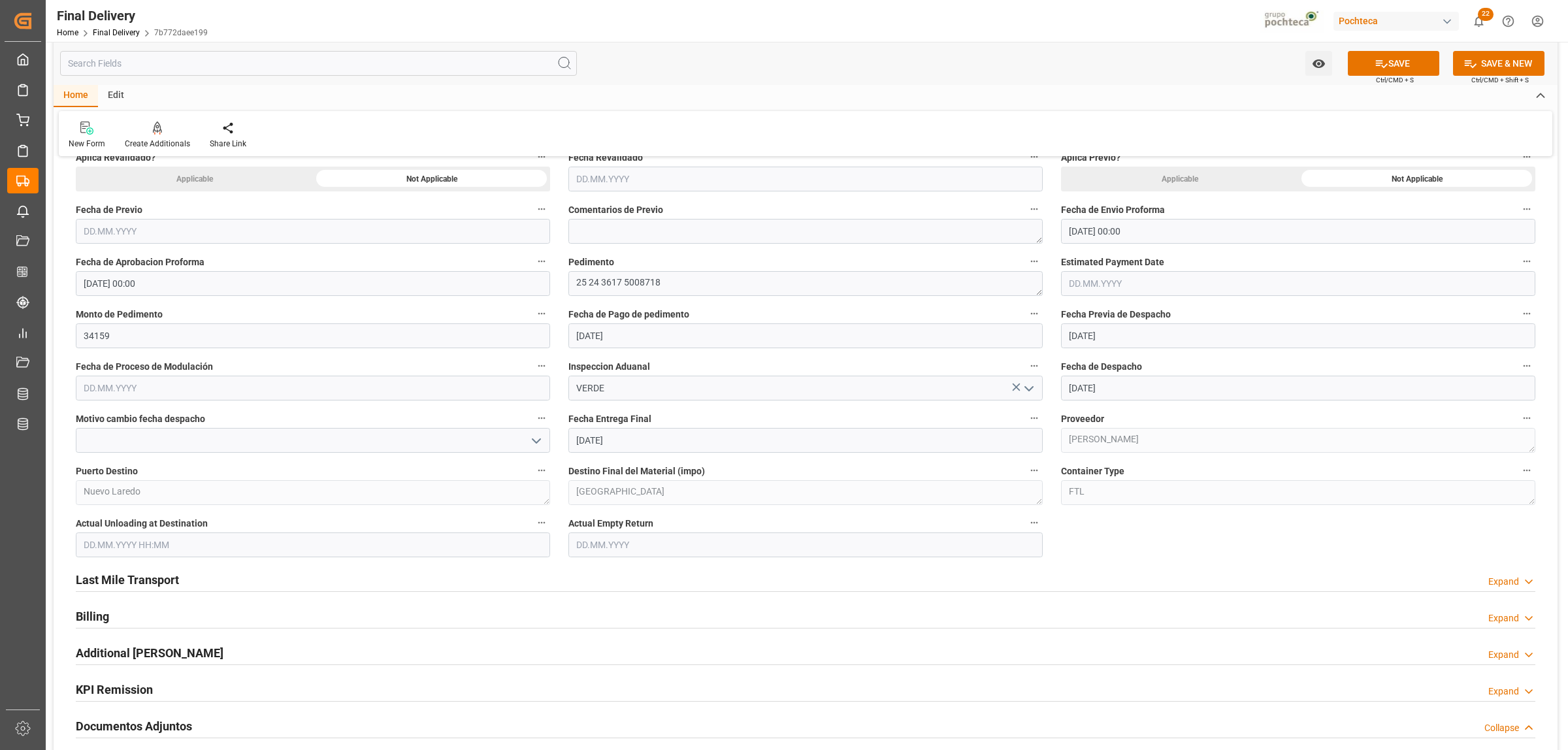
click at [626, 546] on input "text" at bounding box center [806, 545] width 474 height 25
click at [661, 400] on span "4" at bounding box center [662, 403] width 5 height 9
type input "[DATE]"
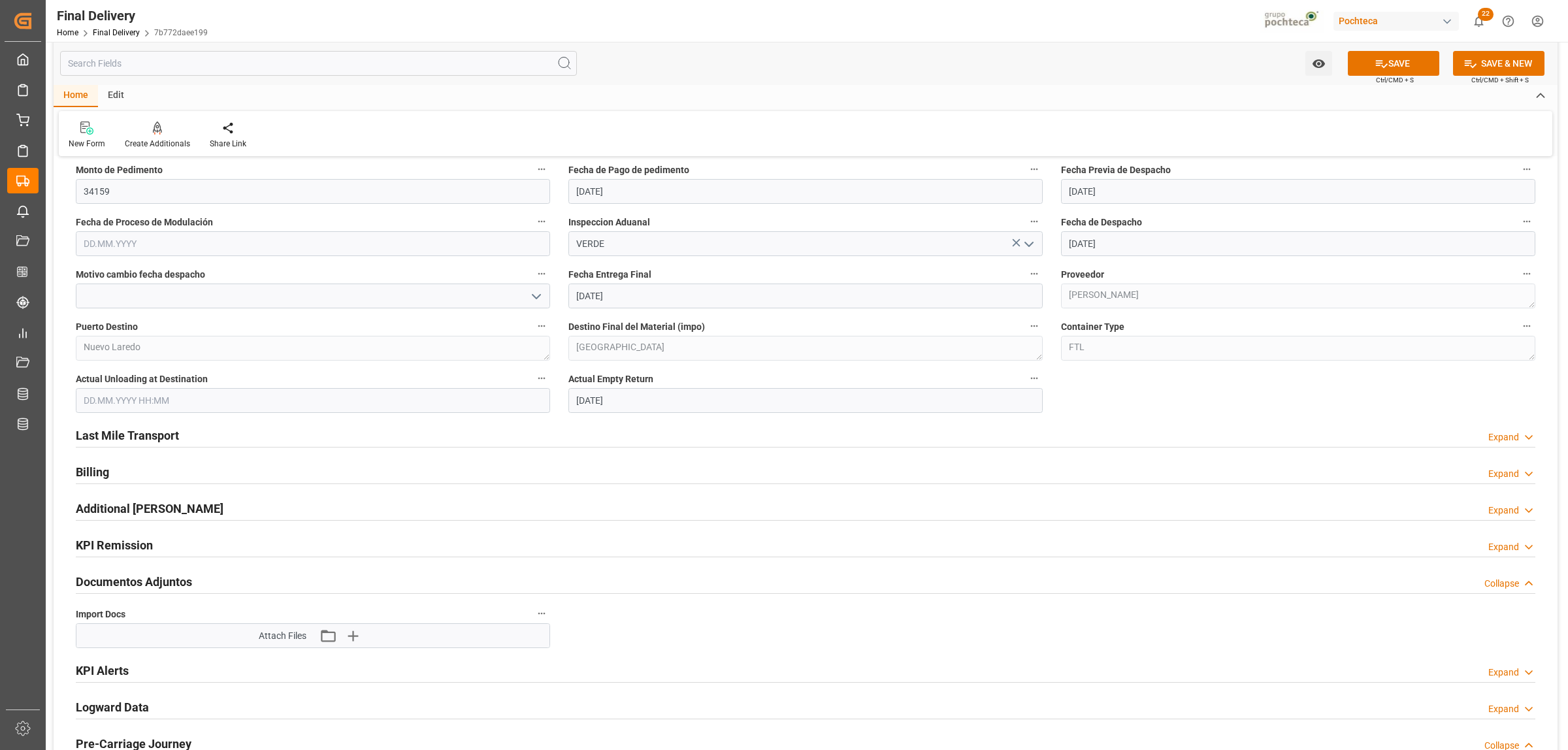
scroll to position [816, 0]
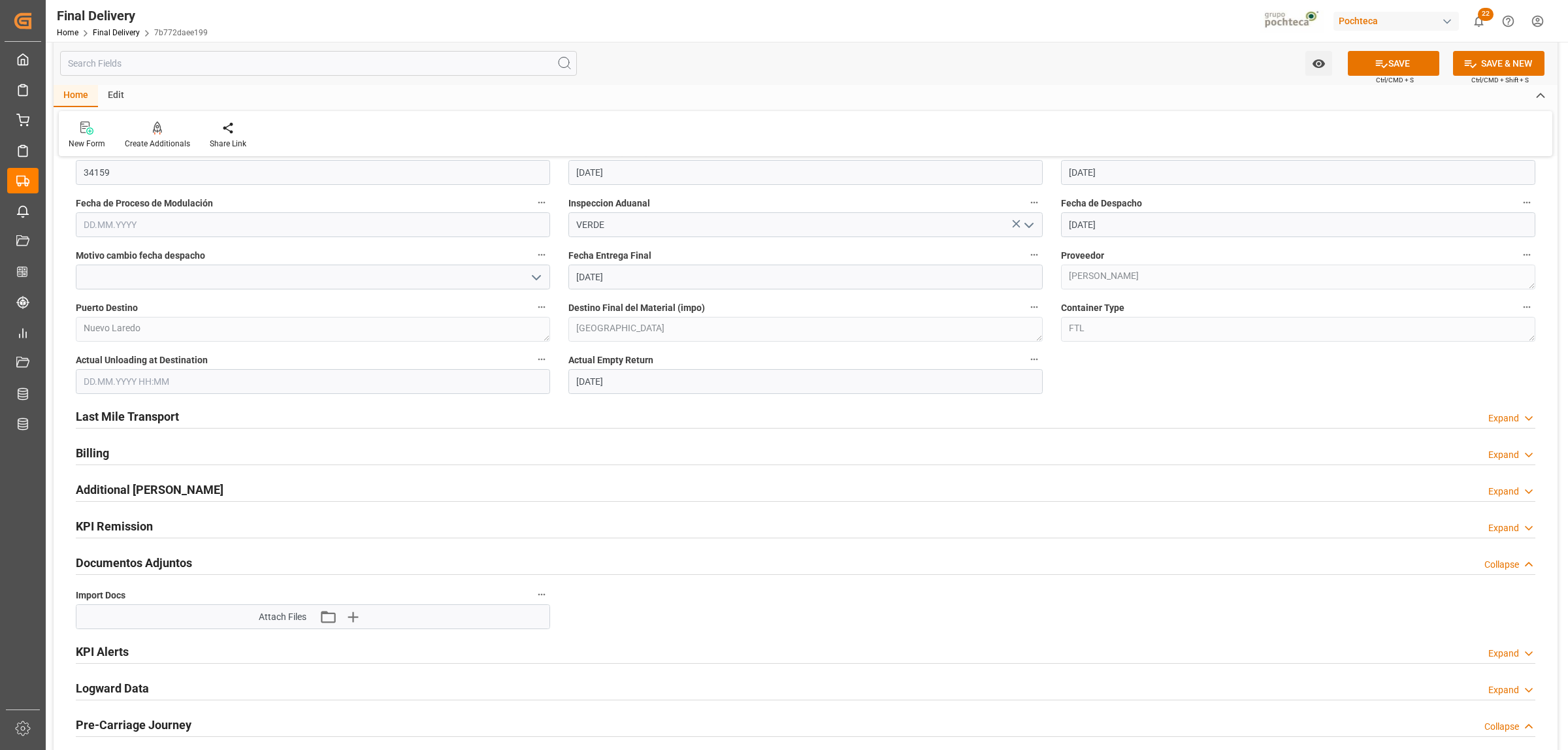
click at [148, 418] on h2 "Last Mile Transport" at bounding box center [127, 417] width 103 height 17
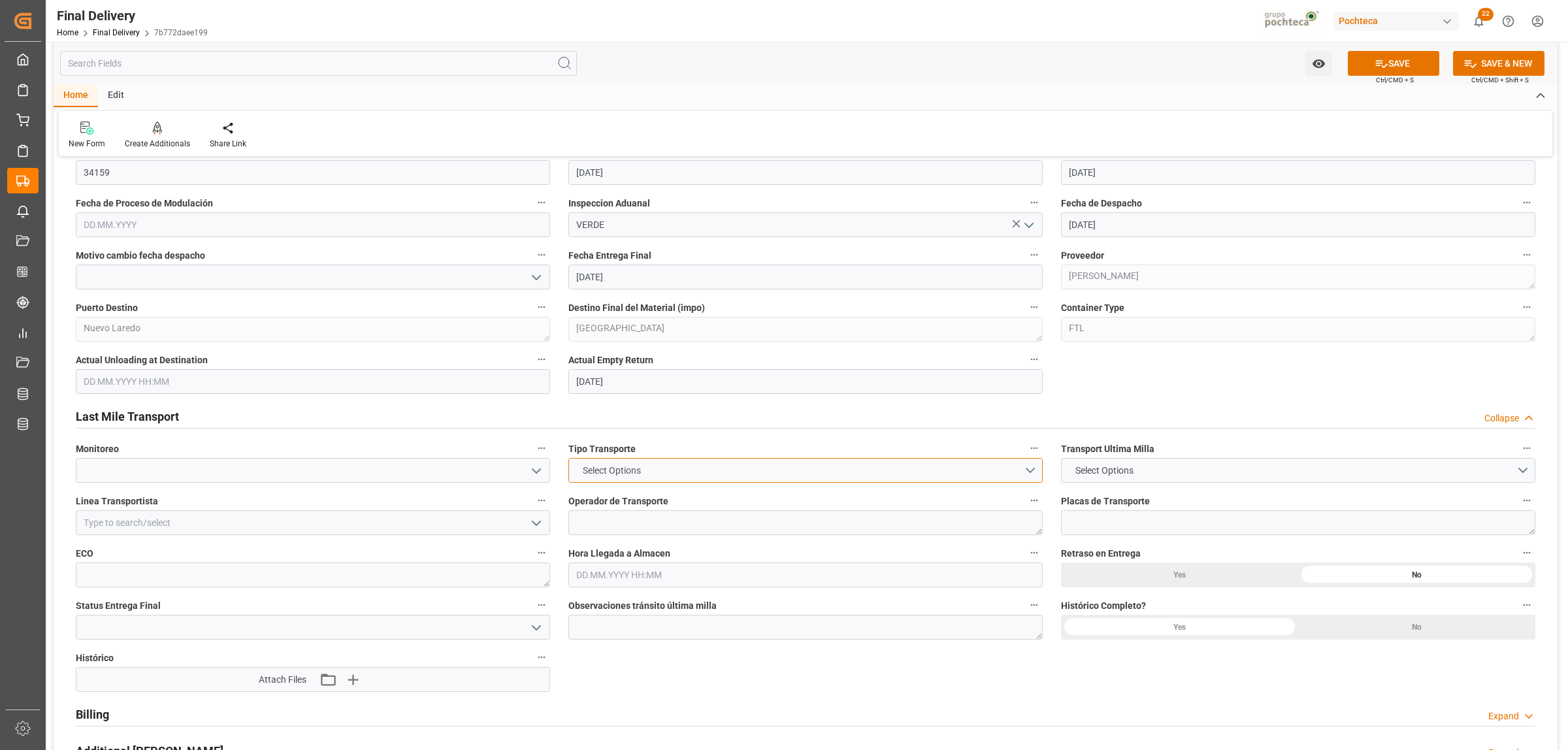
click at [1033, 475] on button "Select Options" at bounding box center [806, 470] width 474 height 25
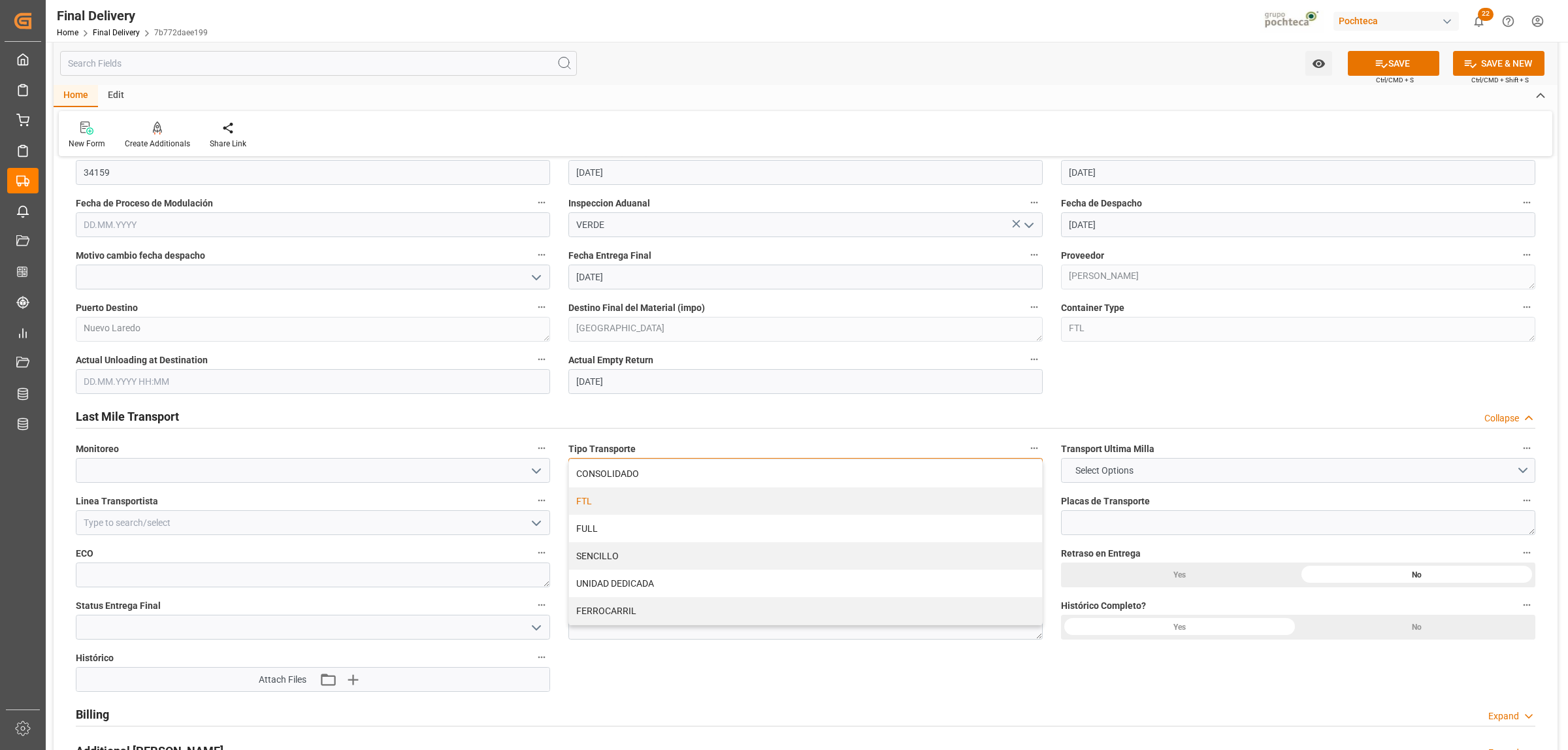
click at [694, 507] on div "FTL" at bounding box center [806, 501] width 473 height 27
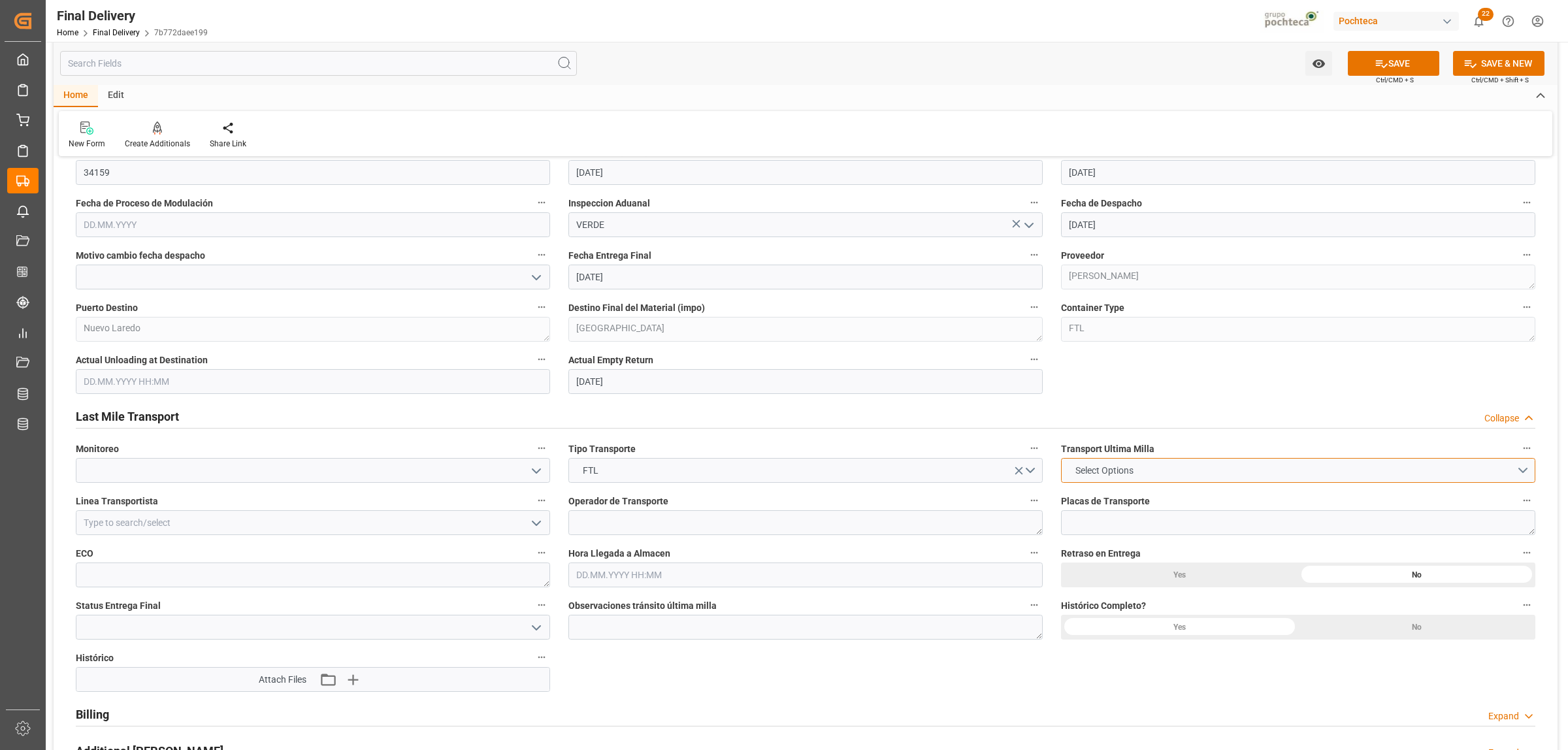
click at [1520, 475] on button "Select Options" at bounding box center [1299, 470] width 474 height 25
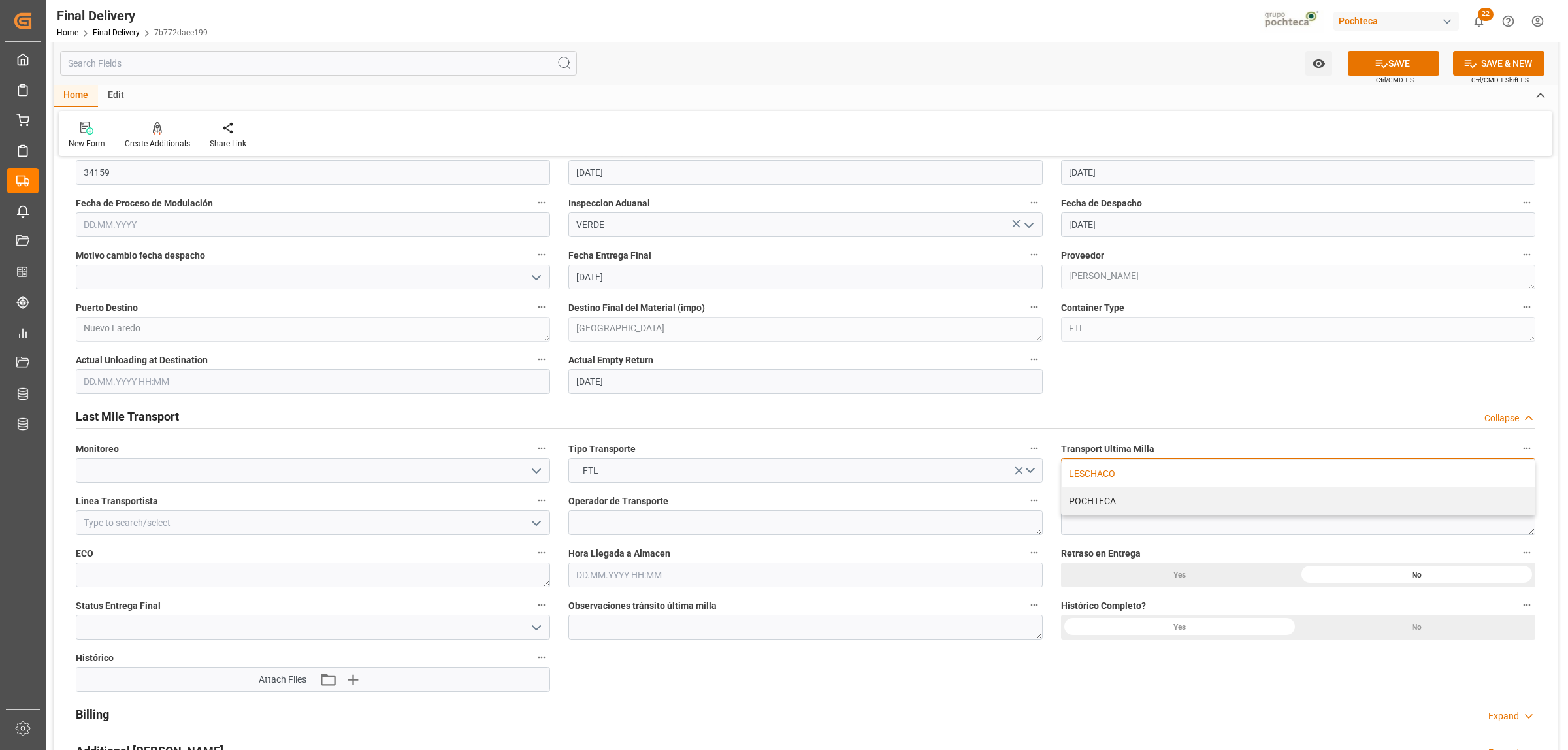
click at [1101, 477] on div "LESCHACO" at bounding box center [1298, 473] width 473 height 27
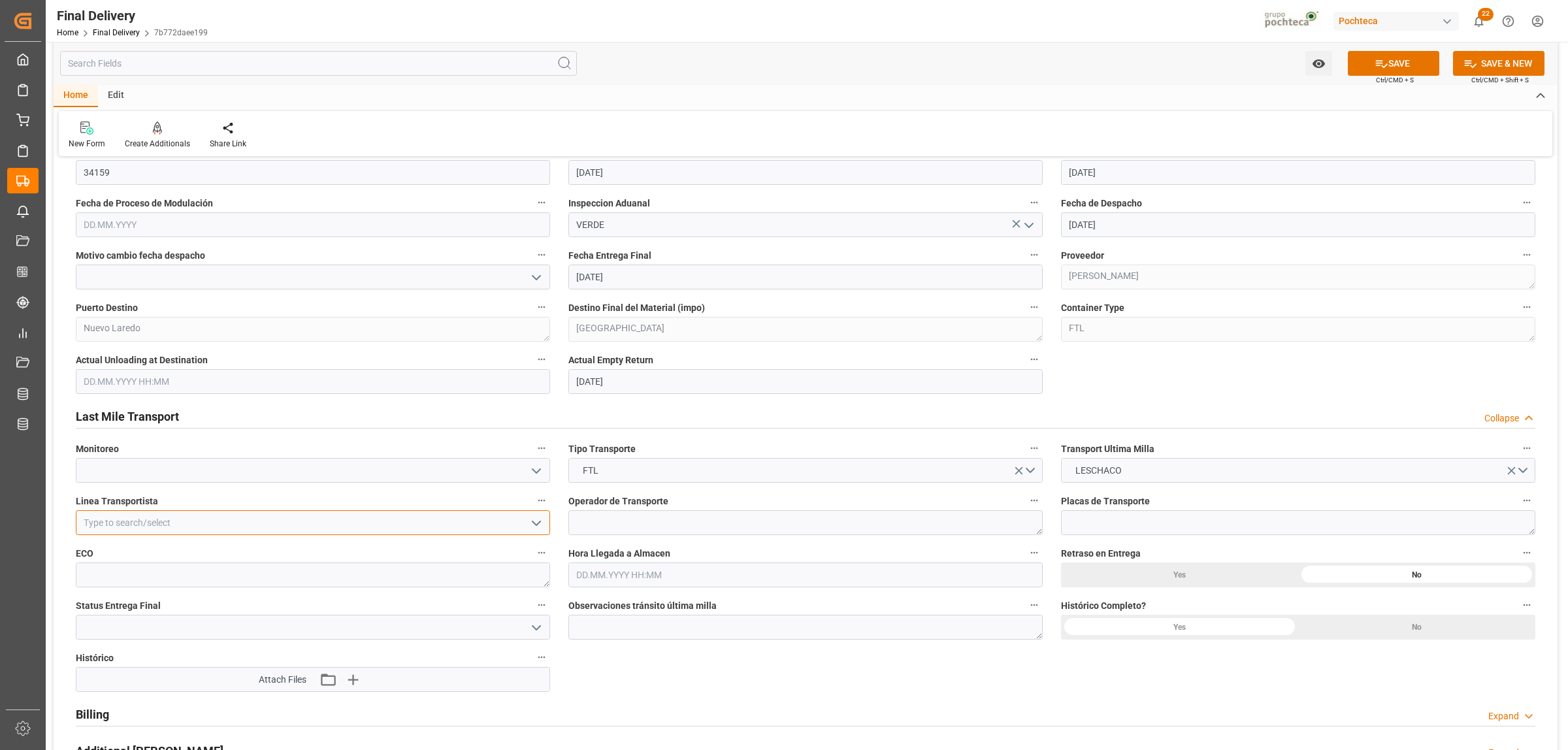
click at [177, 518] on input at bounding box center [313, 523] width 474 height 25
click at [134, 550] on div "FEMA" at bounding box center [313, 552] width 473 height 29
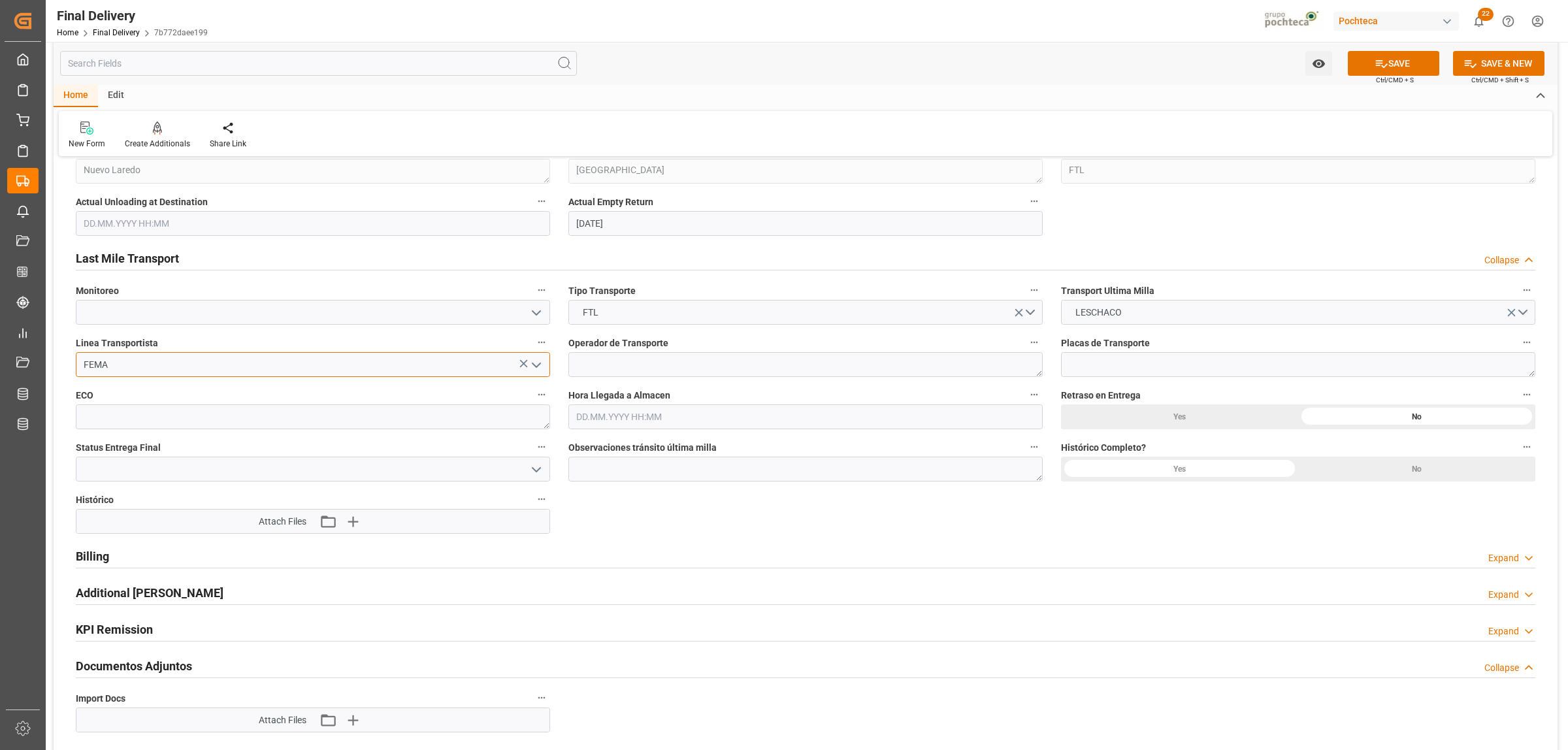
scroll to position [979, 0]
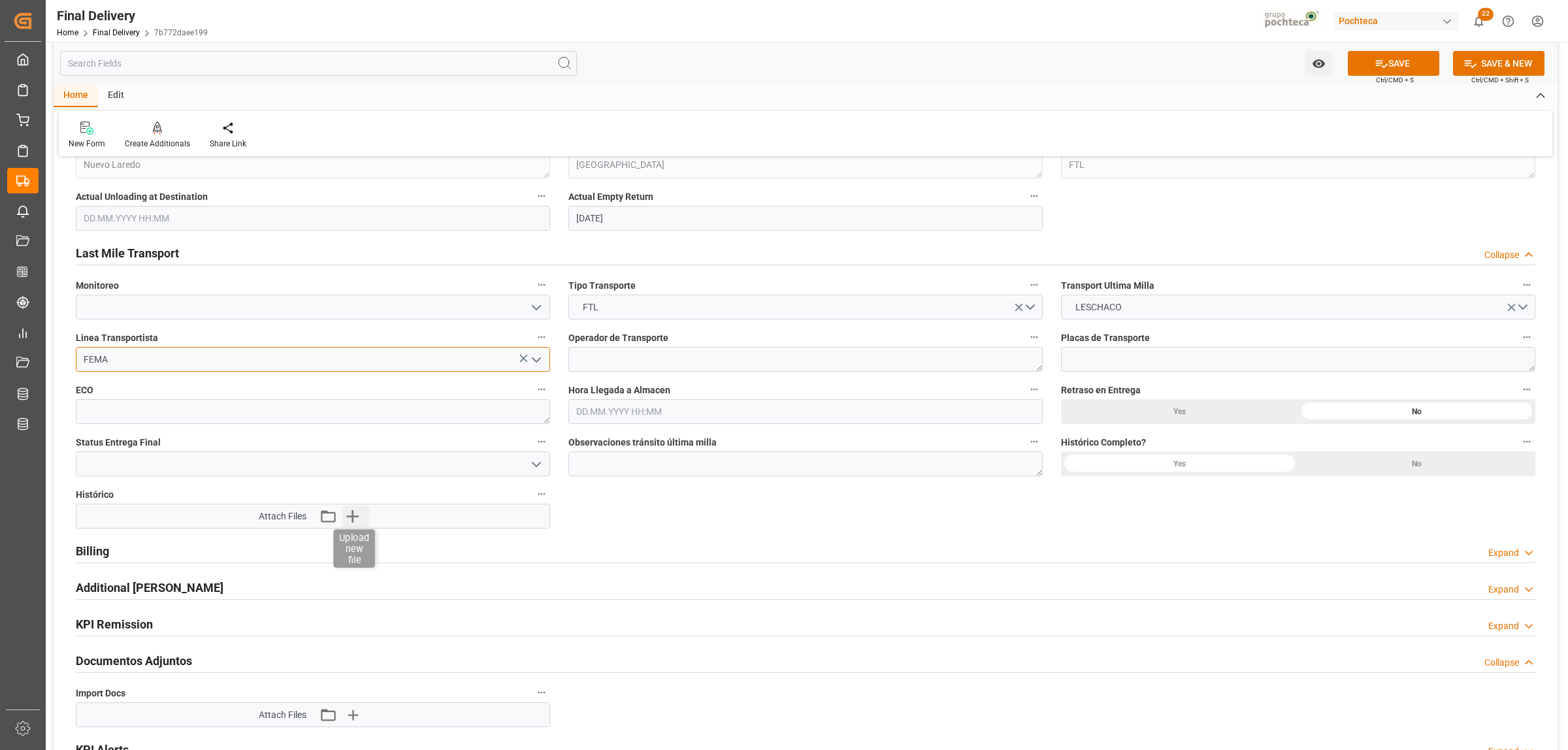
type input "FEMA"
click at [360, 513] on icon "button" at bounding box center [353, 516] width 21 height 21
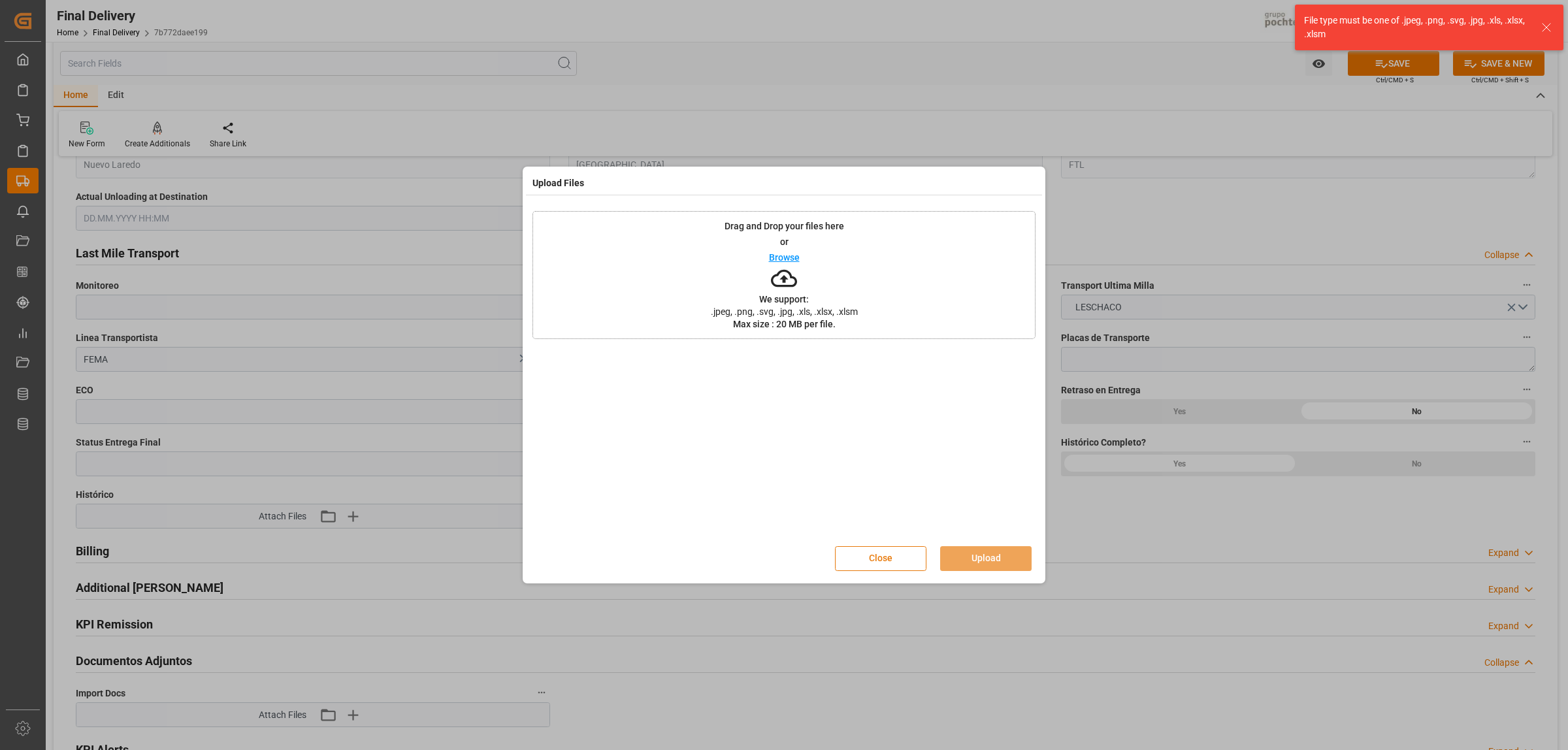
click at [872, 567] on button "Close" at bounding box center [881, 559] width 91 height 25
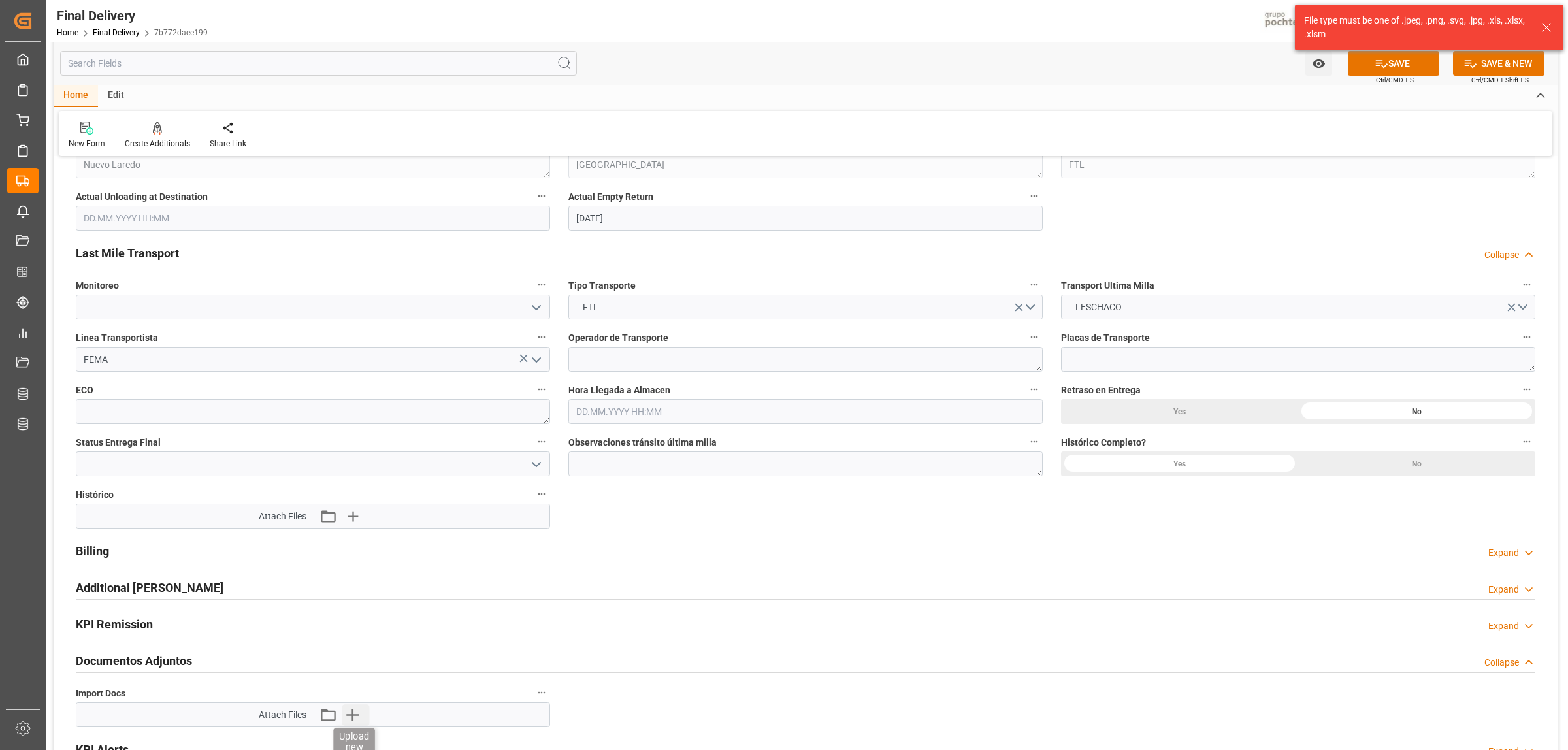
click at [357, 723] on icon "button" at bounding box center [353, 715] width 21 height 21
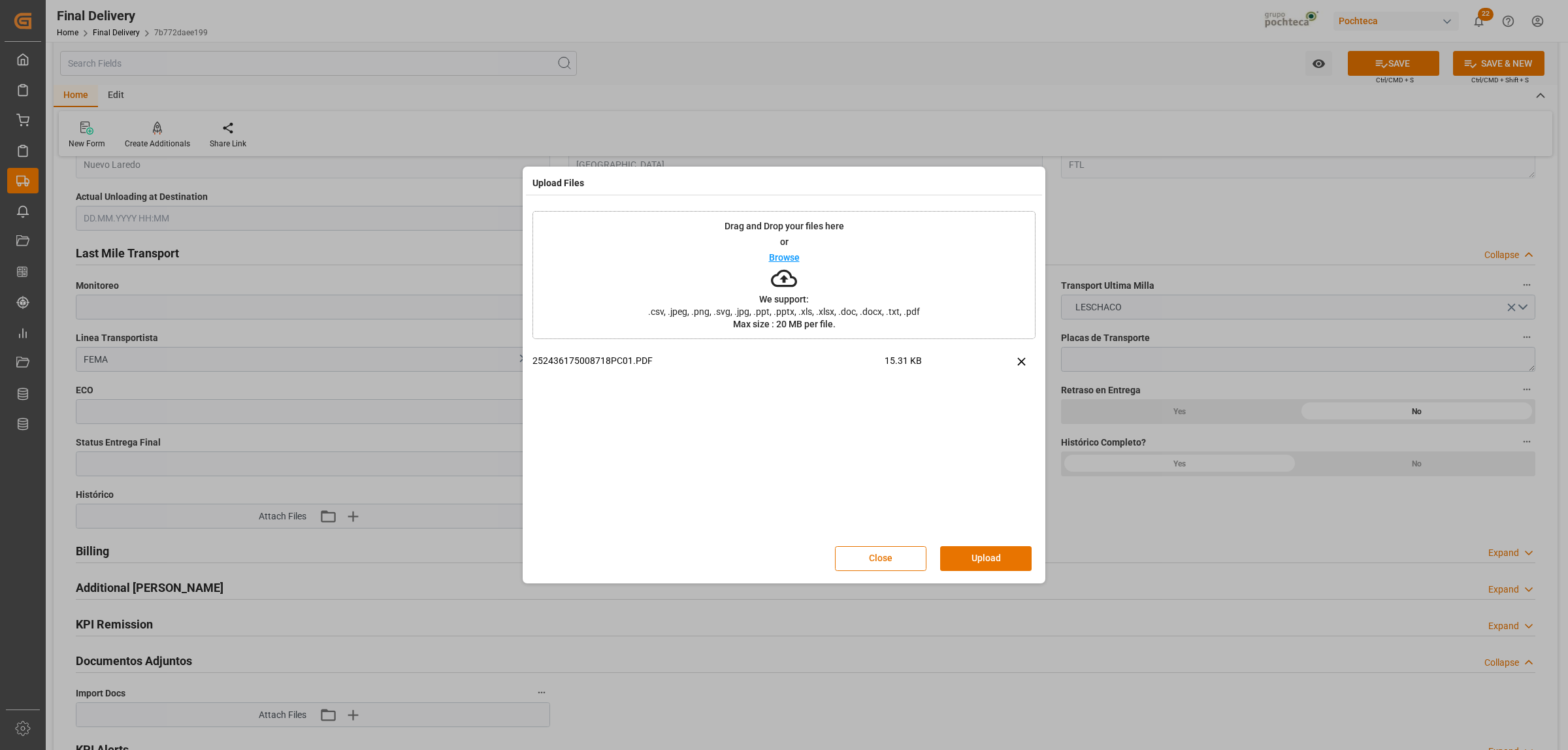
click at [991, 565] on button "Upload" at bounding box center [986, 559] width 91 height 25
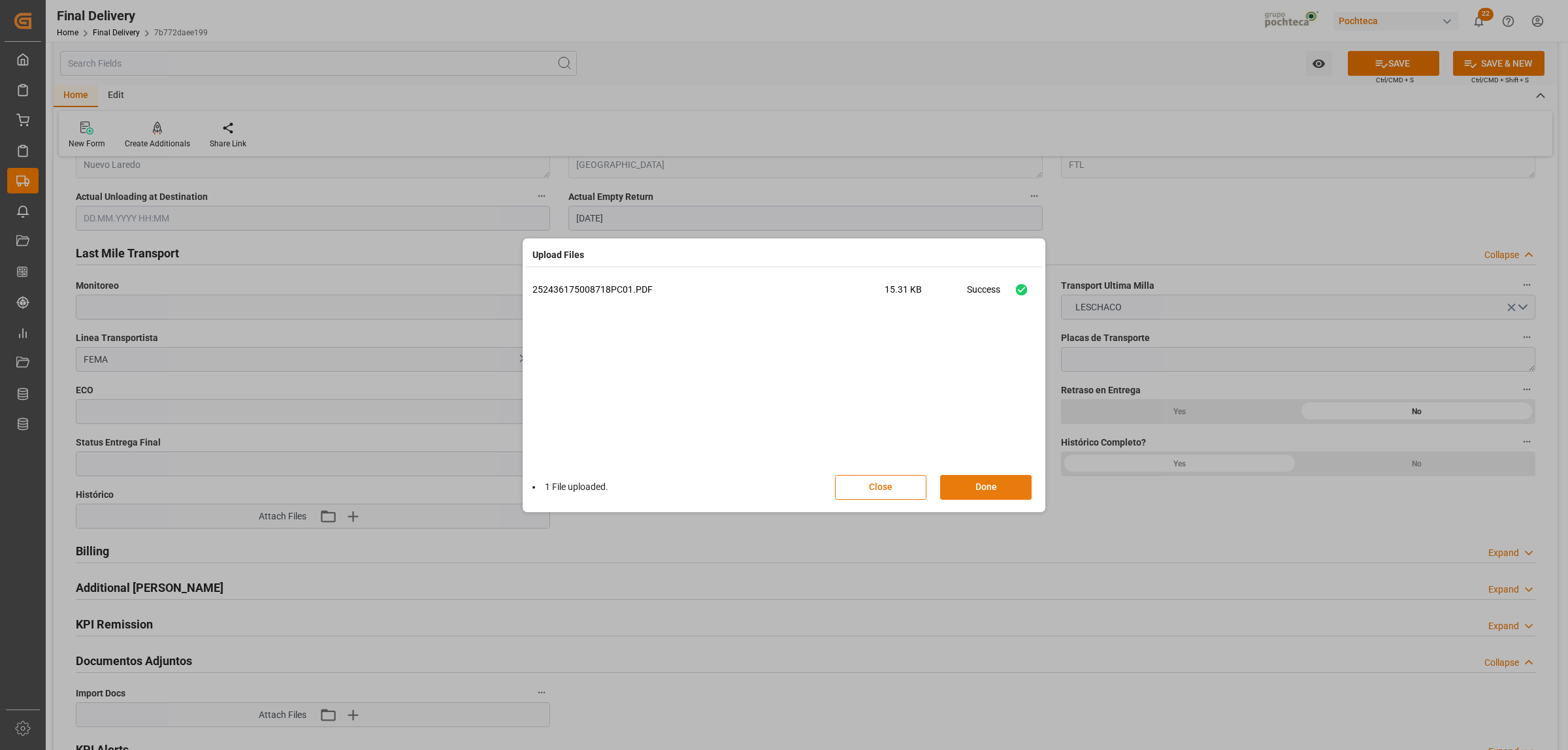
click at [1000, 489] on button "Done" at bounding box center [986, 488] width 91 height 25
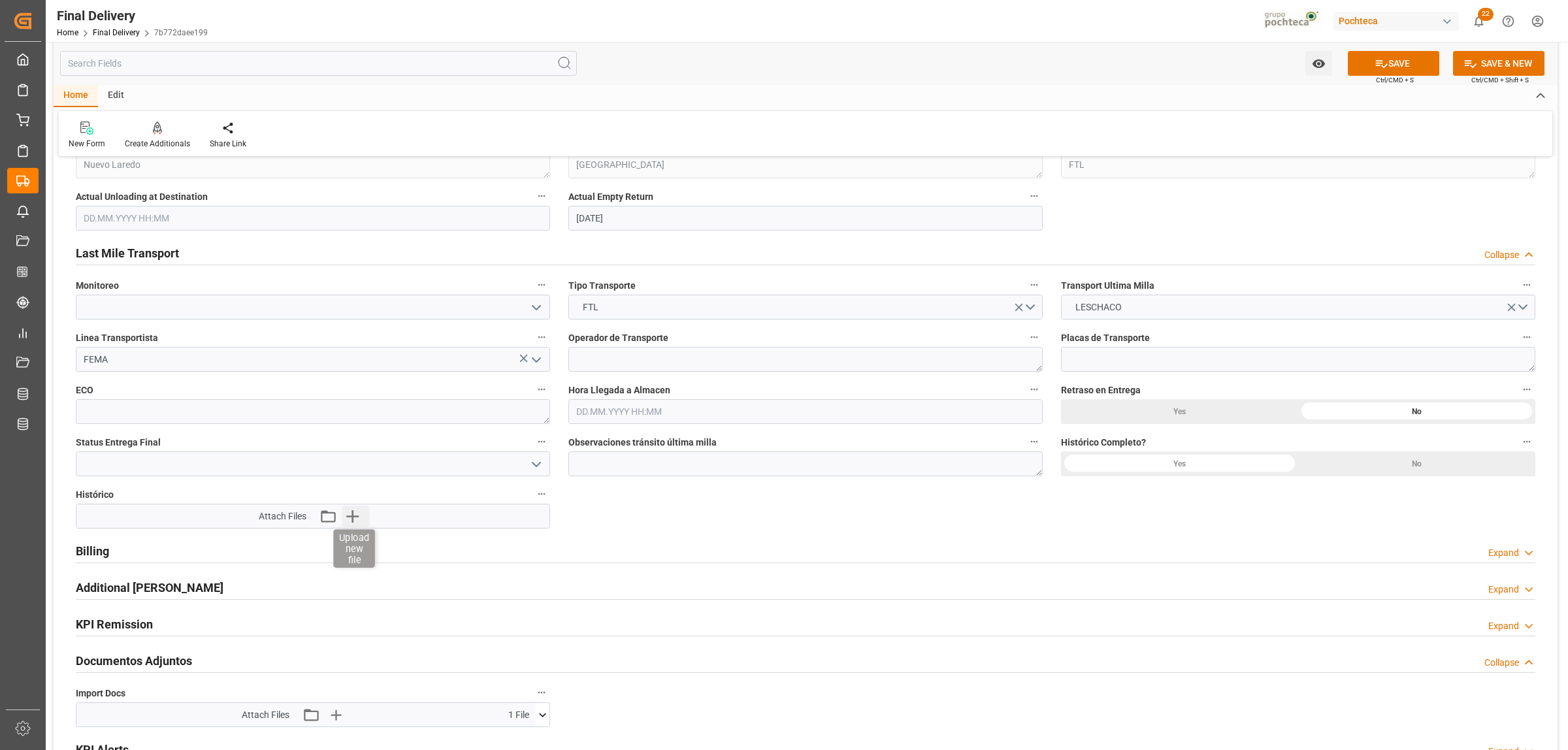
click at [358, 519] on icon "button" at bounding box center [353, 516] width 21 height 21
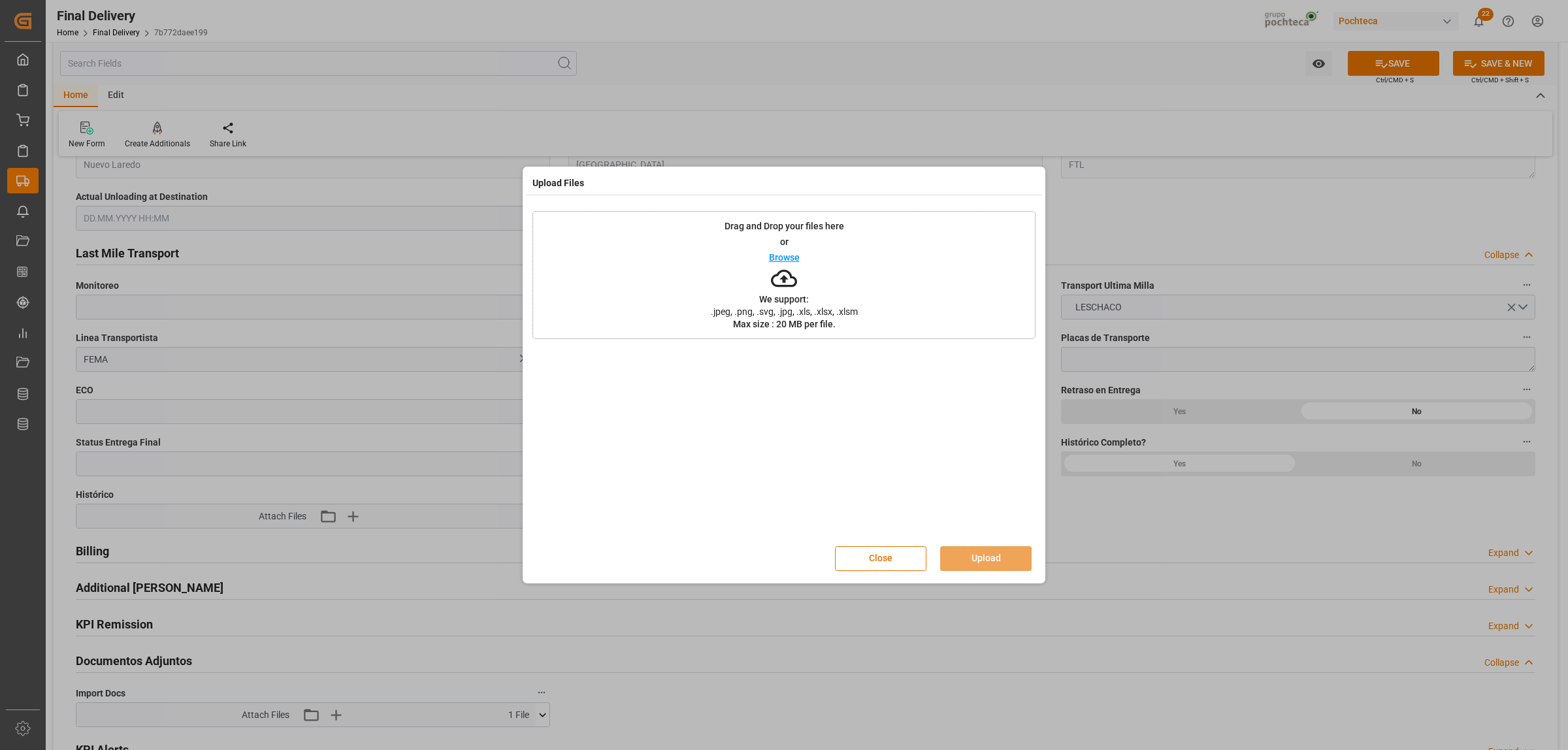
click at [912, 563] on button "Close" at bounding box center [881, 559] width 91 height 25
click at [884, 553] on button "Close" at bounding box center [881, 559] width 91 height 25
click at [889, 559] on button "Close" at bounding box center [881, 559] width 91 height 25
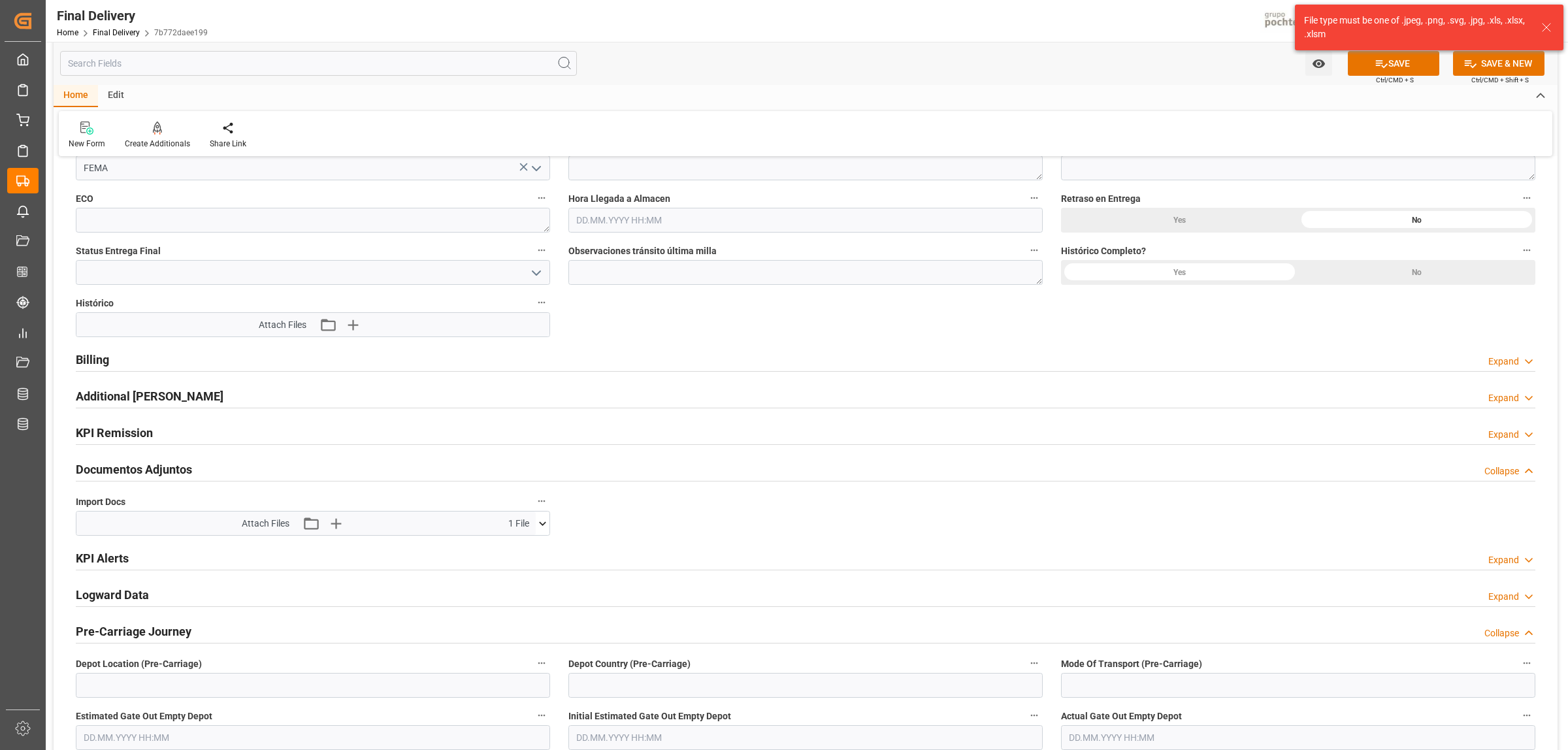
scroll to position [1225, 0]
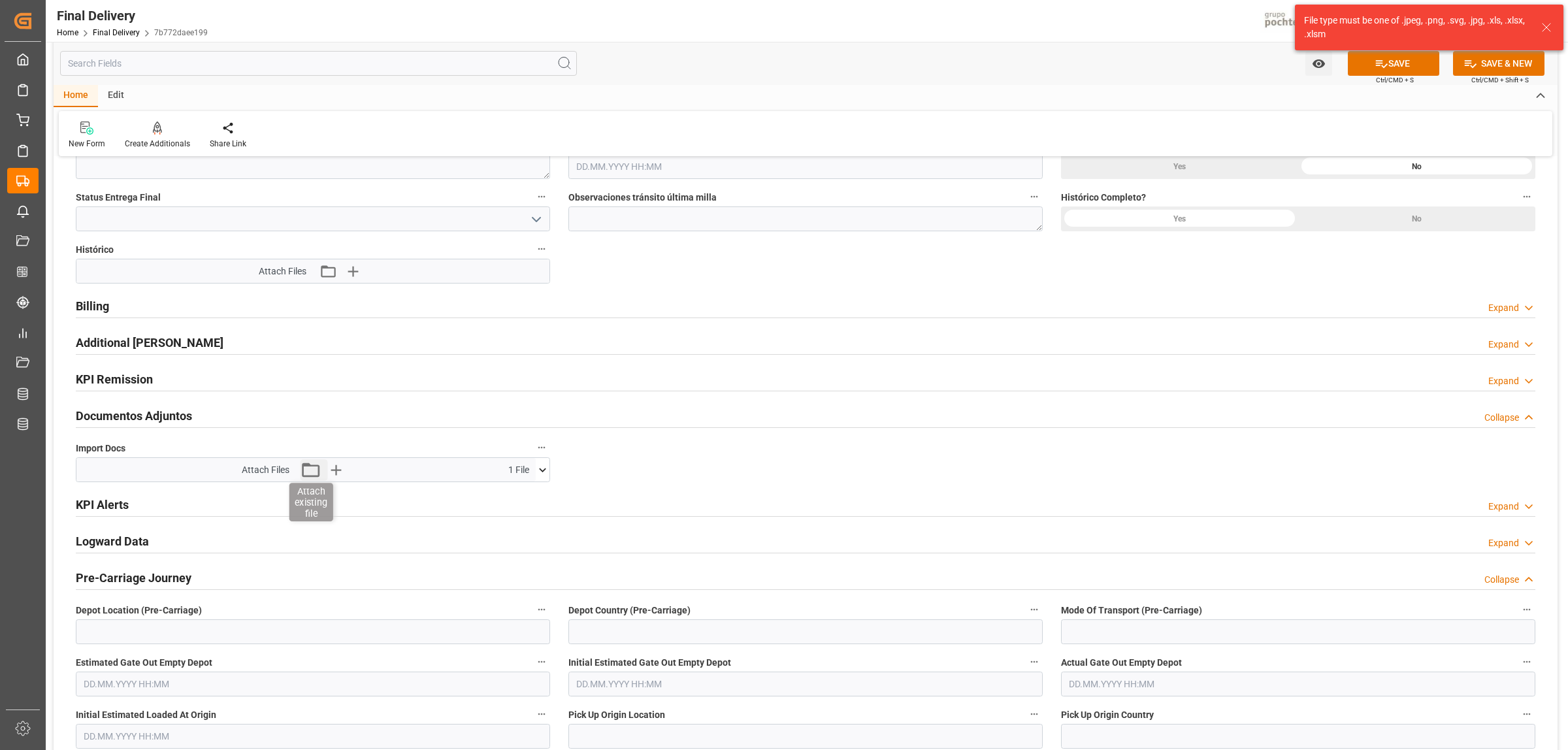
click at [315, 472] on icon "button" at bounding box center [311, 470] width 21 height 21
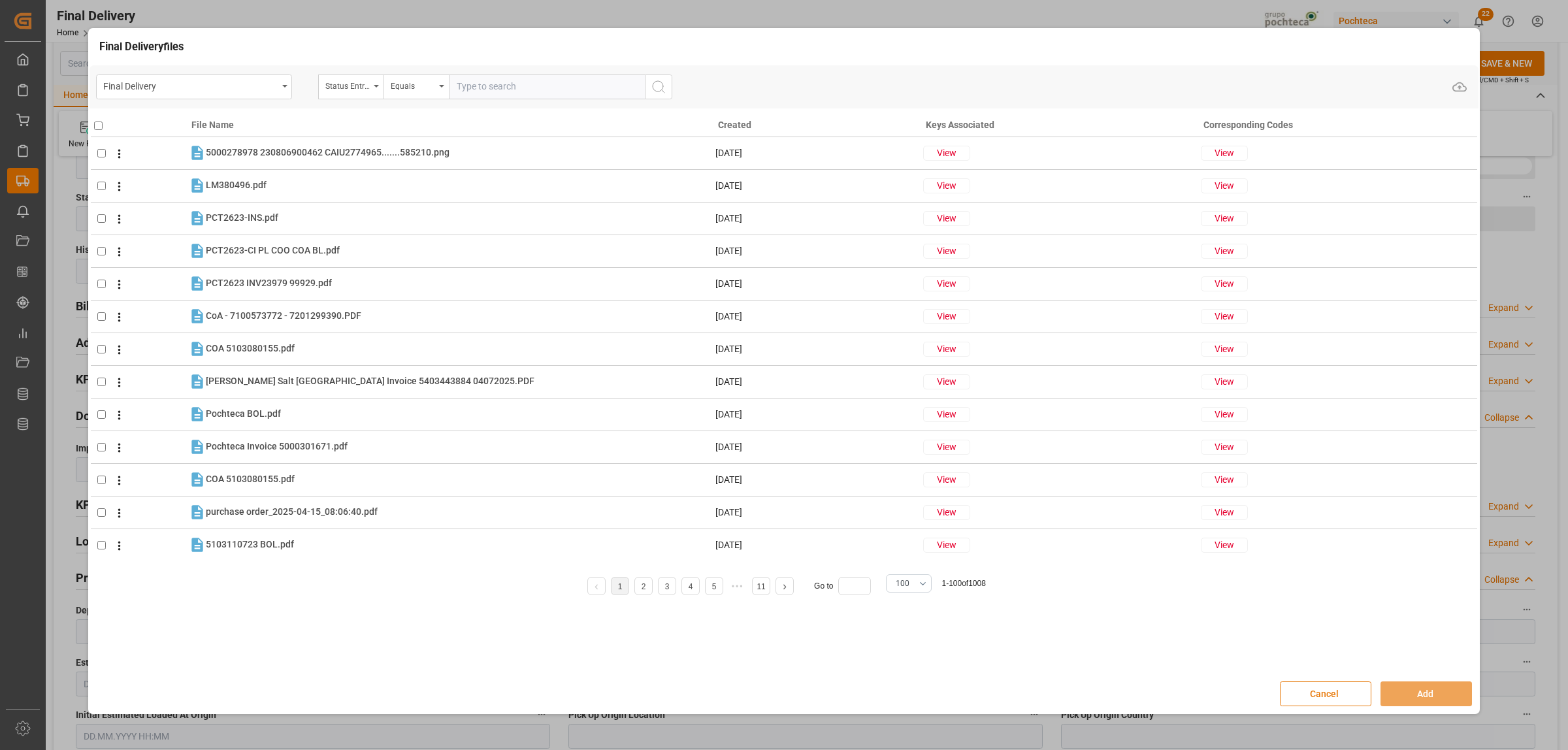
click at [1341, 693] on button "Cancel" at bounding box center [1326, 694] width 91 height 25
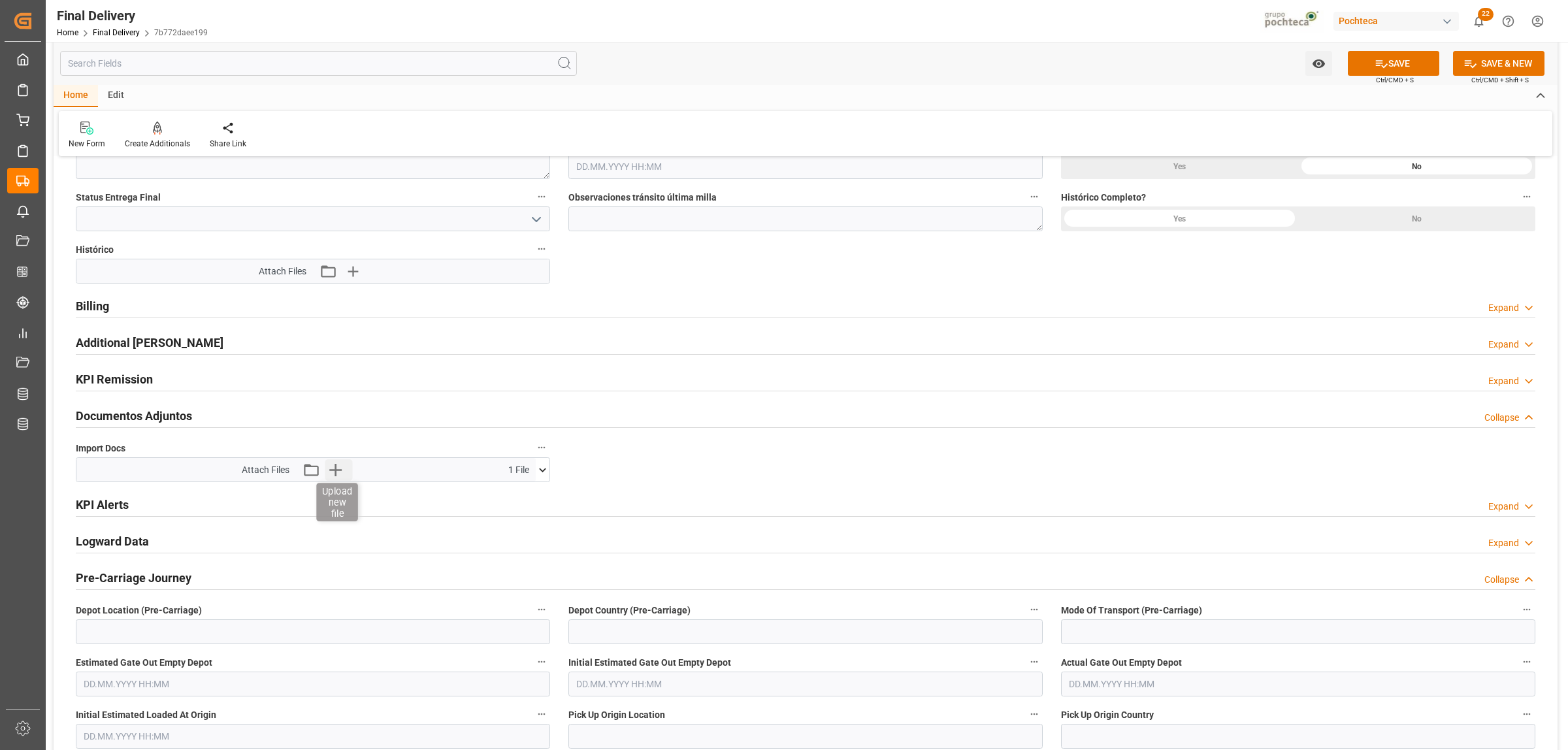
click at [338, 468] on icon "button" at bounding box center [335, 470] width 21 height 21
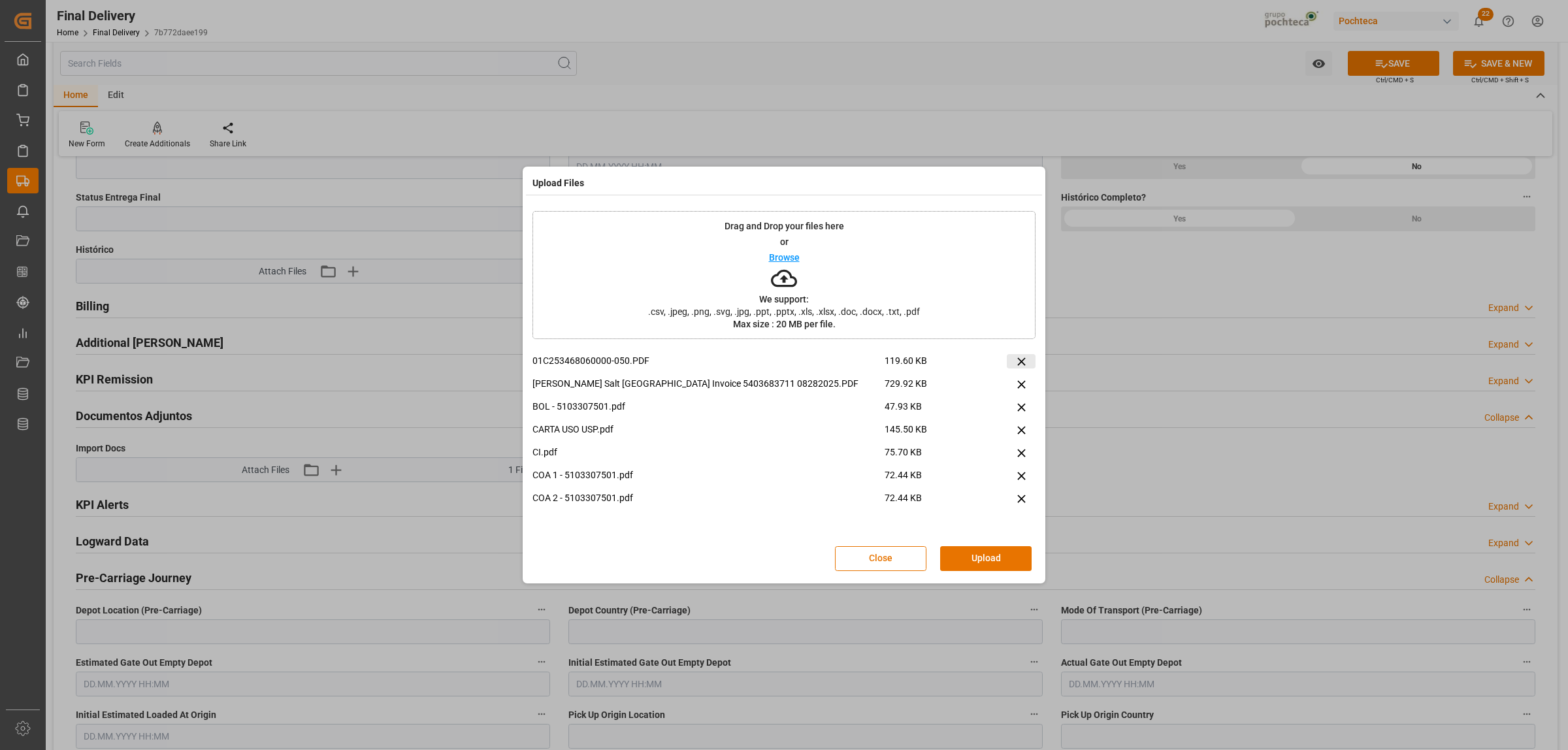
click at [1028, 360] on button at bounding box center [1022, 360] width 29 height 15
click at [1018, 408] on icon at bounding box center [1022, 407] width 14 height 14
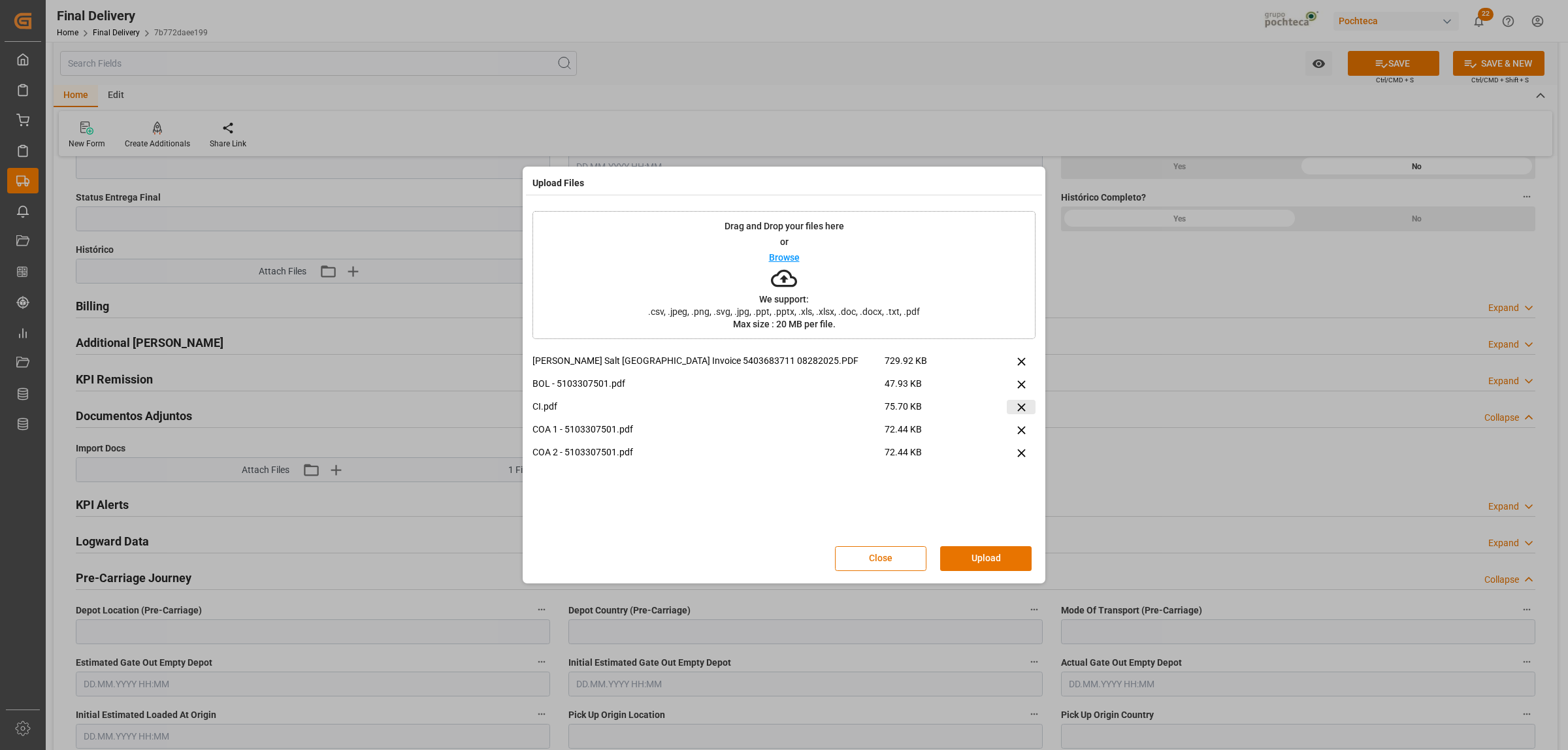
click at [1018, 410] on icon at bounding box center [1022, 407] width 8 height 8
click at [974, 568] on button "Upload" at bounding box center [986, 559] width 91 height 25
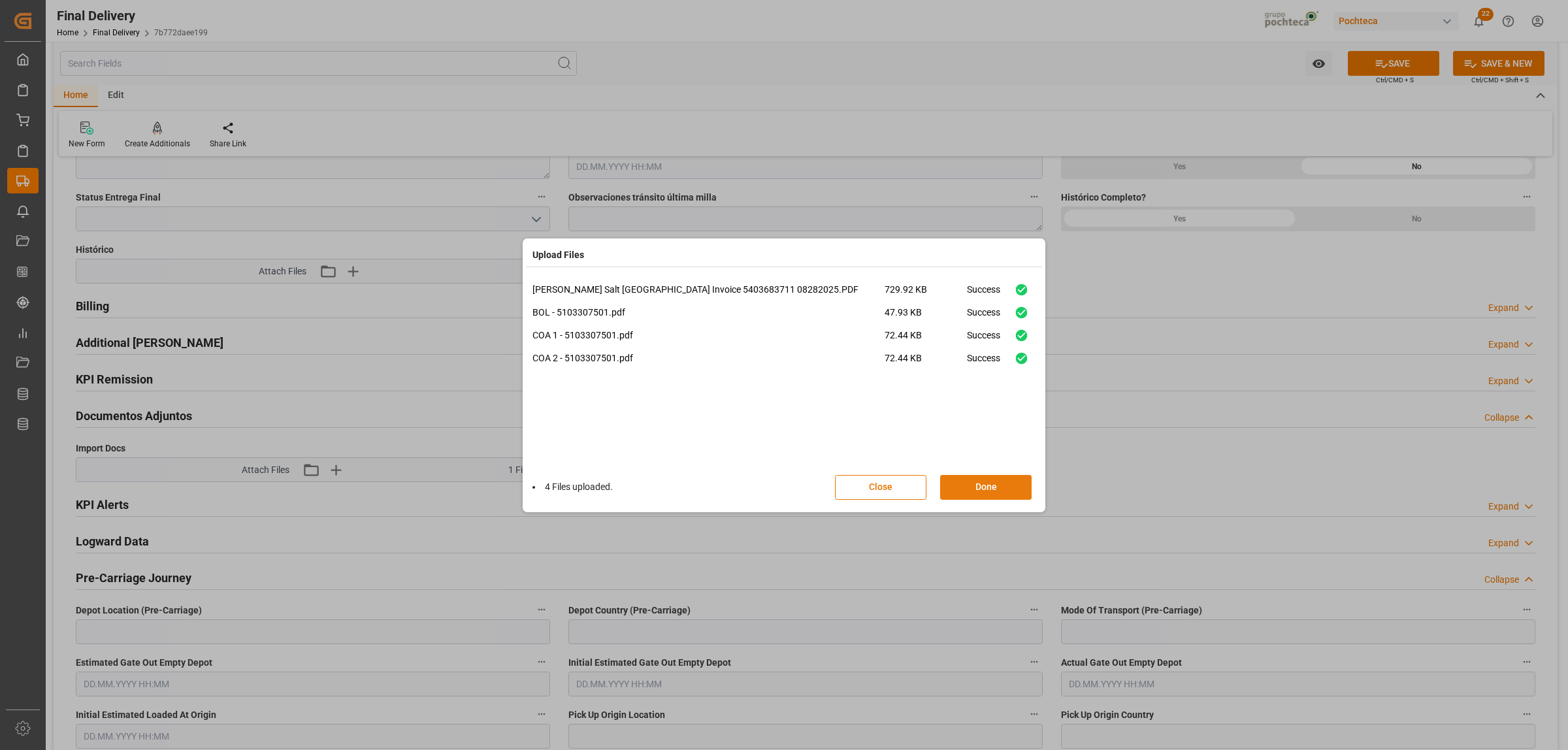
click at [984, 492] on button "Done" at bounding box center [986, 488] width 91 height 25
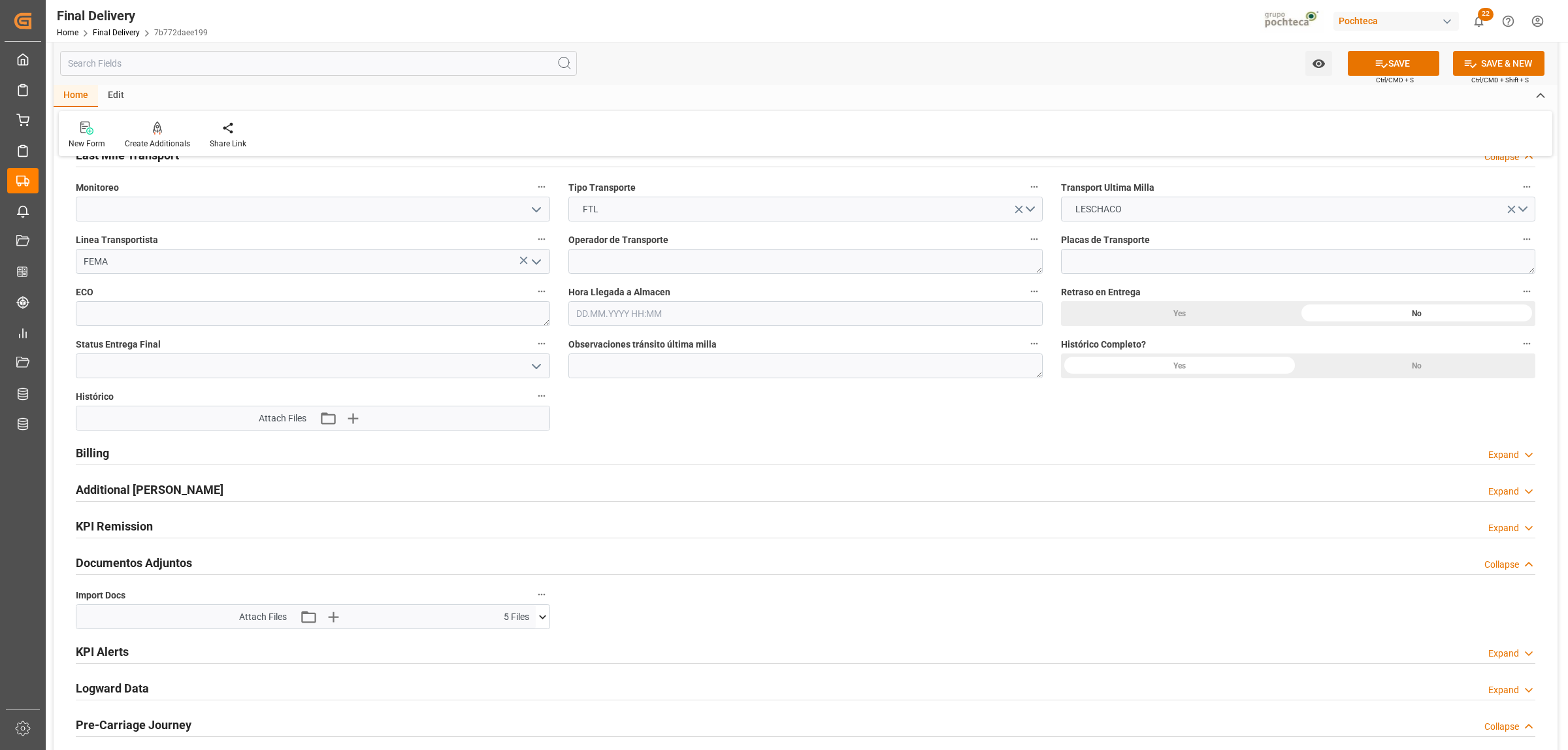
scroll to position [734, 0]
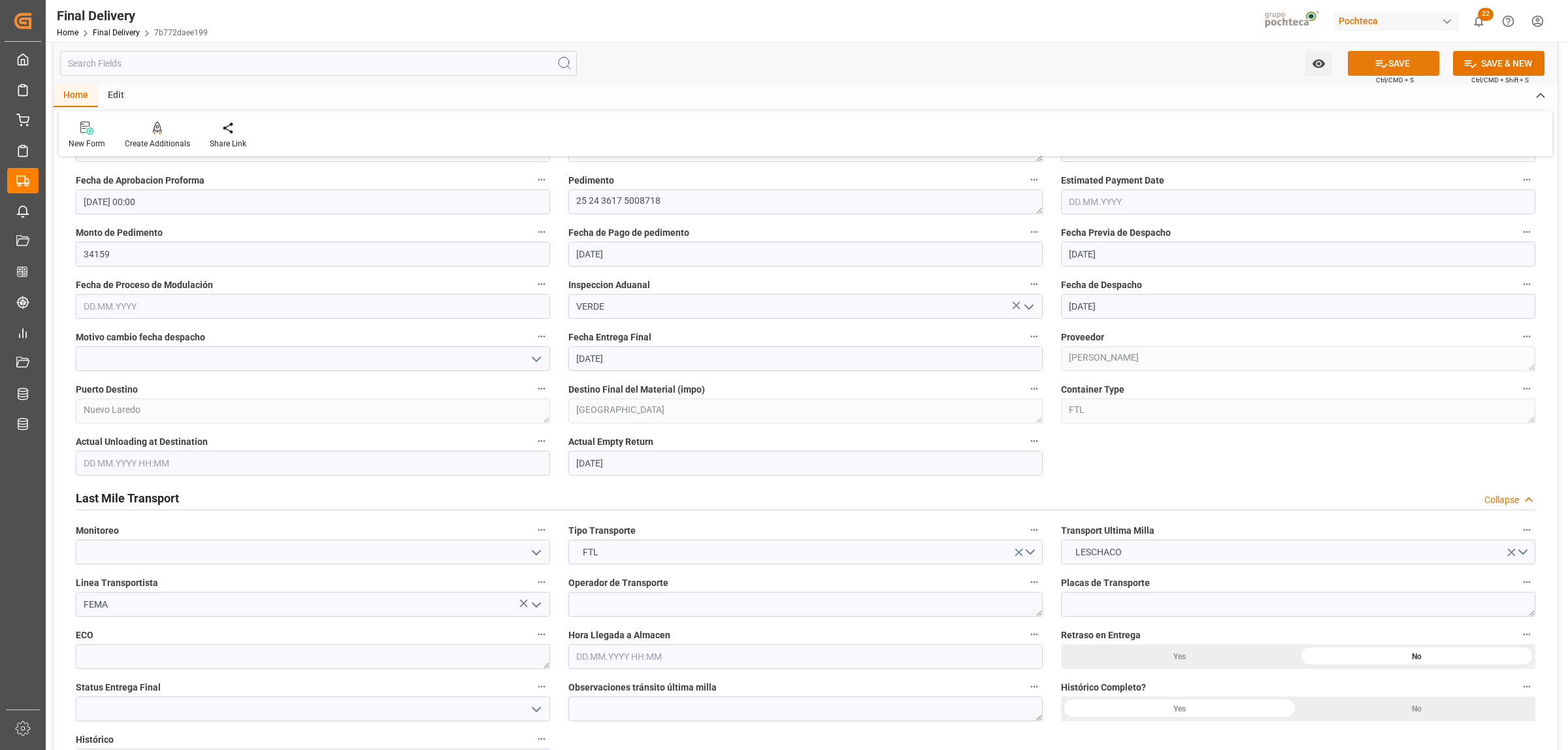
click at [1379, 65] on icon at bounding box center [1382, 64] width 12 height 8
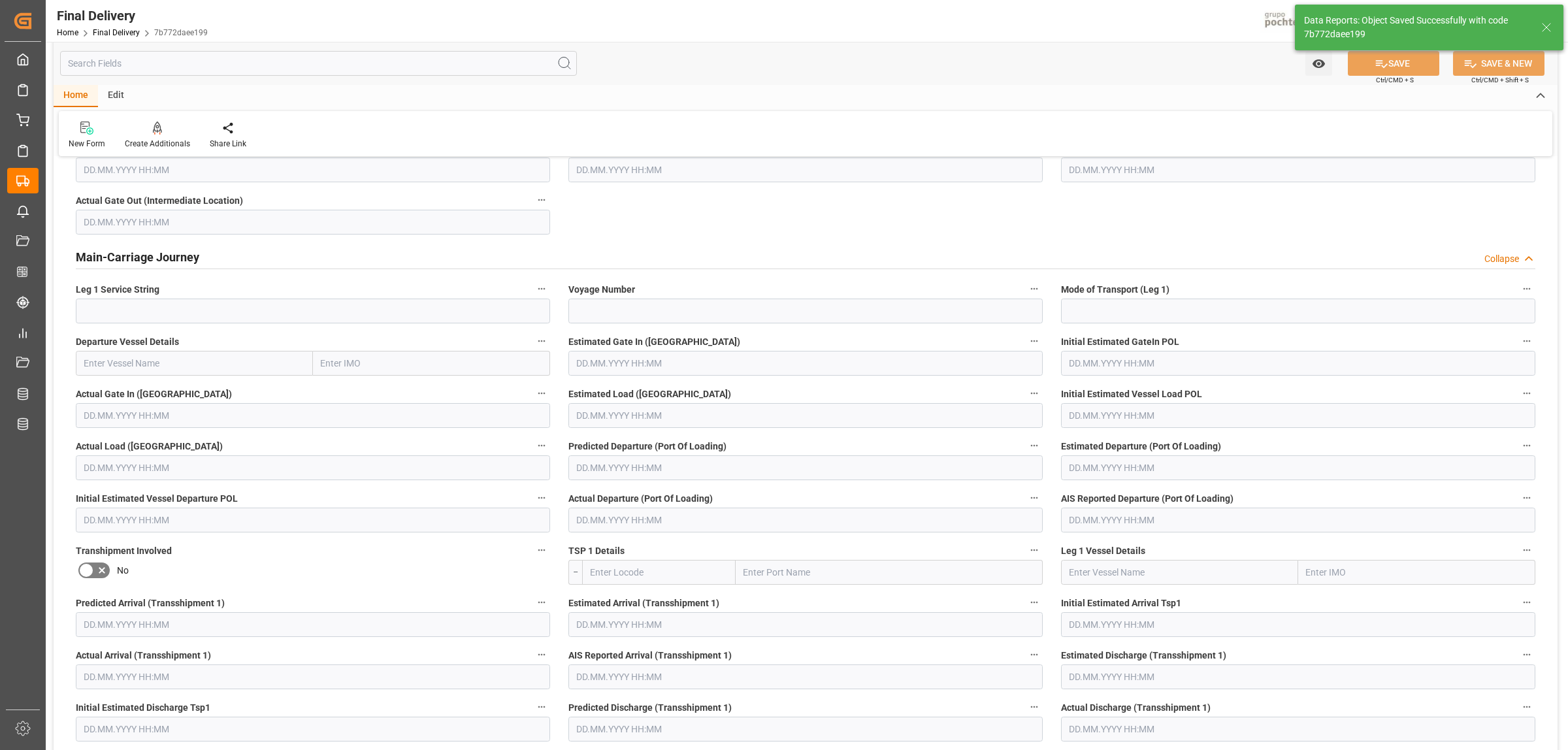
scroll to position [0, 0]
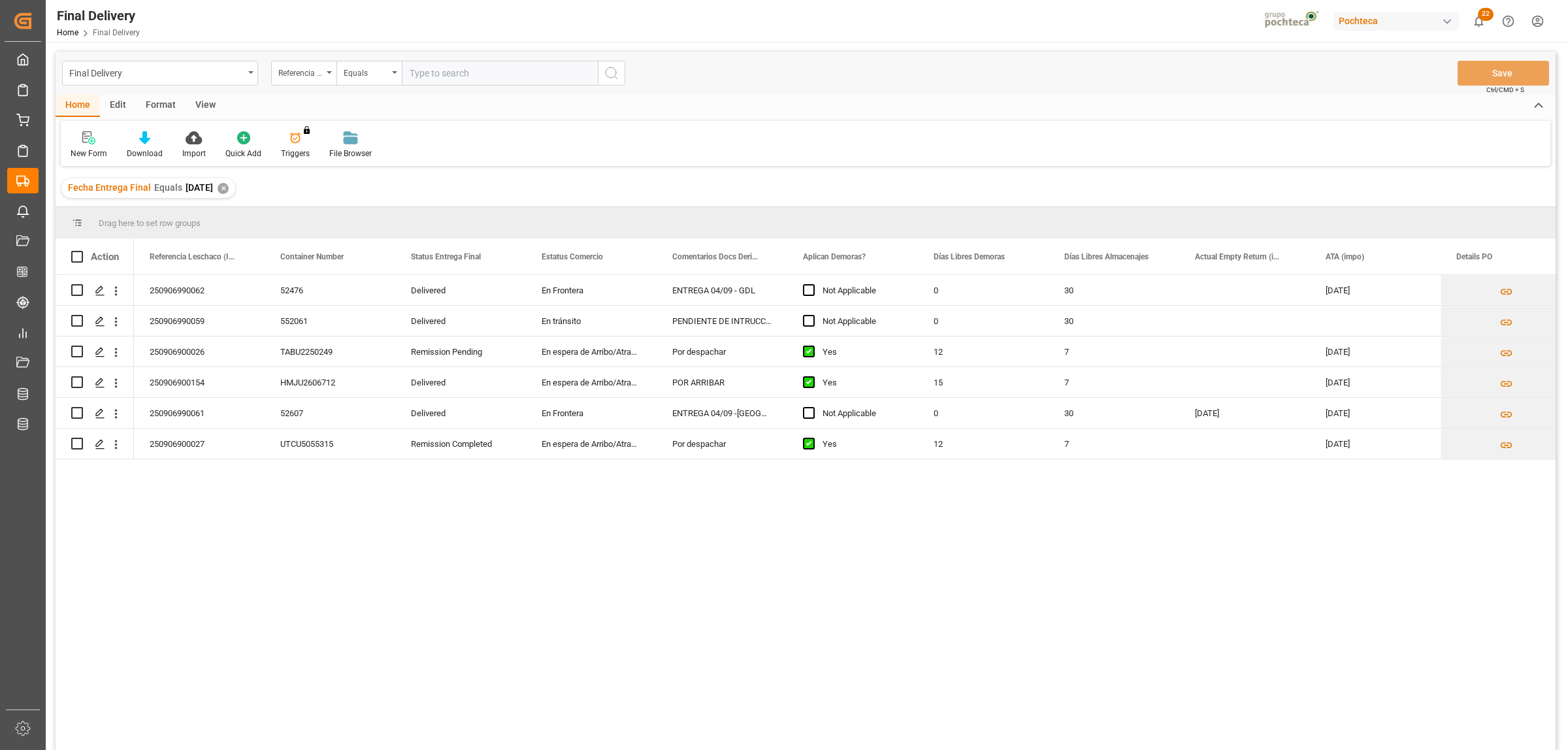
click at [158, 102] on div "Format" at bounding box center [160, 105] width 50 height 22
click at [74, 154] on div "Filter Rows" at bounding box center [90, 153] width 39 height 12
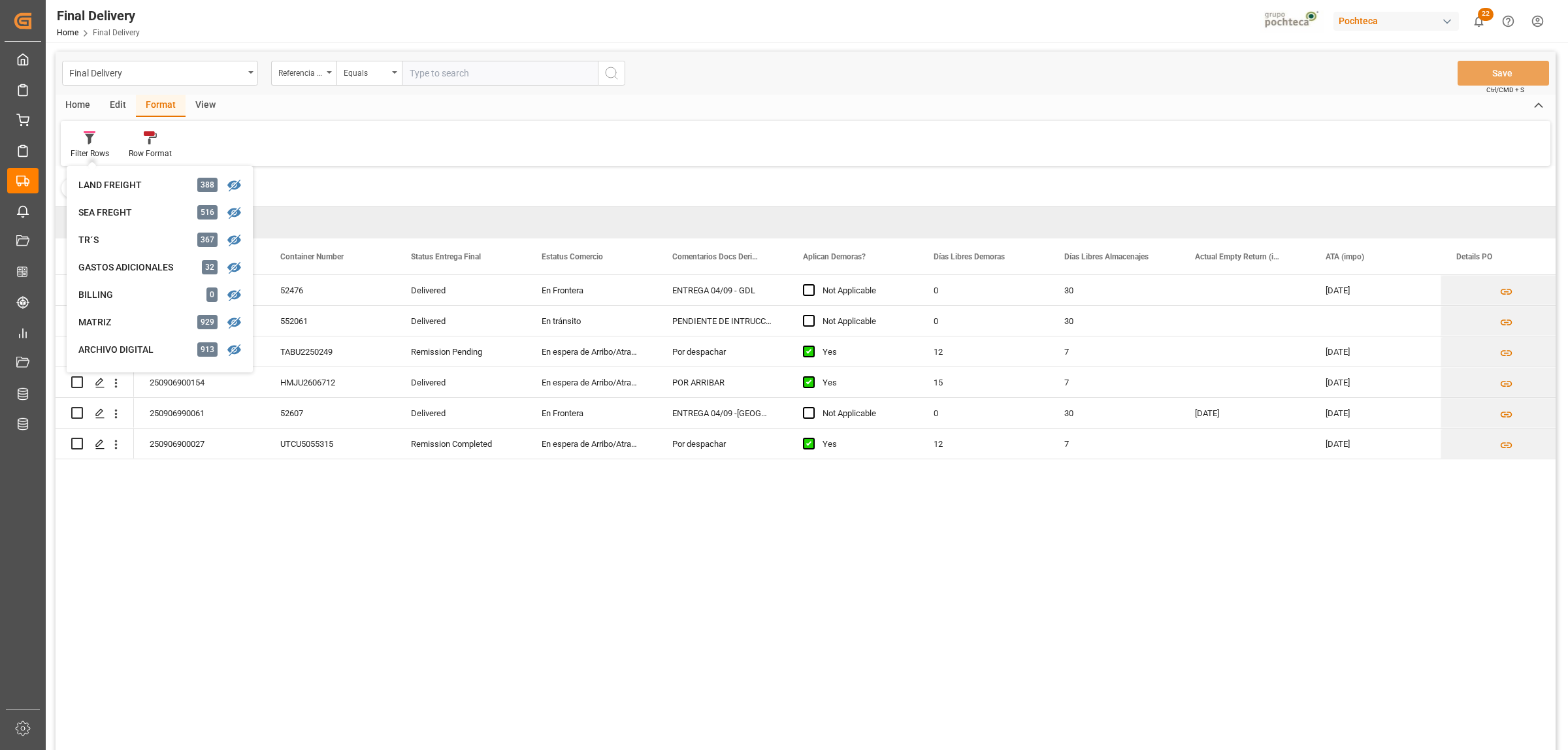
click at [200, 99] on div "View" at bounding box center [205, 105] width 40 height 22
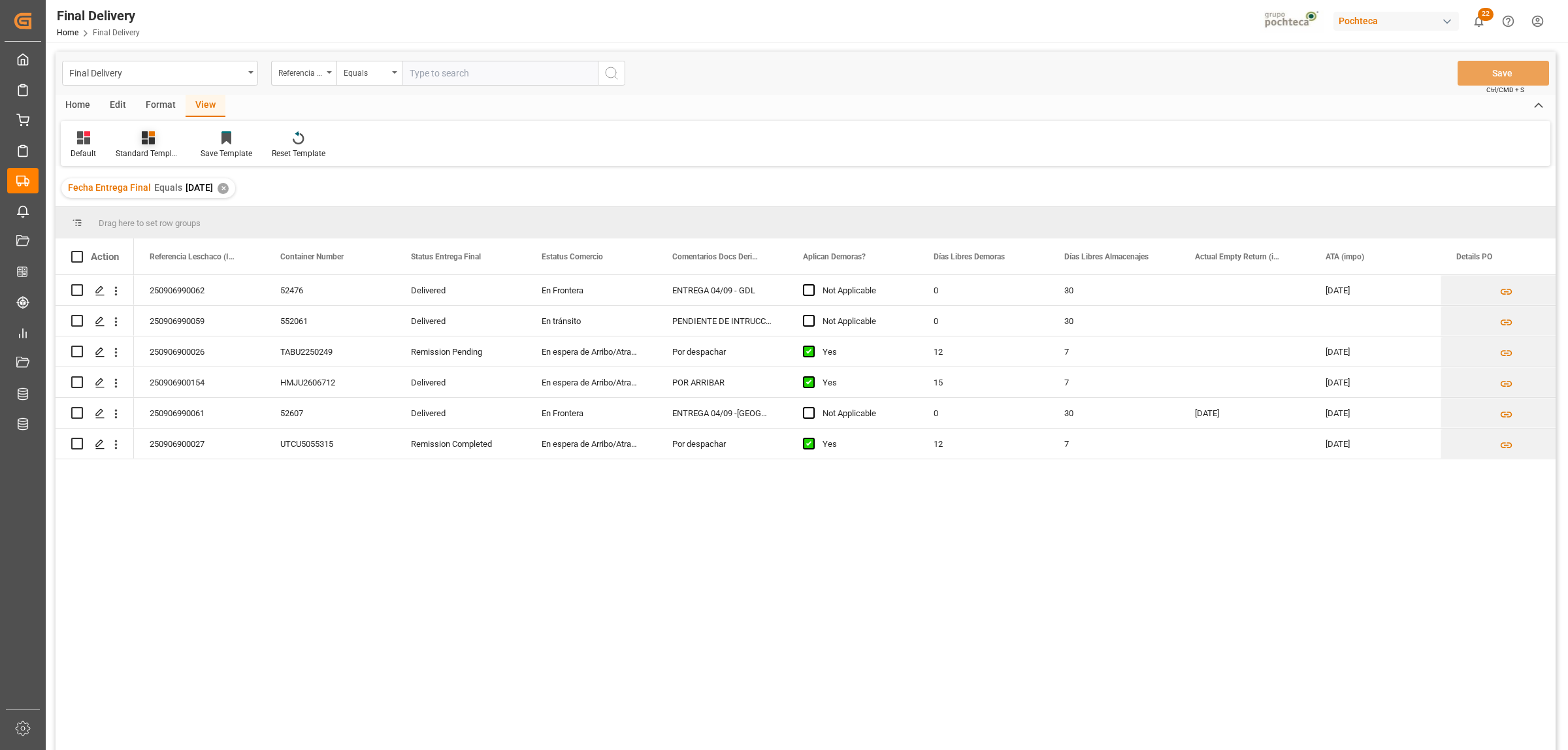
click at [126, 151] on div "Standard Templates" at bounding box center [148, 153] width 65 height 12
click at [144, 187] on div "Notificación de Entregas" at bounding box center [184, 185] width 115 height 14
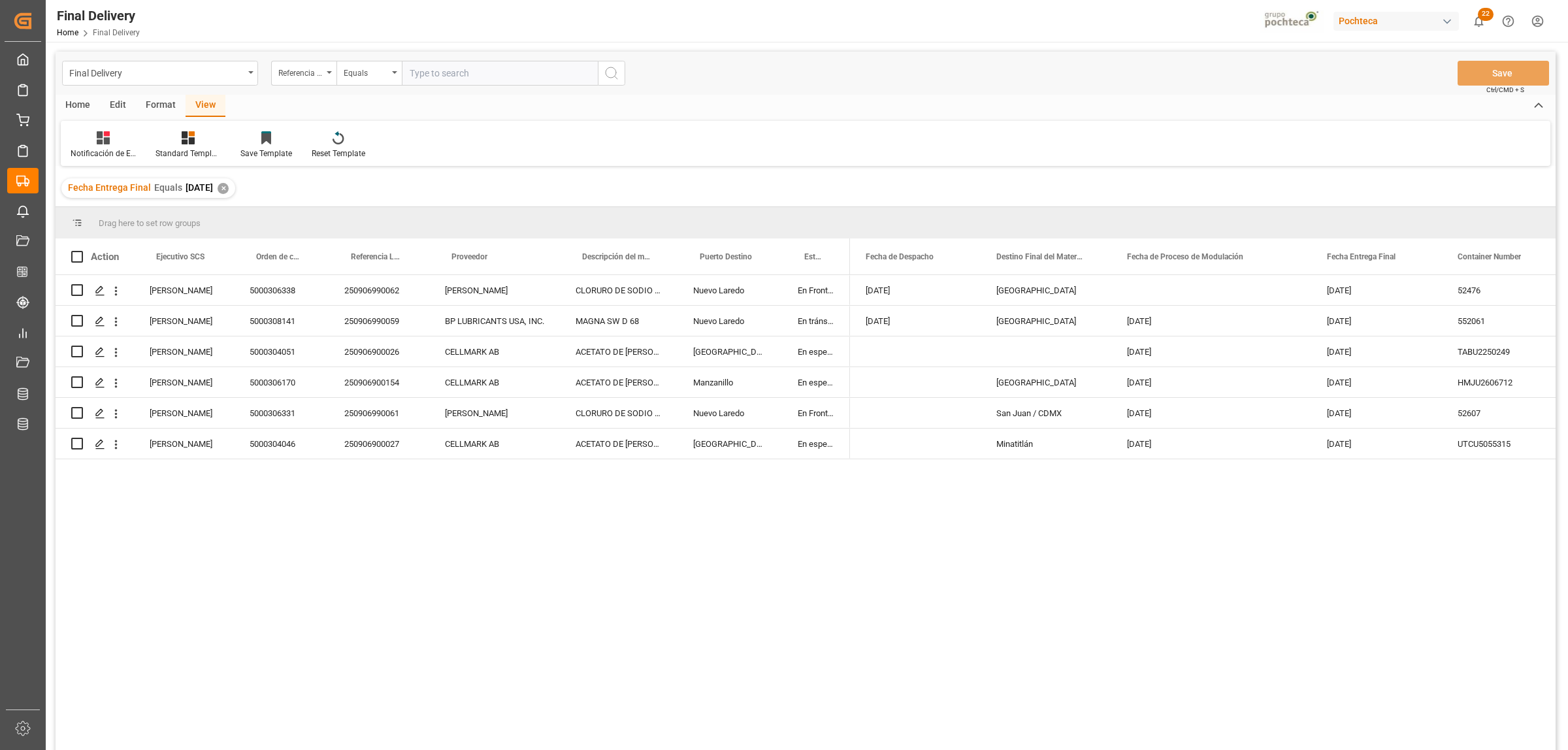
click at [84, 103] on div "Home" at bounding box center [78, 105] width 45 height 22
click at [143, 139] on icon at bounding box center [144, 137] width 11 height 13
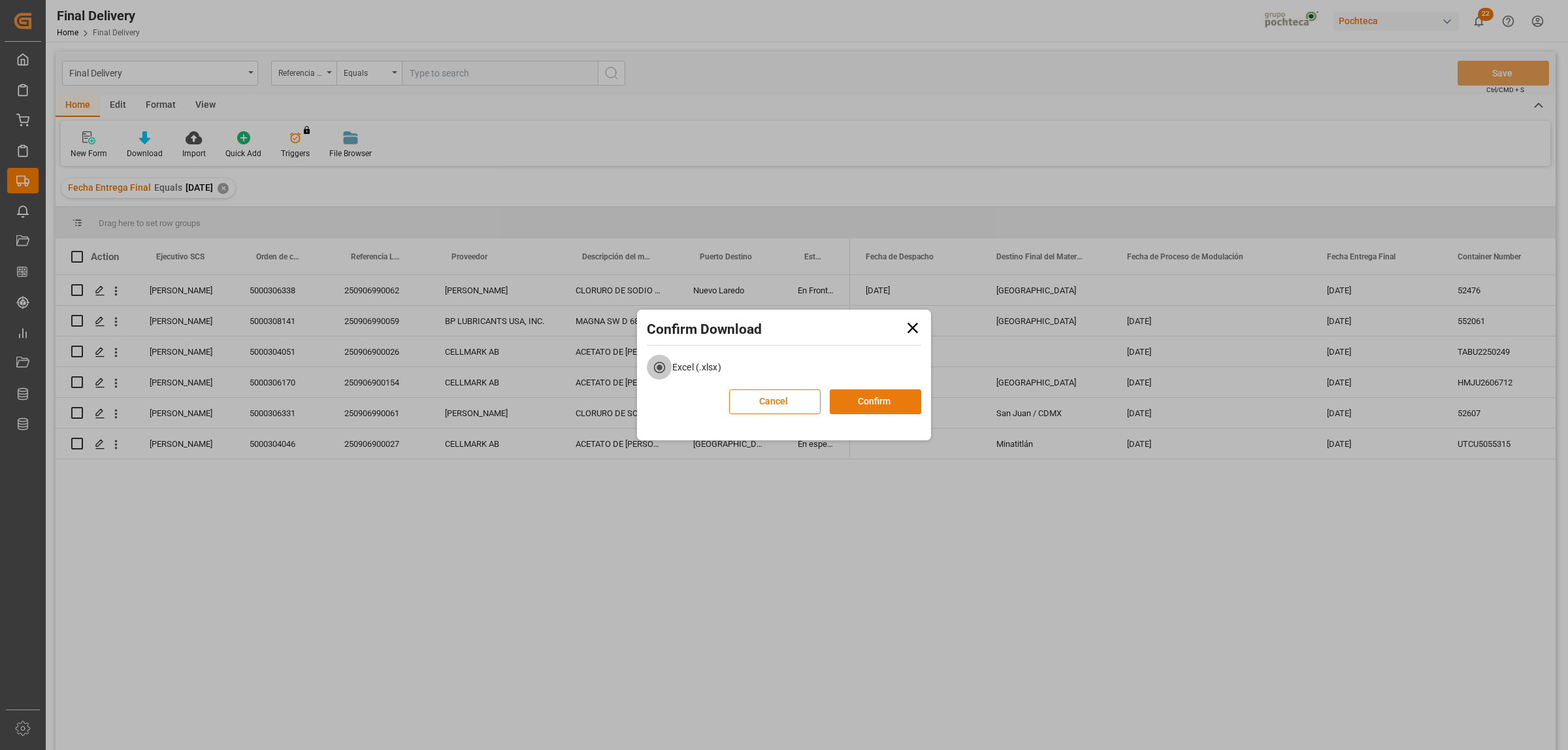
click at [890, 400] on button "Confirm" at bounding box center [876, 402] width 91 height 25
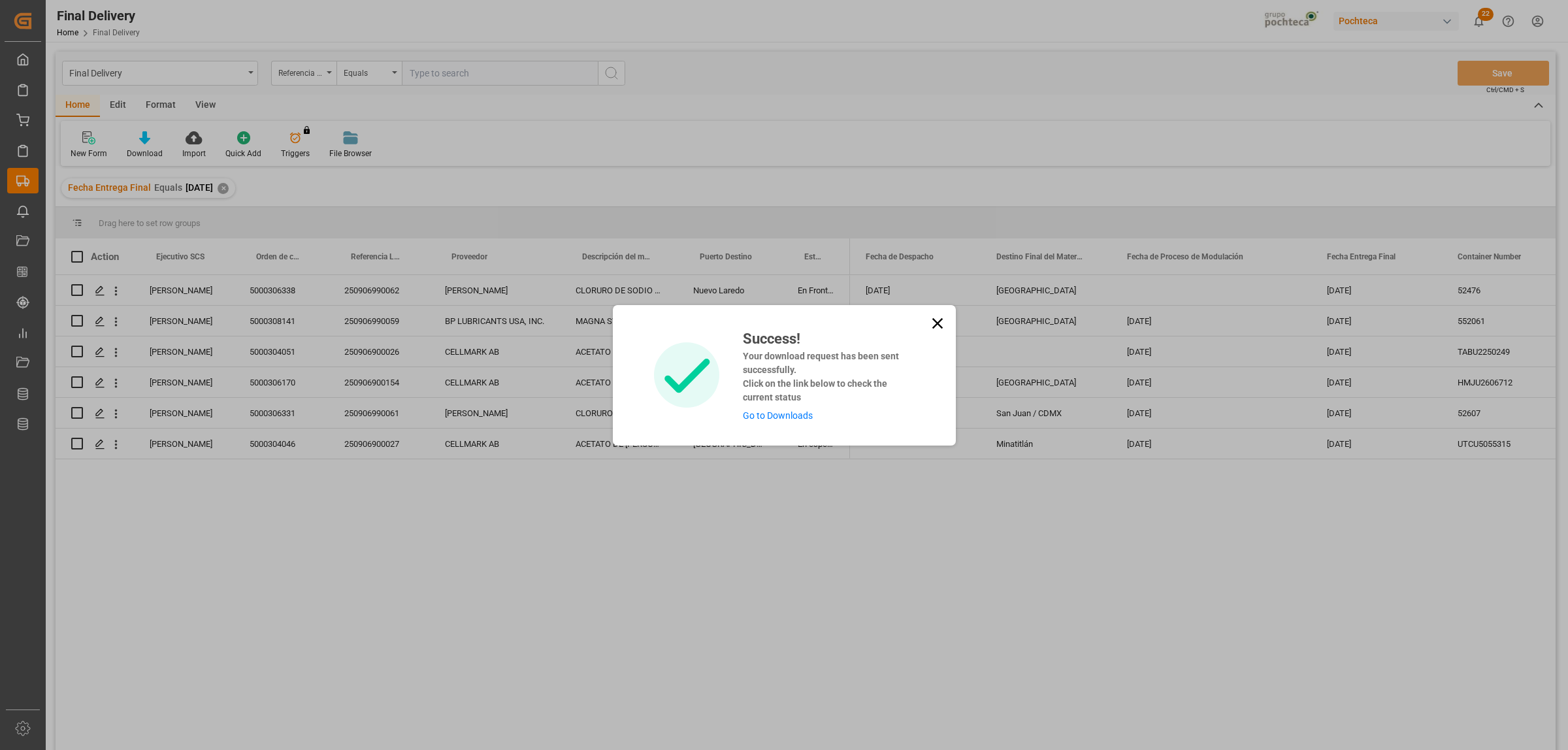
click at [780, 420] on link "Go to Downloads" at bounding box center [778, 415] width 70 height 11
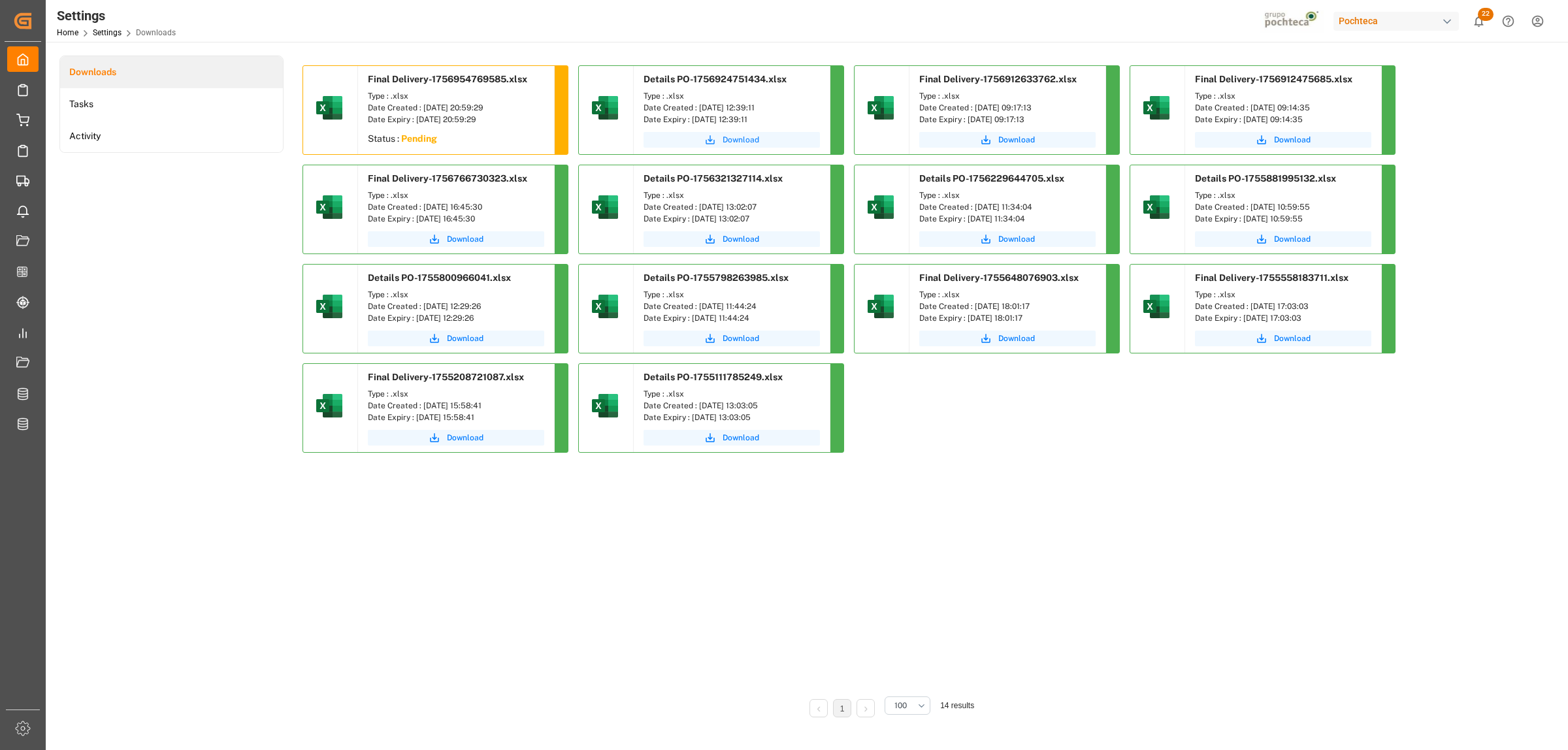
click at [737, 141] on span "Download" at bounding box center [742, 140] width 37 height 12
click at [453, 141] on span "Download" at bounding box center [466, 140] width 37 height 12
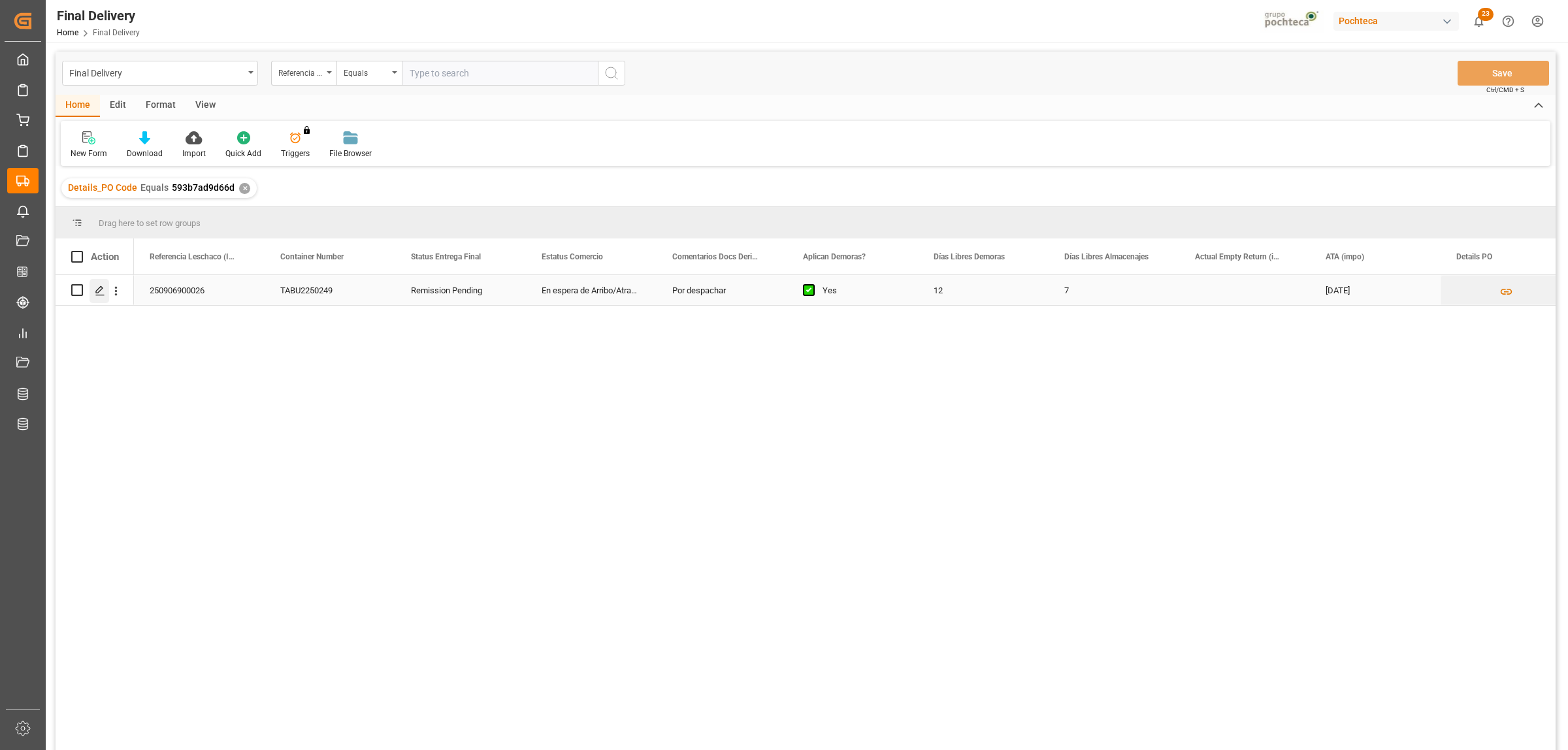
click at [103, 294] on line "Press SPACE to select this row." at bounding box center [100, 294] width 8 height 0
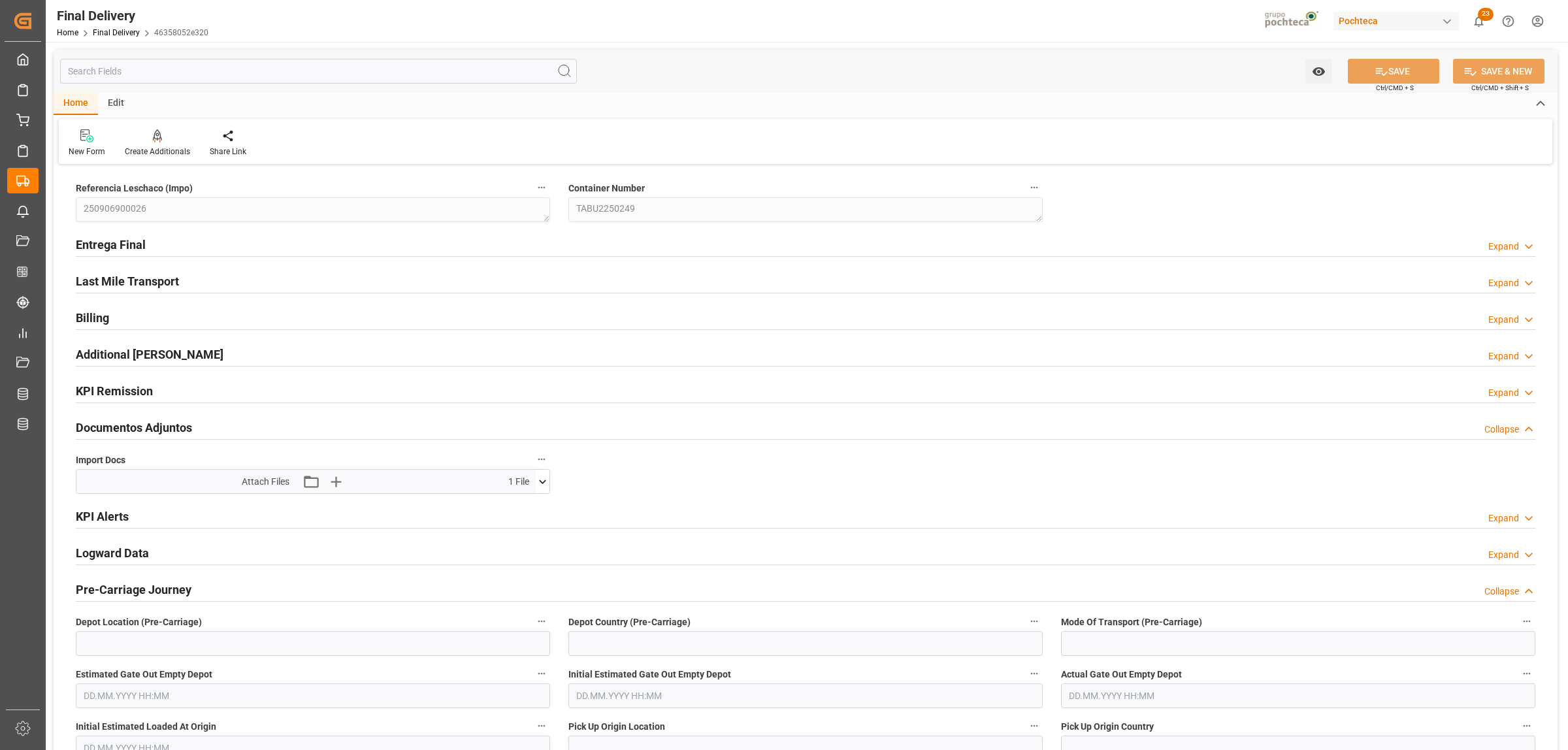
type input "12"
type input "7"
type input "60178"
type input "[DATE]"
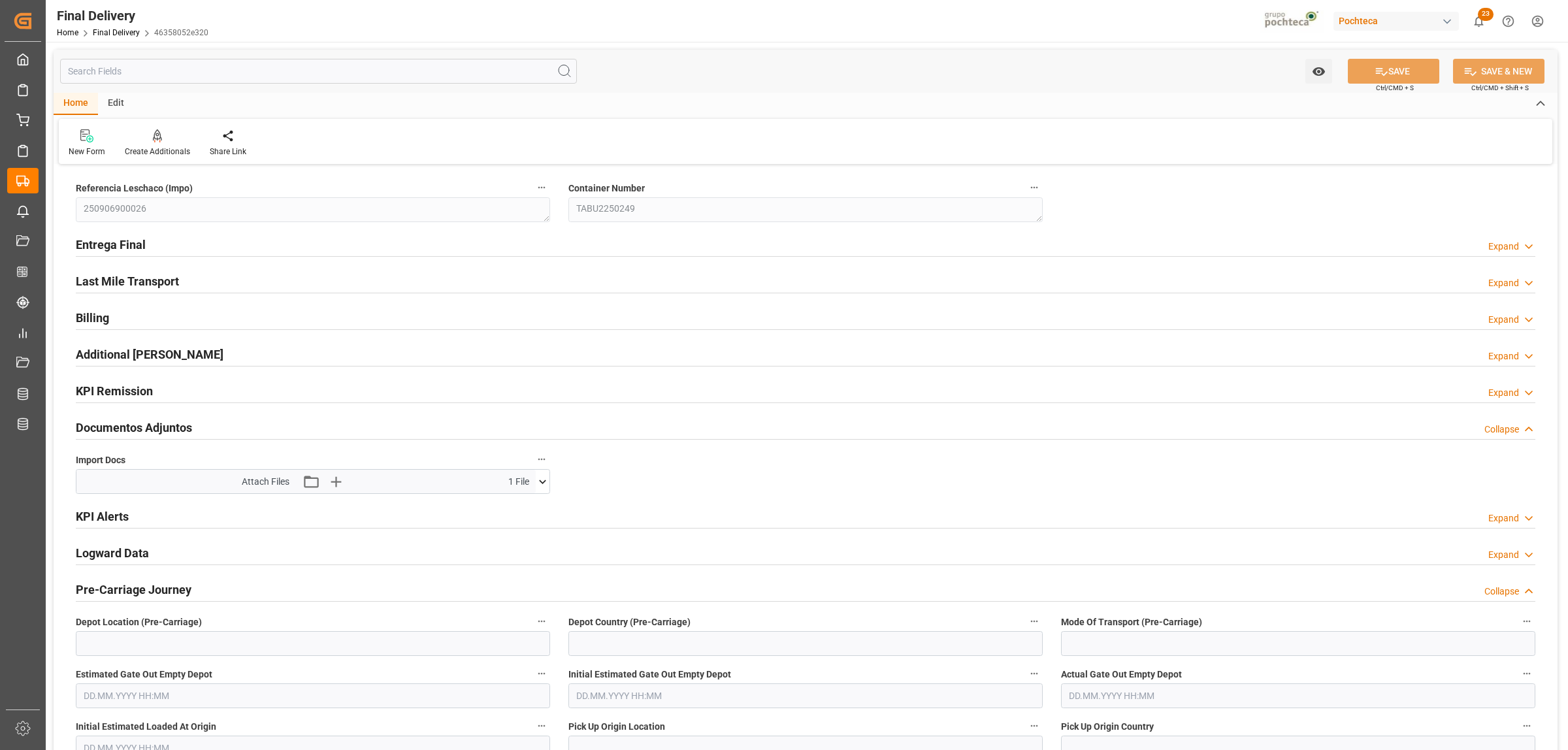
type input "[DATE] 00:00"
type input "[DATE]"
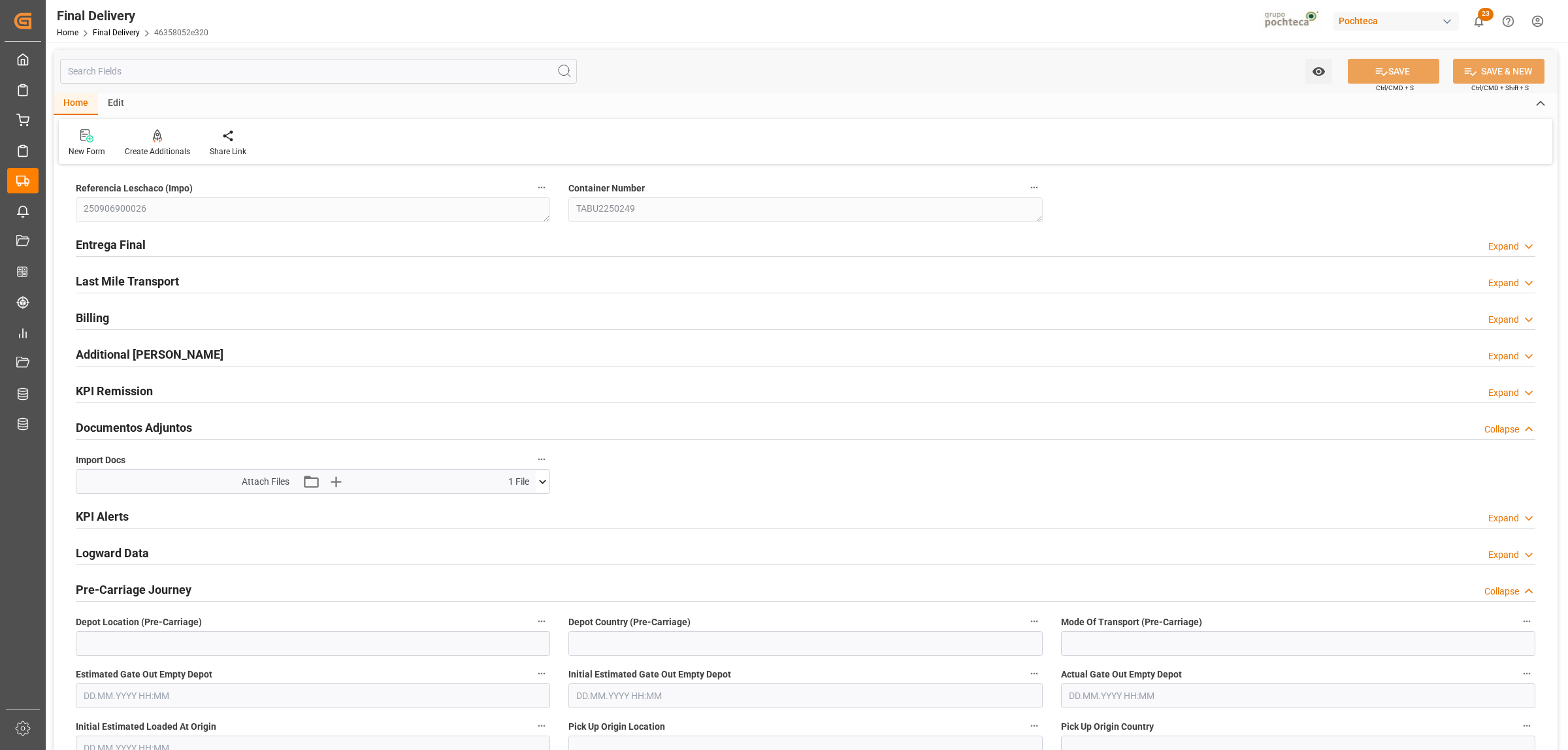
type input "[DATE]"
click at [117, 249] on h2 "Entrega Final" at bounding box center [111, 245] width 70 height 17
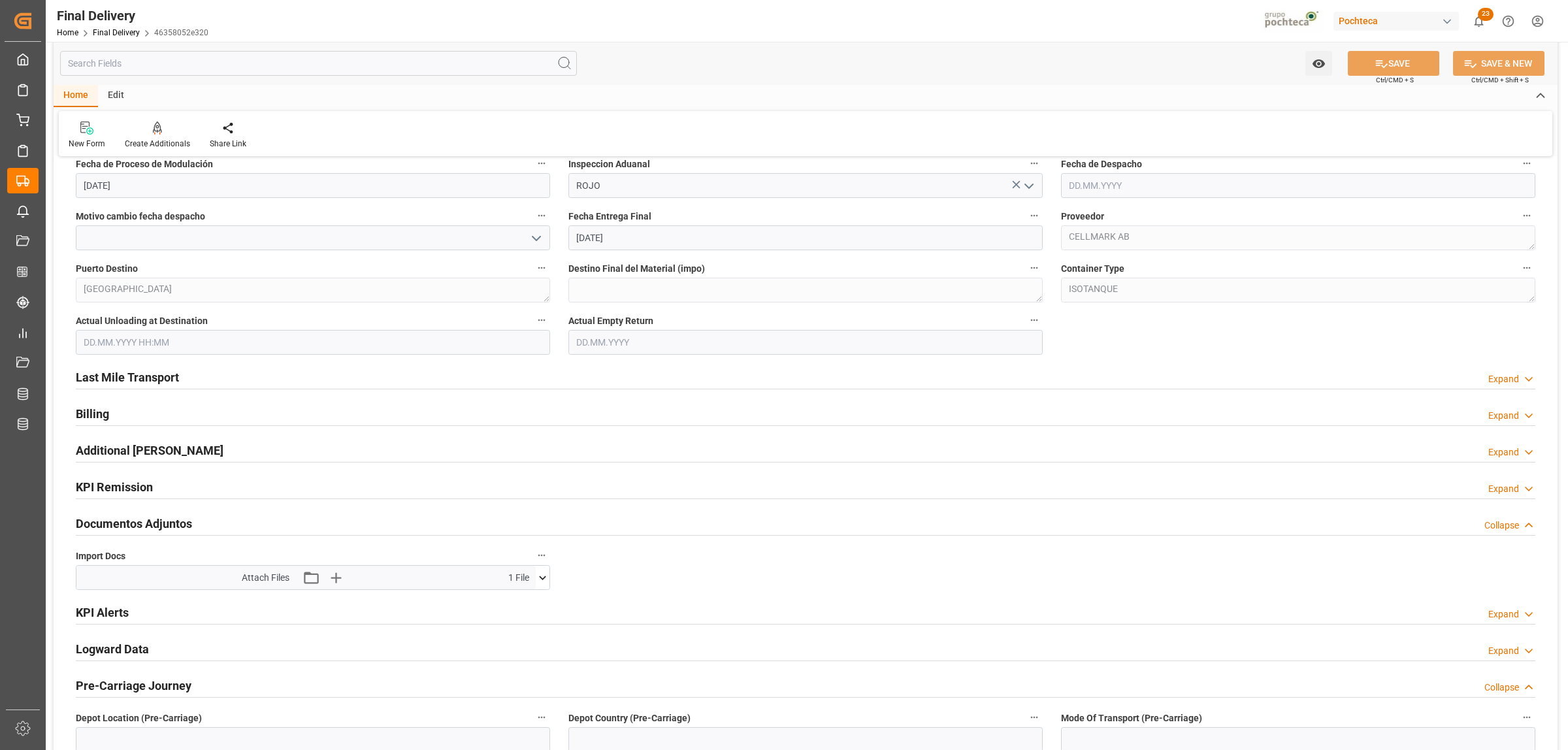
scroll to position [898, 0]
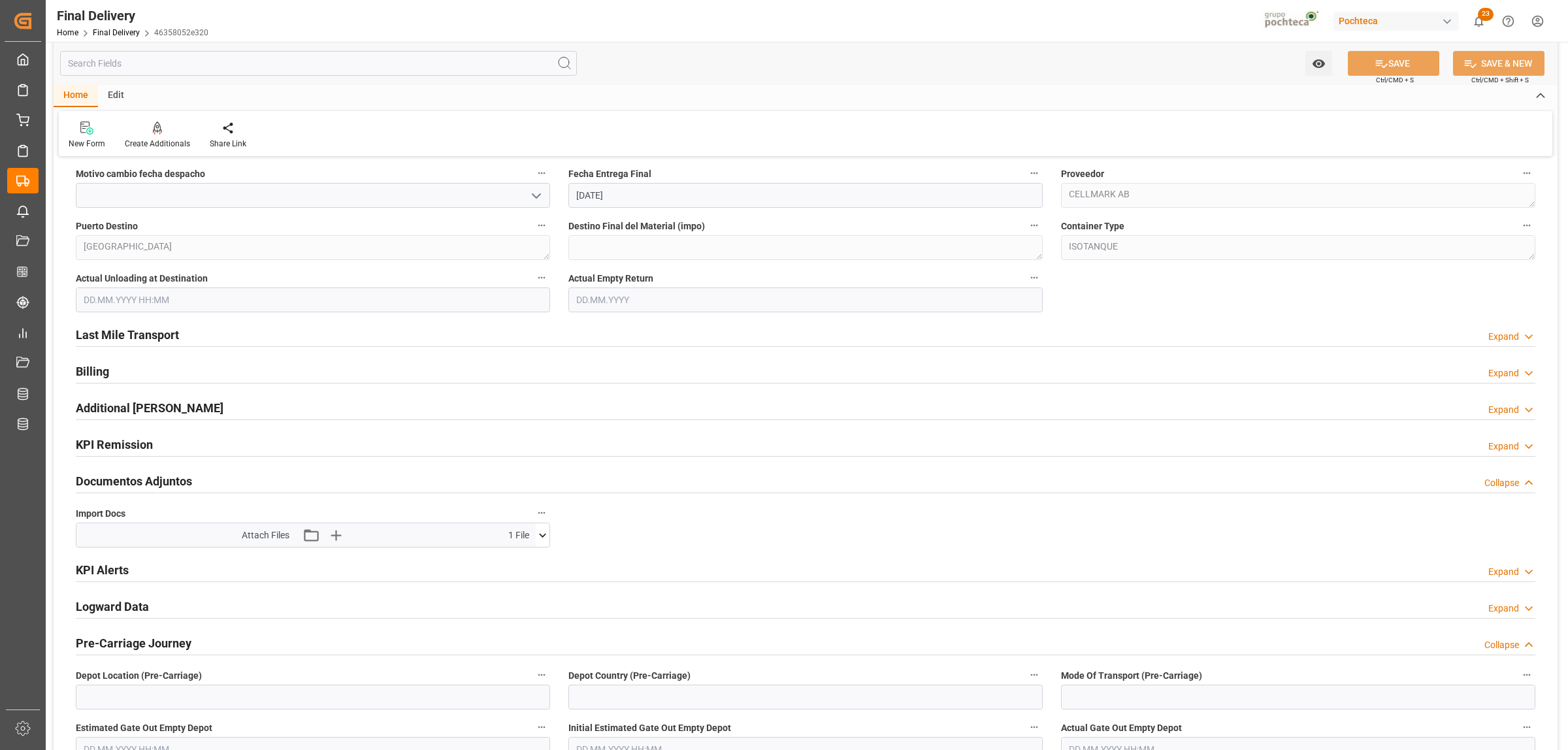
click at [545, 542] on icon at bounding box center [542, 535] width 14 height 14
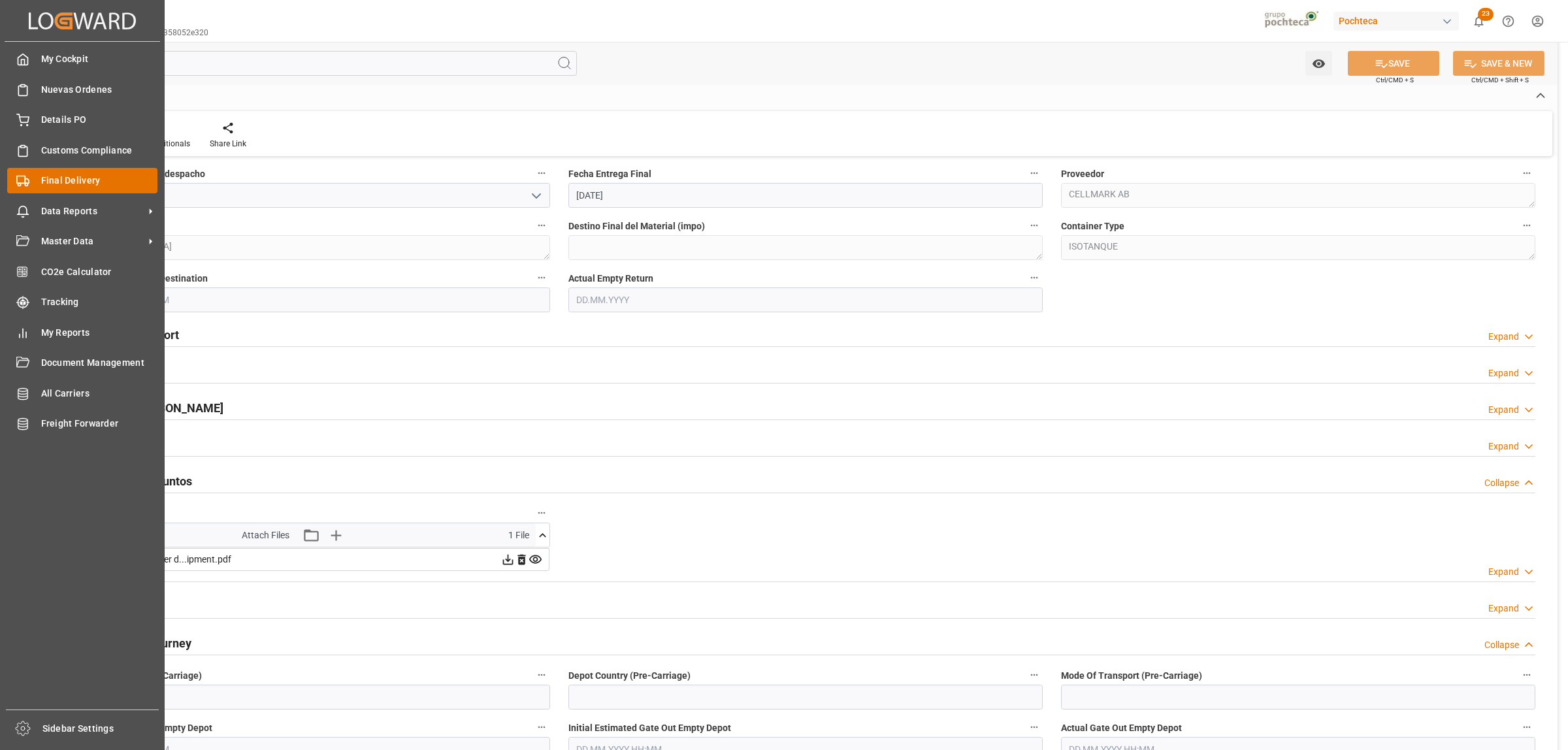
click at [34, 181] on div "Final Delivery Final Delivery" at bounding box center [82, 181] width 151 height 25
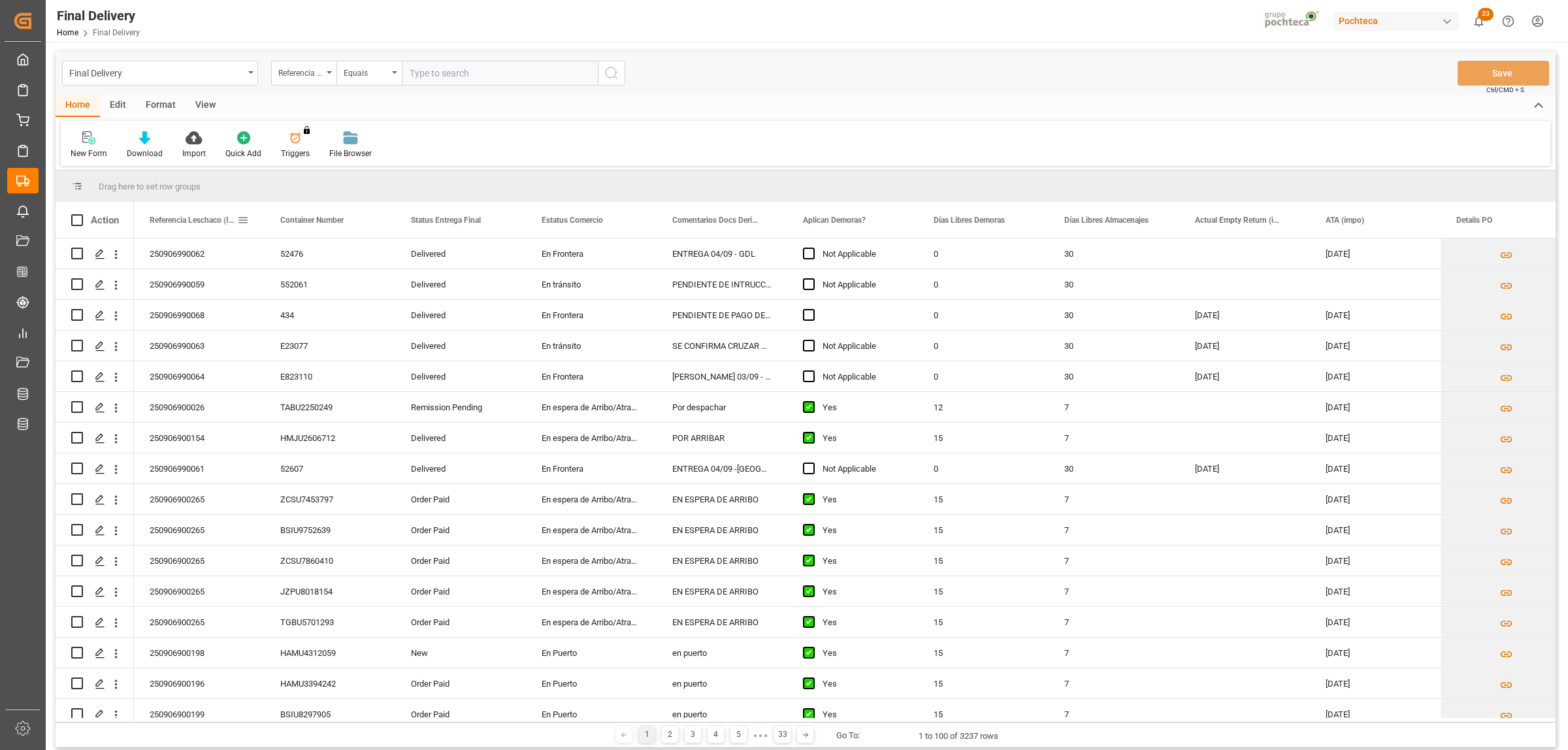
click at [242, 221] on span at bounding box center [243, 221] width 12 height 12
click at [337, 221] on span "filter" at bounding box center [334, 222] width 12 height 12
type input "250906900154"
click at [315, 331] on button "Apply" at bounding box center [320, 330] width 24 height 13
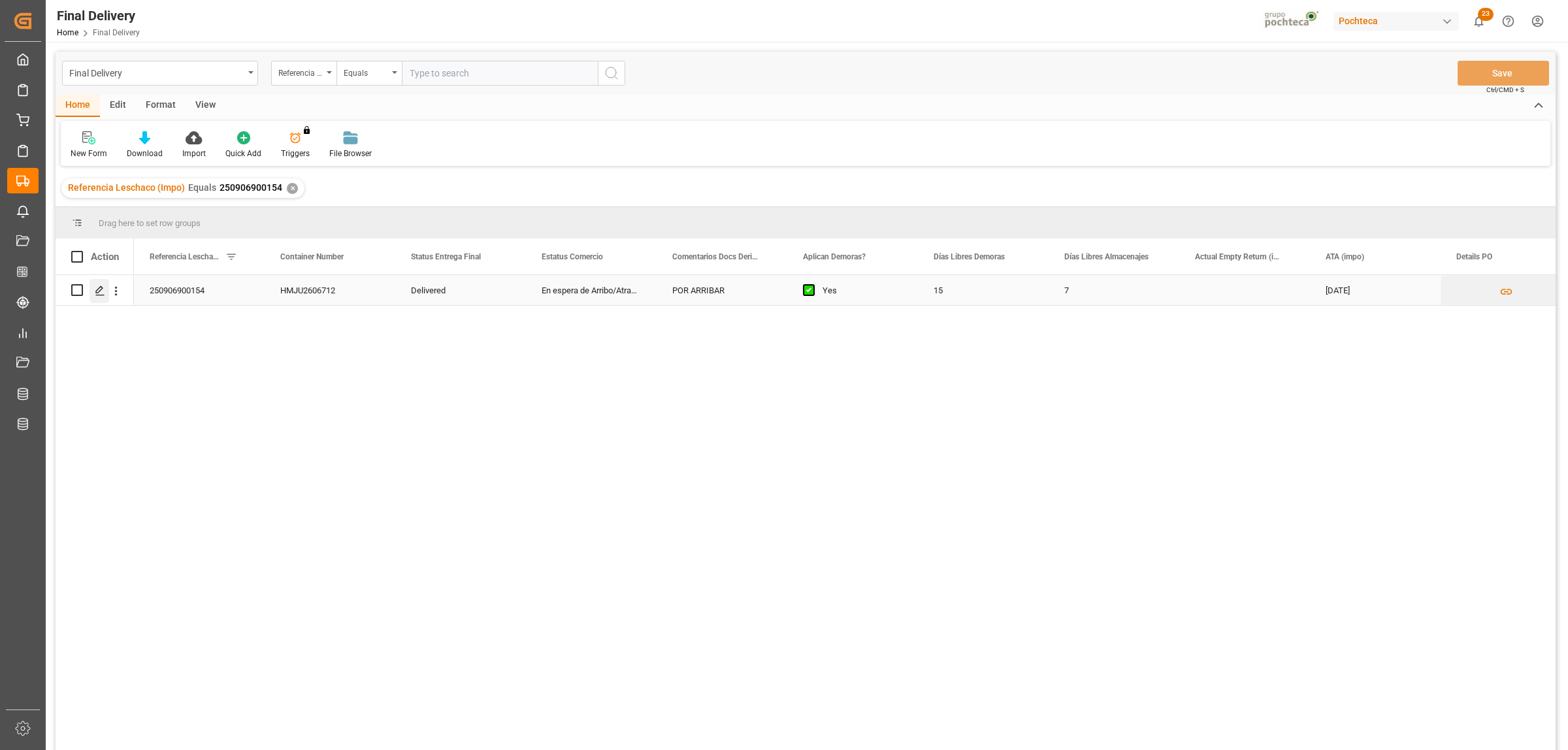
click at [99, 294] on icon "Press SPACE to select this row." at bounding box center [99, 290] width 11 height 11
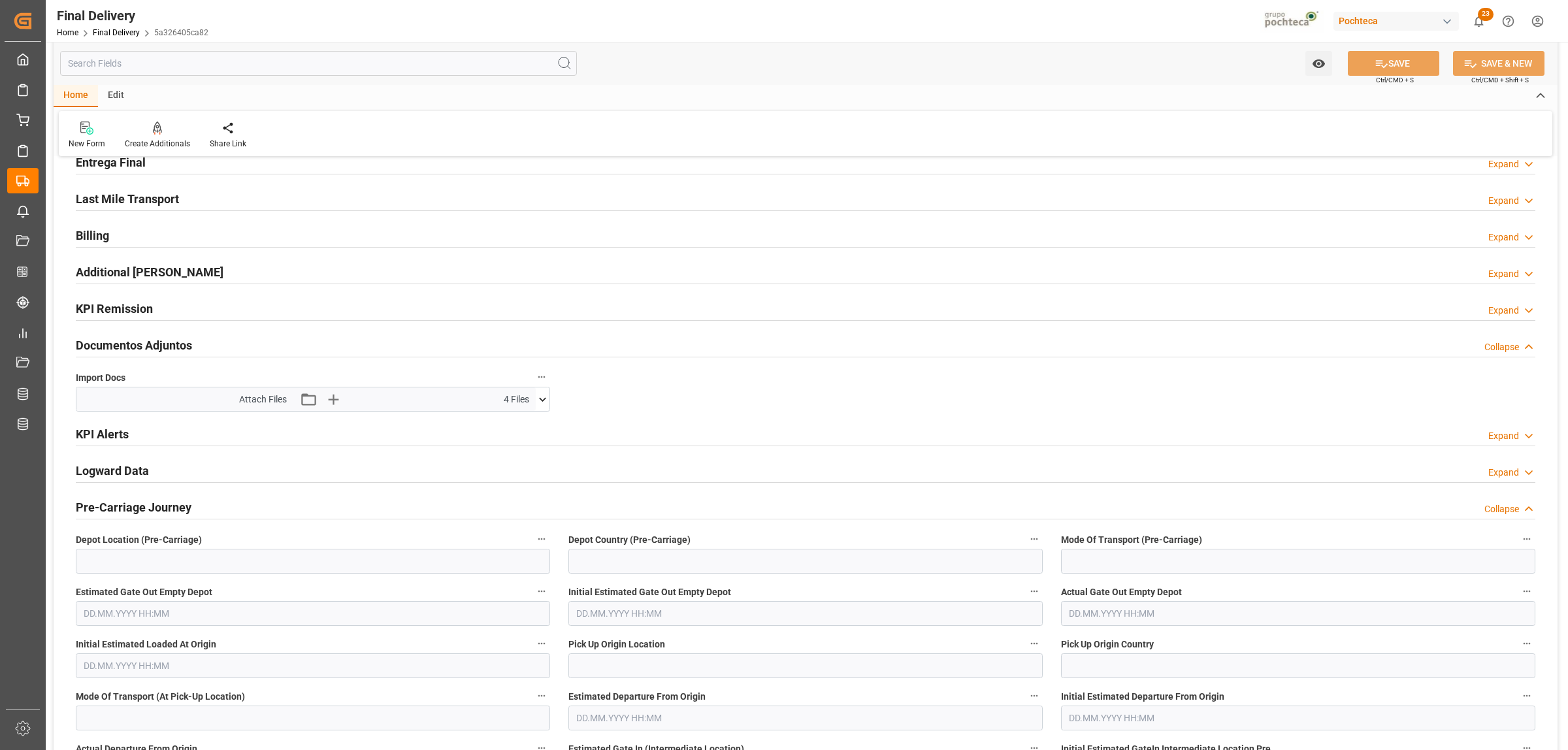
scroll to position [82, 0]
click at [547, 405] on icon at bounding box center [542, 400] width 14 height 14
click at [510, 426] on icon at bounding box center [508, 425] width 14 height 14
